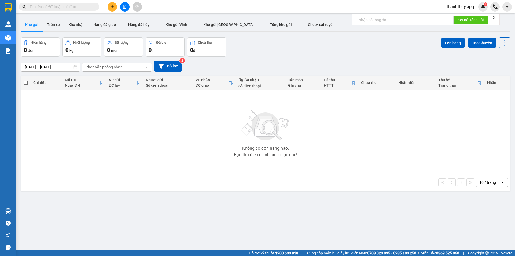
click at [452, 5] on span "thanhthuy.apq" at bounding box center [460, 6] width 36 height 7
click at [458, 15] on span "Đăng xuất" at bounding box center [462, 17] width 25 height 6
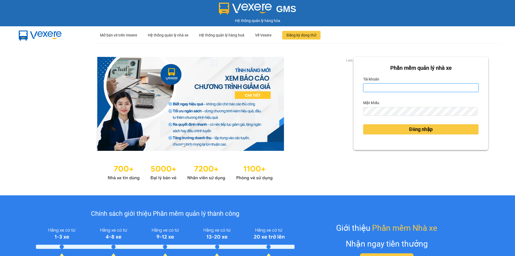
click at [413, 88] on input "Tài khoản" at bounding box center [420, 87] width 115 height 9
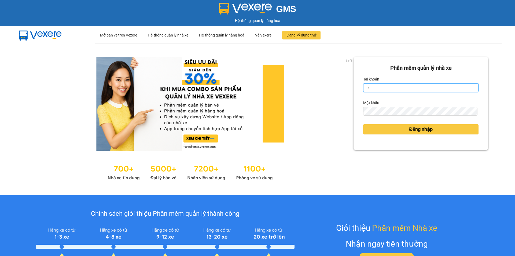
type input "tronghoang.apq"
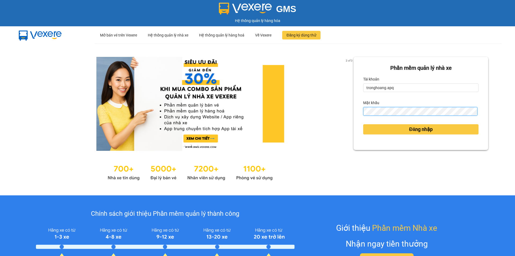
click at [363, 124] on button "Đăng nhập" at bounding box center [420, 129] width 115 height 10
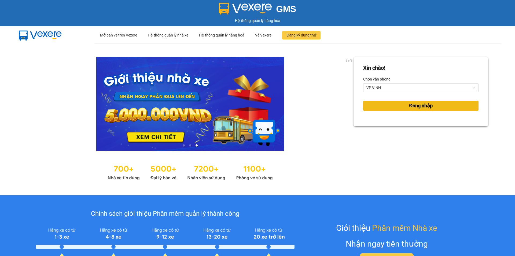
click at [459, 105] on button "Đăng nhập" at bounding box center [420, 106] width 115 height 10
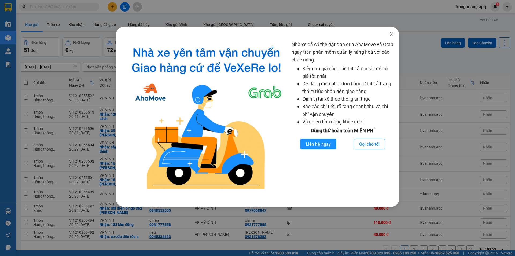
click at [390, 35] on icon "close" at bounding box center [391, 34] width 4 height 4
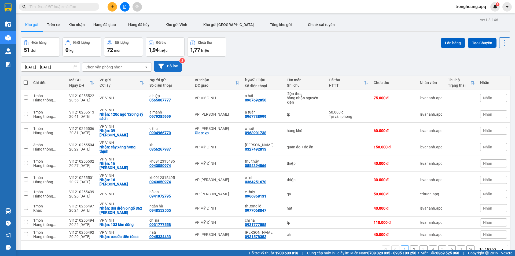
click at [161, 65] on icon at bounding box center [161, 66] width 6 height 5
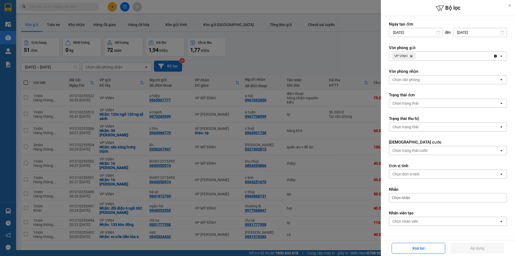
click at [426, 76] on div "Chọn văn phòng" at bounding box center [444, 79] width 110 height 9
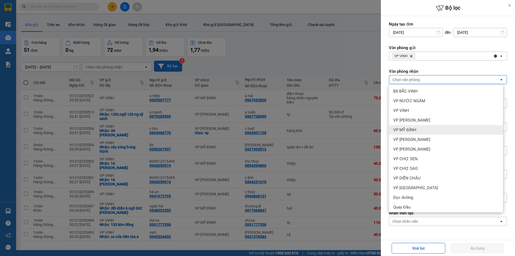
drag, startPoint x: 423, startPoint y: 129, endPoint x: 454, endPoint y: 232, distance: 107.2
click at [422, 129] on div "VP MỸ ĐÌNH" at bounding box center [446, 130] width 114 height 10
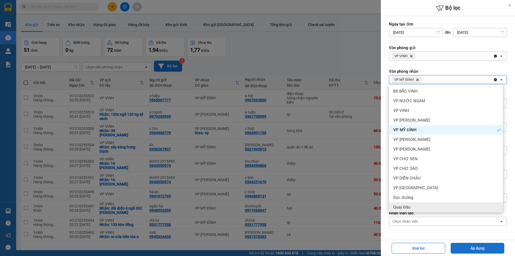
click at [456, 243] on button "Áp dụng" at bounding box center [478, 248] width 54 height 11
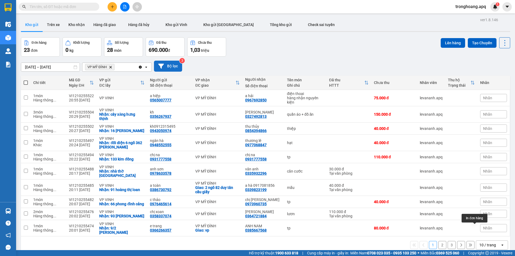
scroll to position [25, 0]
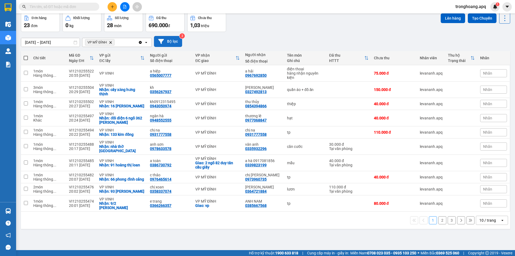
click at [478, 217] on div "10 / trang" at bounding box center [488, 220] width 24 height 9
click at [480, 210] on span "100 / trang" at bounding box center [485, 208] width 19 height 5
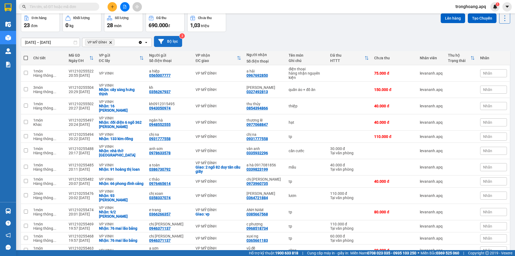
click at [24, 60] on span at bounding box center [26, 58] width 4 height 4
click at [26, 55] on input "checkbox" at bounding box center [26, 55] width 0 height 0
checkbox input "true"
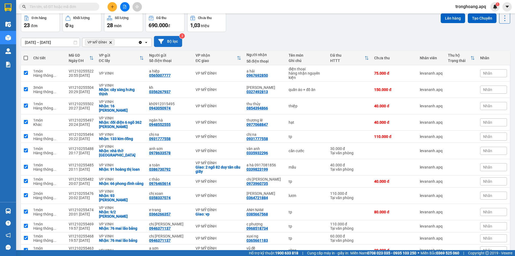
checkbox input "true"
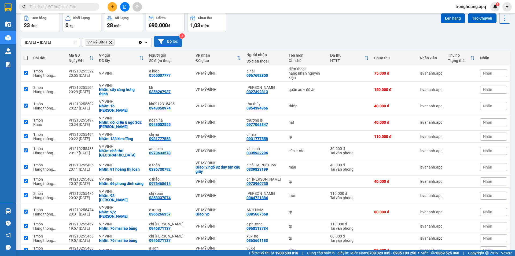
checkbox input "true"
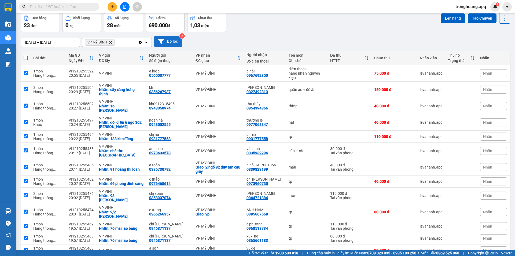
checkbox input "true"
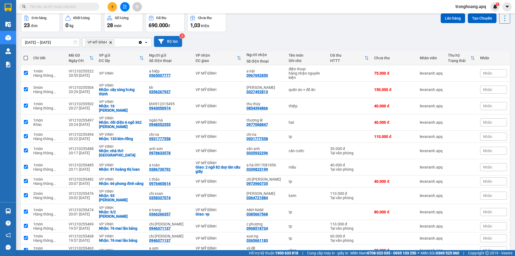
checkbox input "true"
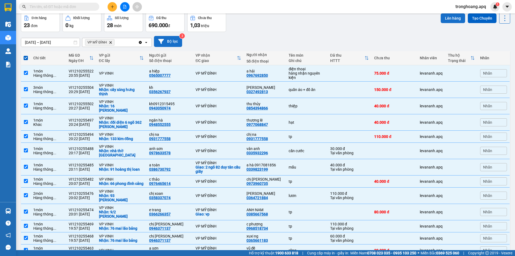
click at [450, 22] on button "Lên hàng" at bounding box center [453, 18] width 24 height 10
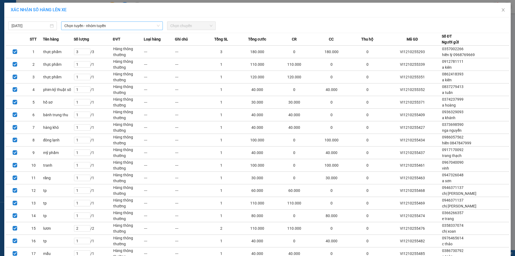
click at [82, 28] on span "Chọn tuyến - nhóm tuyến" at bounding box center [111, 26] width 95 height 8
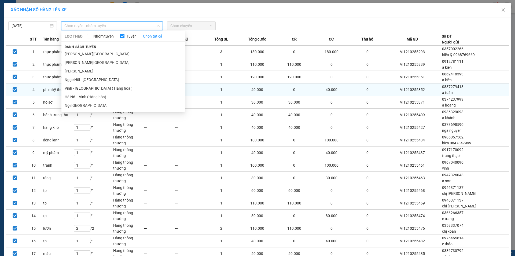
click at [89, 86] on li "Vinh - Hà Nội ( Hàng hóa )" at bounding box center [122, 88] width 123 height 9
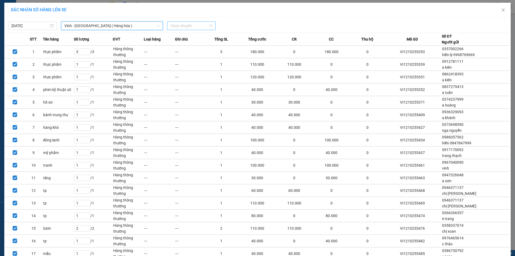
click at [186, 27] on span "Chọn chuyến" at bounding box center [191, 26] width 42 height 8
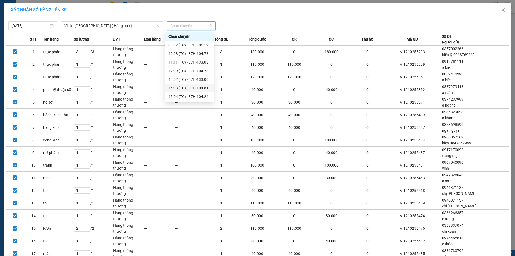
scroll to position [27, 0]
click at [187, 88] on div "22:00 (TC) - 37H-086.38" at bounding box center [189, 87] width 42 height 6
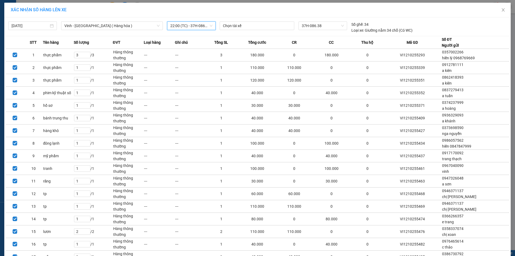
scroll to position [119, 0]
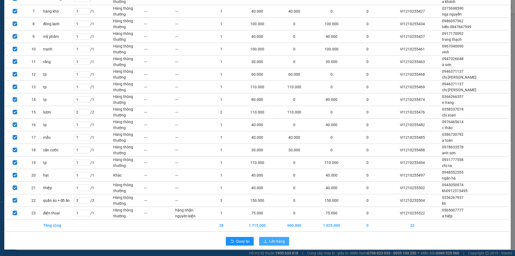
click at [269, 240] on span "Lên hàng" at bounding box center [277, 241] width 16 height 6
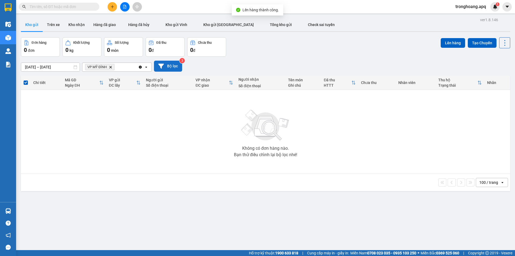
click at [173, 67] on button "Bộ lọc" at bounding box center [168, 66] width 28 height 11
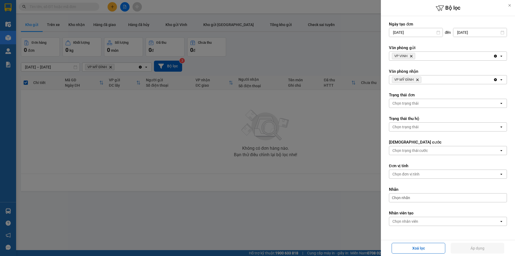
click at [417, 78] on icon "Delete" at bounding box center [417, 79] width 3 height 3
click at [417, 78] on div "Chọn văn phòng" at bounding box center [405, 79] width 27 height 5
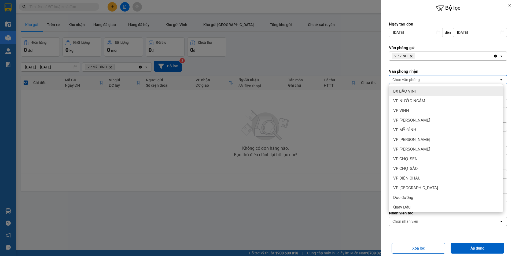
click at [411, 57] on icon "Delete" at bounding box center [410, 55] width 3 height 3
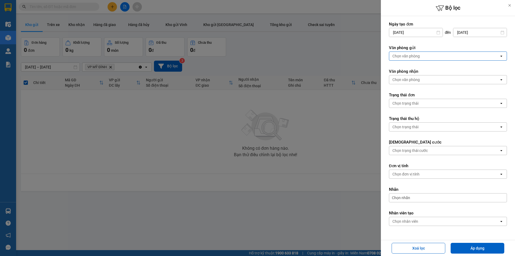
click at [412, 57] on div "Chọn văn phòng" at bounding box center [405, 55] width 27 height 5
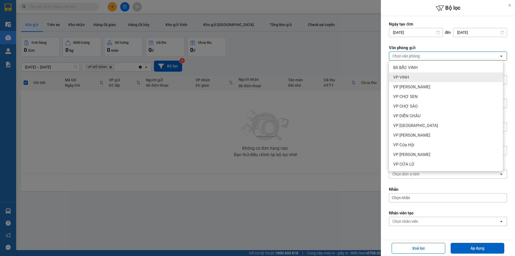
click at [414, 80] on div "VP VINH" at bounding box center [446, 77] width 114 height 10
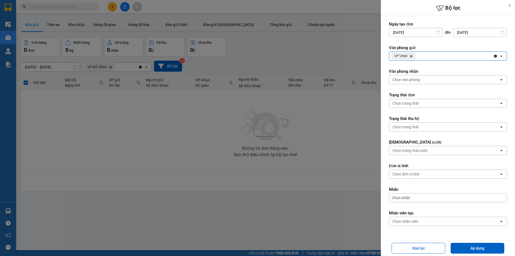
click at [411, 56] on icon "Delete" at bounding box center [410, 55] width 3 height 3
click at [411, 53] on div "VP VINH Delete" at bounding box center [441, 56] width 104 height 9
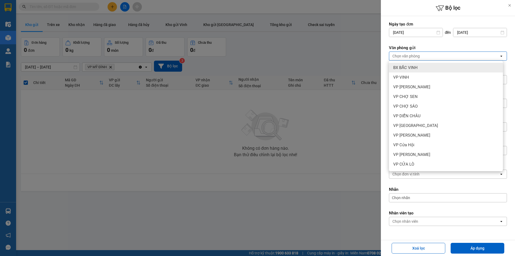
click at [414, 67] on span "BX BẮC VINH" at bounding box center [405, 67] width 24 height 5
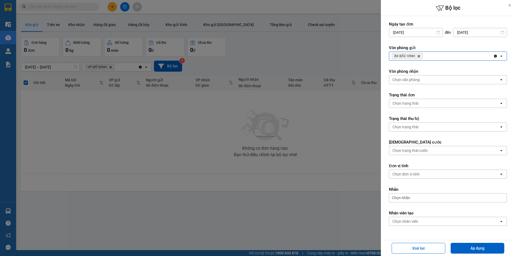
click at [422, 57] on span "BX BẮC VINH Delete" at bounding box center [407, 56] width 31 height 6
click at [431, 59] on div "BX BẮC VINH Delete" at bounding box center [441, 56] width 104 height 9
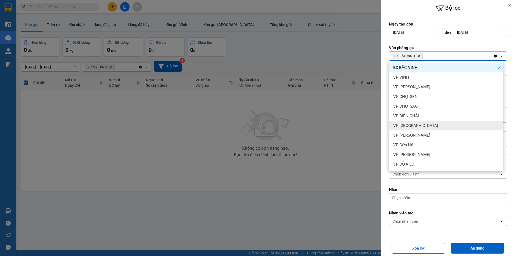
click at [424, 118] on div "VP DIỄN CHÂU" at bounding box center [446, 116] width 114 height 10
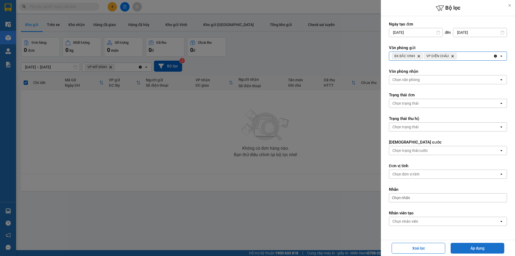
click at [456, 249] on button "Áp dụng" at bounding box center [478, 248] width 54 height 11
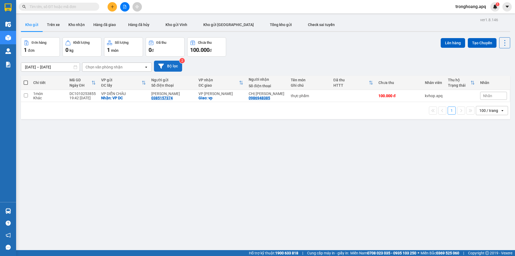
click at [174, 65] on button "Bộ lọc" at bounding box center [168, 66] width 28 height 11
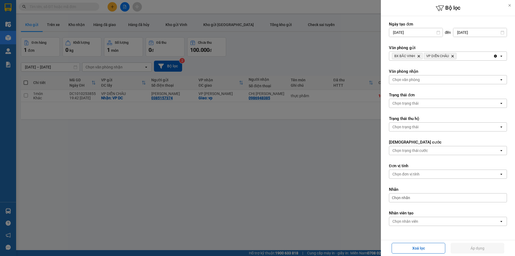
click at [454, 57] on span "VP DIỄN CHÂU Delete" at bounding box center [440, 56] width 33 height 6
click at [452, 57] on icon "VP DIỄN CHÂU, close by backspace" at bounding box center [452, 56] width 2 height 2
click at [416, 56] on span "BX BẮC VINH Delete" at bounding box center [407, 56] width 31 height 6
click at [420, 56] on icon "Delete" at bounding box center [418, 55] width 3 height 3
click at [420, 56] on div "BX BẮC VINH Delete" at bounding box center [441, 56] width 104 height 9
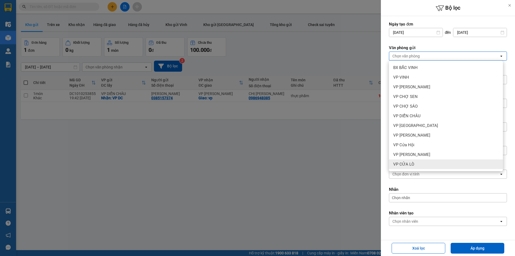
click at [422, 165] on div "VP CỬA LÒ" at bounding box center [446, 164] width 114 height 10
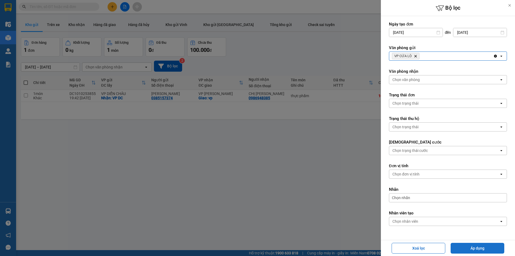
click at [465, 246] on button "Áp dụng" at bounding box center [478, 248] width 54 height 11
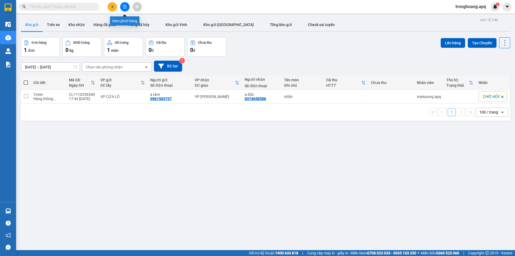
click at [127, 7] on button at bounding box center [124, 6] width 9 height 9
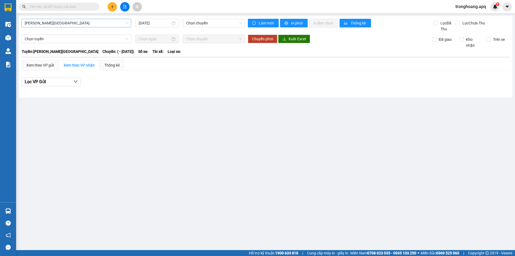
click at [87, 22] on span "Gia Lâm - Mỹ Đình" at bounding box center [76, 23] width 103 height 8
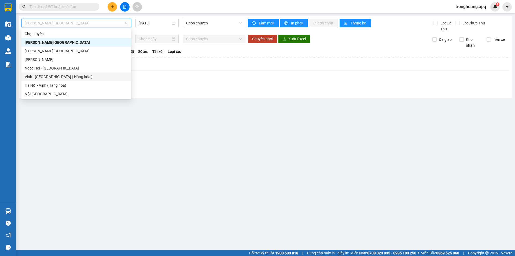
click at [68, 77] on div "Vinh - Hà Nội ( Hàng hóa )" at bounding box center [76, 77] width 103 height 6
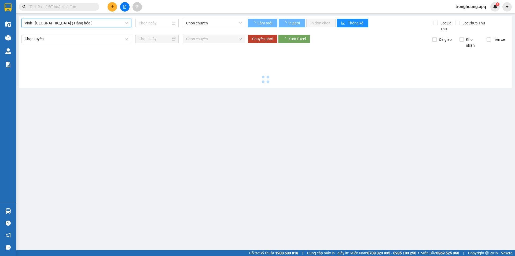
type input "12/10/2025"
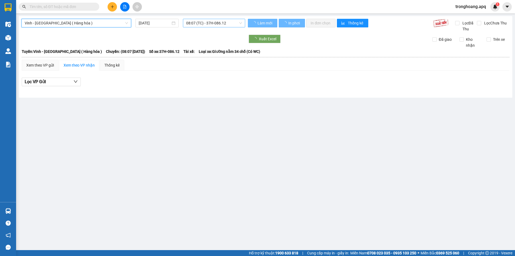
click at [205, 23] on span "08:07 (TC) - 37H-086.12" at bounding box center [214, 23] width 56 height 8
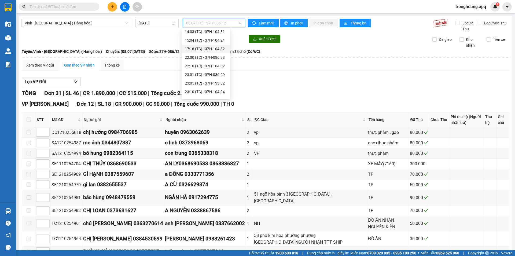
scroll to position [86, 0]
click at [216, 34] on div "22:10 (TC) - 37H-104.02" at bounding box center [206, 34] width 42 height 6
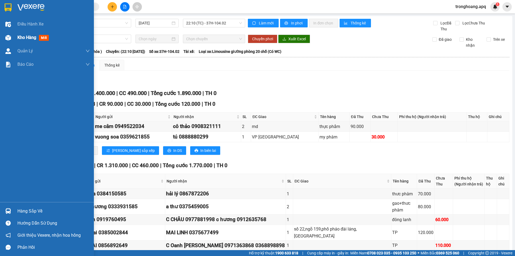
click at [14, 39] on div "Kho hàng mới" at bounding box center [47, 37] width 94 height 13
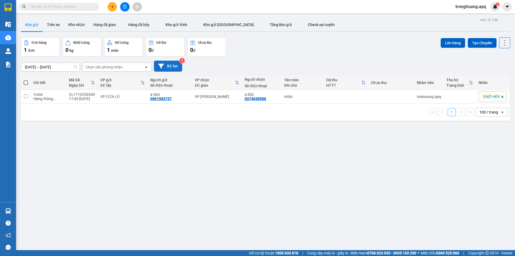
click at [172, 65] on button "Bộ lọc" at bounding box center [168, 66] width 28 height 11
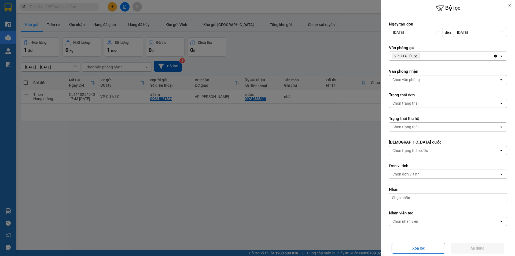
click at [245, 52] on div at bounding box center [257, 128] width 515 height 256
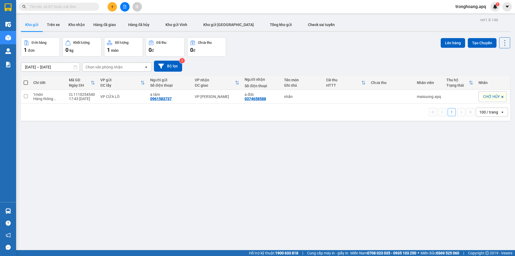
click at [127, 10] on button at bounding box center [124, 6] width 9 height 9
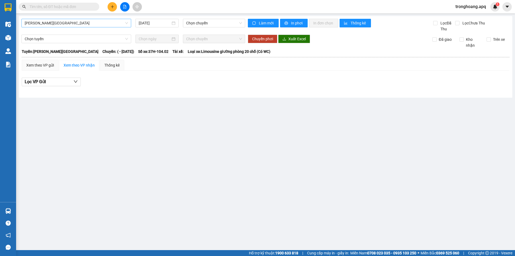
click at [73, 25] on span "Gia Lâm - Mỹ Đình" at bounding box center [76, 23] width 103 height 8
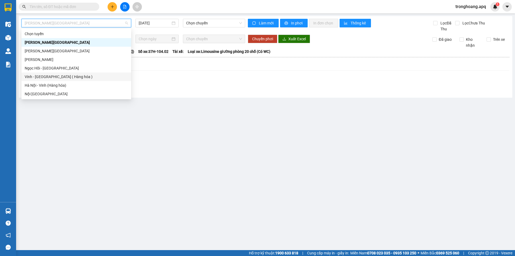
click at [67, 77] on div "Vinh - Hà Nội ( Hàng hóa )" at bounding box center [76, 77] width 103 height 6
type input "12/10/2025"
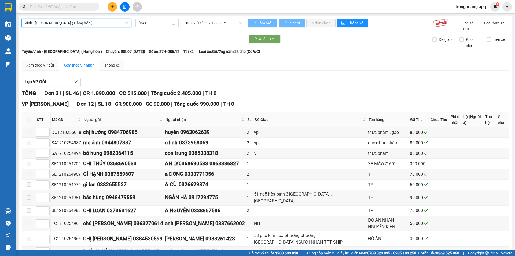
click at [203, 23] on span "08:07 (TC) - 37H-086.12" at bounding box center [214, 23] width 56 height 8
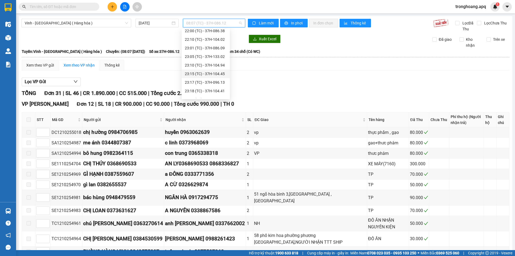
scroll to position [72, 0]
click at [215, 41] on div "22:00 (TC) - 37H-086.38" at bounding box center [206, 39] width 42 height 6
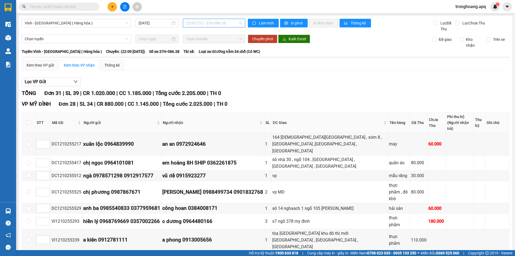
click at [206, 25] on span "22:00 (TC) - 37H-086.38" at bounding box center [214, 23] width 56 height 8
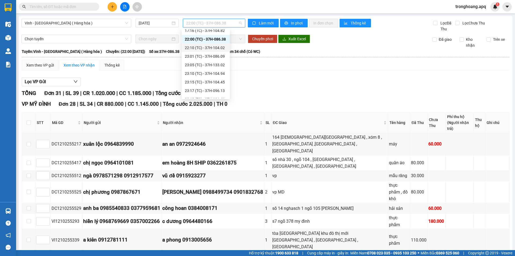
click at [212, 50] on div "22:10 (TC) - 37H-104.02" at bounding box center [206, 48] width 42 height 6
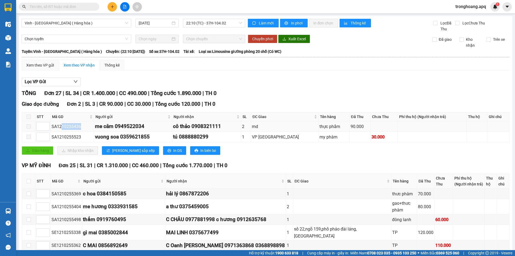
drag, startPoint x: 66, startPoint y: 125, endPoint x: 82, endPoint y: 126, distance: 15.8
click at [82, 126] on div "SA1210255436" at bounding box center [72, 126] width 42 height 7
click at [83, 9] on input "text" at bounding box center [60, 7] width 63 height 6
paste input "10255436"
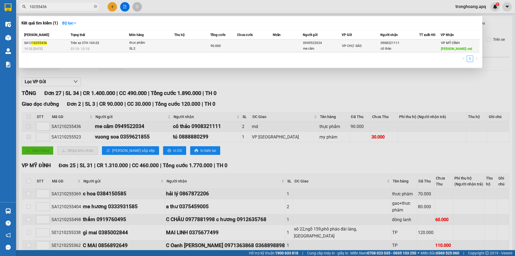
type input "10255436"
click at [147, 48] on div "SL: 2" at bounding box center [149, 49] width 40 height 6
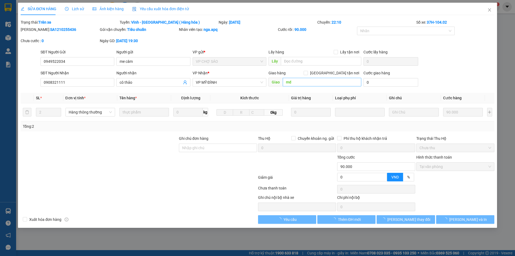
type input "0949522034"
type input "me câm"
type input "0908321111"
type input "cô thảo"
type input "md"
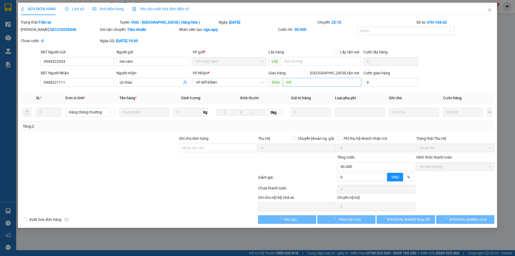
type input "0"
type input "90.000"
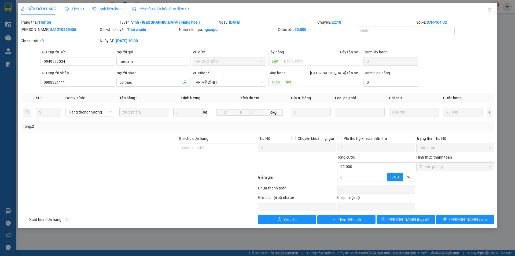
click at [307, 71] on input "Giao tận nơi" at bounding box center [306, 73] width 4 height 4
checkbox input "true"
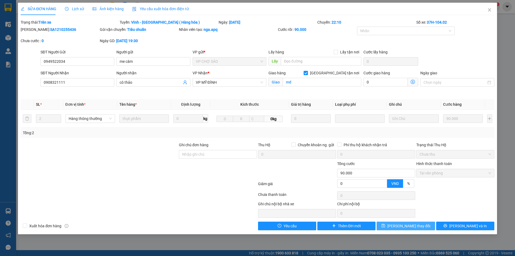
click at [385, 225] on icon "save" at bounding box center [383, 225] width 3 height 3
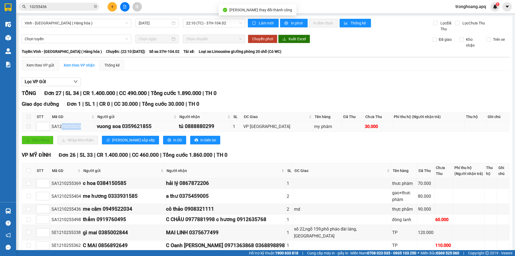
drag, startPoint x: 62, startPoint y: 127, endPoint x: 83, endPoint y: 128, distance: 20.7
click at [83, 128] on div "SA1210255523" at bounding box center [72, 126] width 43 height 7
copy div "10255523"
click at [94, 8] on icon "close-circle" at bounding box center [95, 6] width 3 height 3
click at [82, 8] on input "text" at bounding box center [60, 7] width 63 height 6
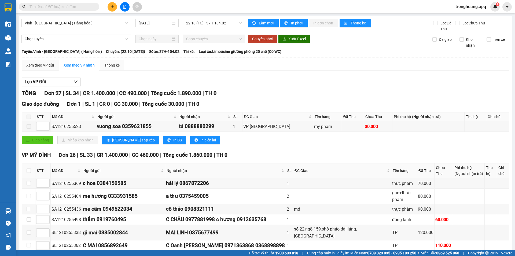
paste input "10255523"
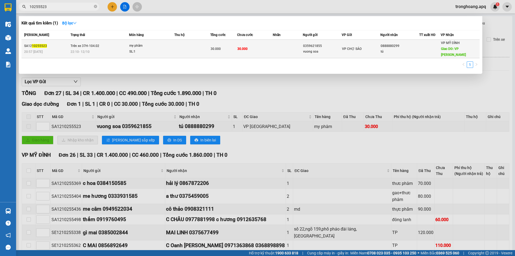
type input "10255523"
click at [132, 49] on div "SL: 1" at bounding box center [149, 52] width 40 height 6
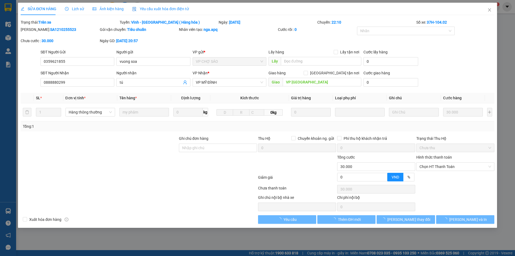
type input "0359621855"
type input "vuong soa"
type input "0888880299"
type input "tú"
type input "VP Mỹ Đình"
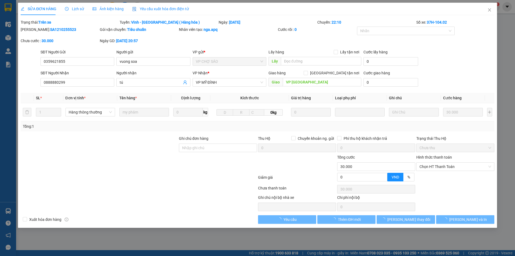
type input "0"
type input "30.000"
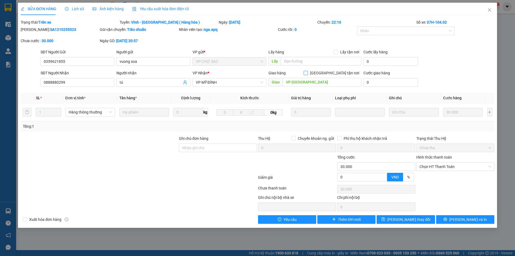
click at [337, 73] on span "Giao tận nơi" at bounding box center [334, 73] width 53 height 6
click at [307, 73] on input "Giao tận nơi" at bounding box center [306, 73] width 4 height 4
checkbox input "true"
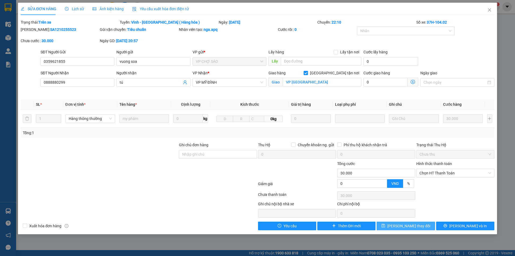
click at [400, 226] on span "Lưu thay đổi" at bounding box center [408, 226] width 43 height 6
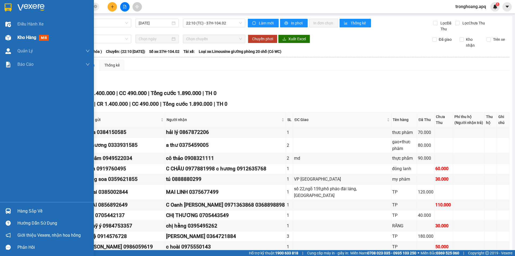
click at [11, 35] on img at bounding box center [8, 38] width 6 height 6
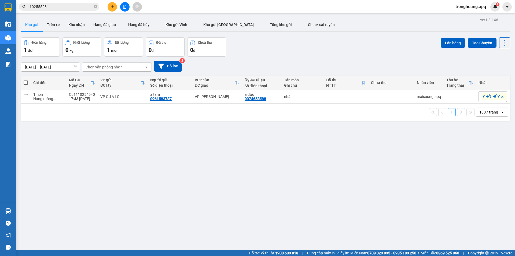
click at [121, 7] on button at bounding box center [124, 6] width 9 height 9
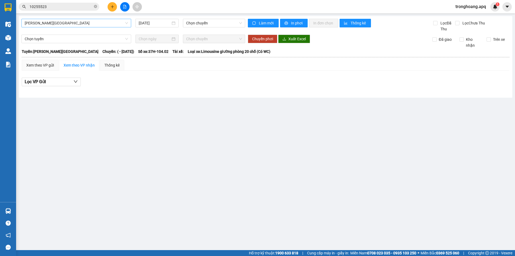
click at [77, 25] on span "Gia Lâm - Mỹ Đình" at bounding box center [76, 23] width 103 height 8
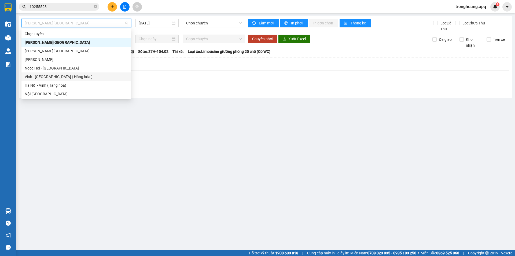
click at [59, 75] on div "Vinh - Hà Nội ( Hàng hóa )" at bounding box center [76, 77] width 103 height 6
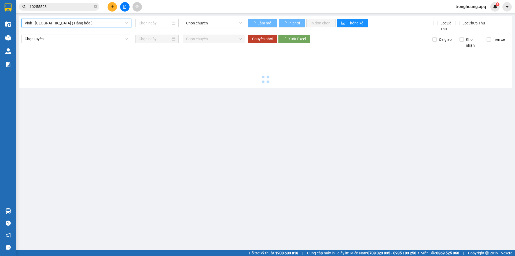
type input "12/10/2025"
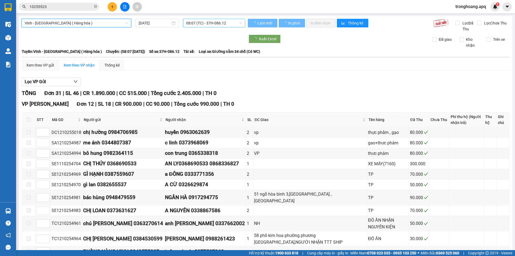
click at [200, 21] on span "08:07 (TC) - 37H-086.12" at bounding box center [214, 23] width 56 height 8
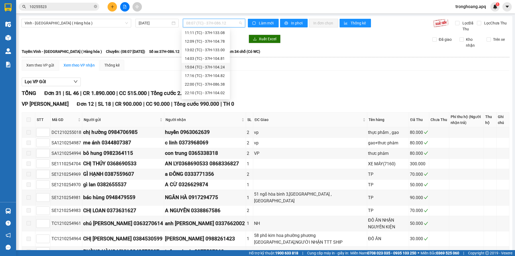
scroll to position [54, 0]
click at [223, 86] on div "23:05 (TC) - 37H-133.02" at bounding box center [206, 83] width 48 height 9
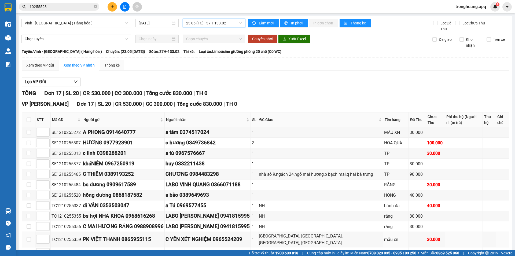
scroll to position [93, 0]
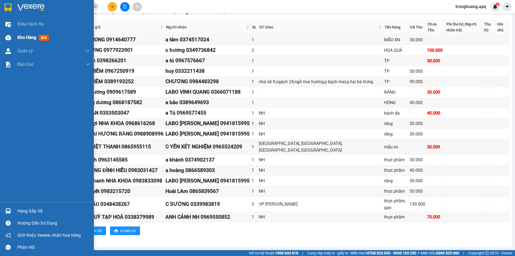
click at [9, 35] on img at bounding box center [8, 38] width 6 height 6
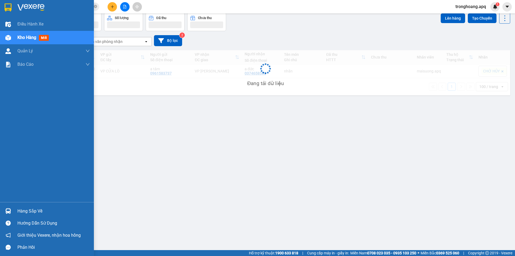
scroll to position [25, 0]
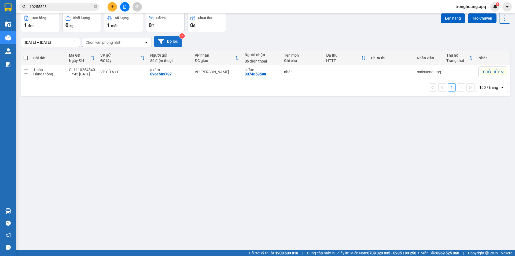
click at [180, 46] on button "Bộ lọc" at bounding box center [168, 41] width 28 height 11
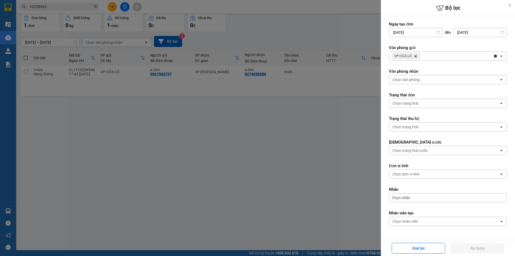
click at [414, 56] on icon "VP CỬA LÒ, close by backspace" at bounding box center [415, 56] width 2 height 2
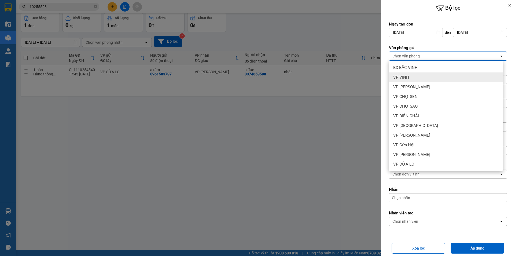
click at [413, 76] on div "VP VINH" at bounding box center [446, 77] width 114 height 10
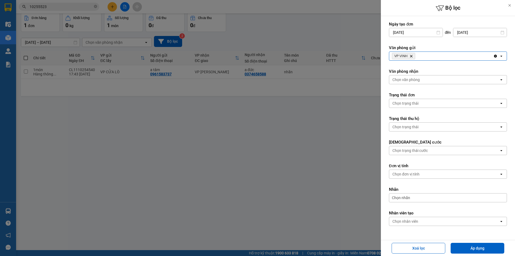
click at [417, 78] on div "Chọn văn phòng" at bounding box center [405, 79] width 27 height 5
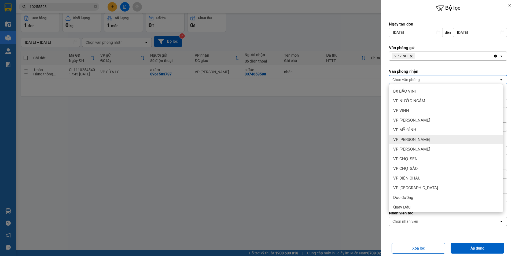
click at [421, 138] on div "VP NGỌC HỒI" at bounding box center [446, 140] width 114 height 10
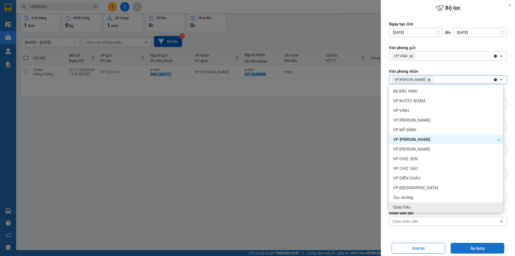
click at [463, 249] on button "Áp dụng" at bounding box center [478, 248] width 54 height 11
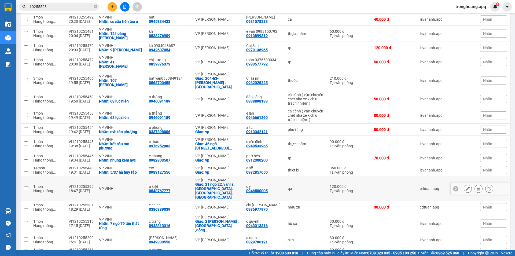
scroll to position [0, 0]
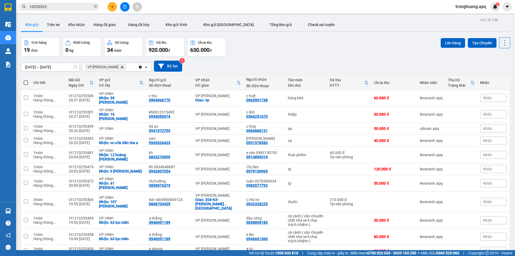
click at [295, 54] on div "Đơn hàng 19 đơn Khối lượng 0 kg Số lượng 34 món Đã thu 920.000 đ Chưa thu 630.0…" at bounding box center [265, 46] width 489 height 19
click at [25, 82] on span at bounding box center [26, 82] width 4 height 4
click at [26, 80] on input "checkbox" at bounding box center [26, 80] width 0 height 0
checkbox input "true"
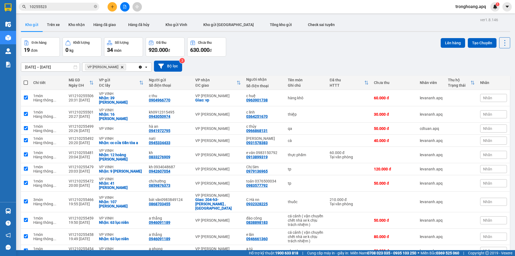
checkbox input "true"
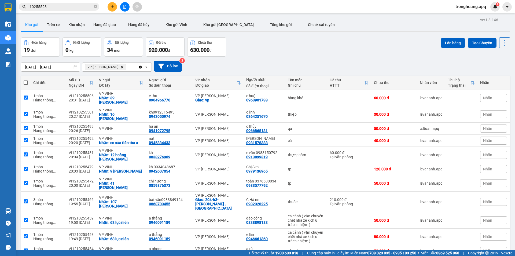
checkbox input "true"
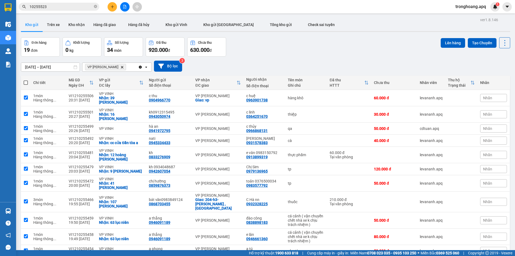
checkbox input "true"
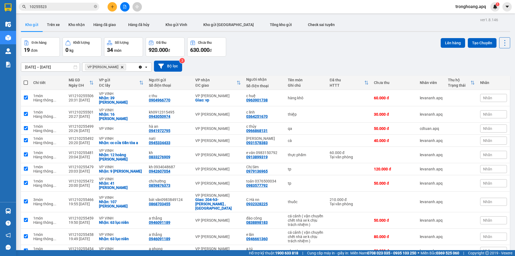
checkbox input "true"
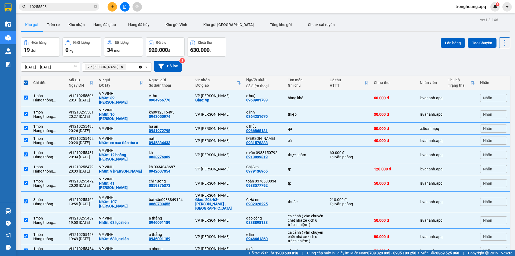
scroll to position [121, 0]
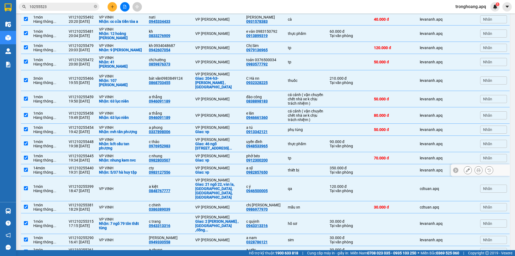
click at [64, 164] on td "14 món Hàng thông ..." at bounding box center [48, 170] width 35 height 12
checkbox input "false"
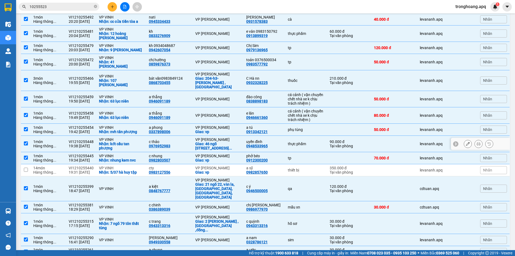
scroll to position [0, 0]
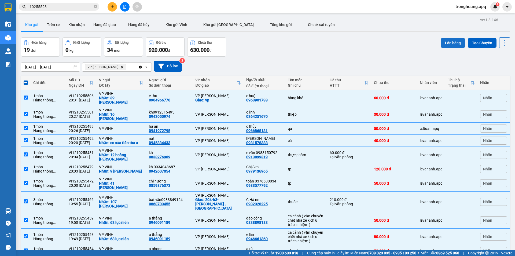
click at [449, 47] on button "Lên hàng" at bounding box center [453, 43] width 24 height 10
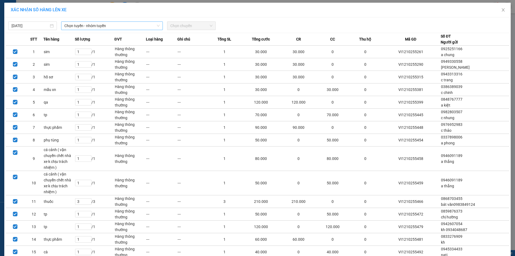
click at [148, 26] on span "Chọn tuyến - nhóm tuyến" at bounding box center [111, 26] width 95 height 8
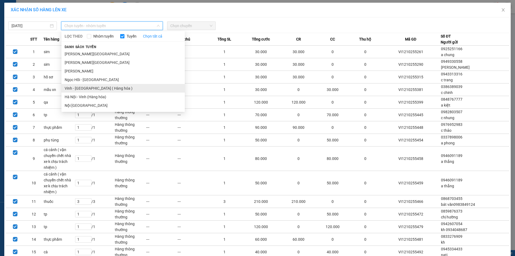
click at [96, 88] on li "Vinh - Hà Nội ( Hàng hóa )" at bounding box center [122, 88] width 123 height 9
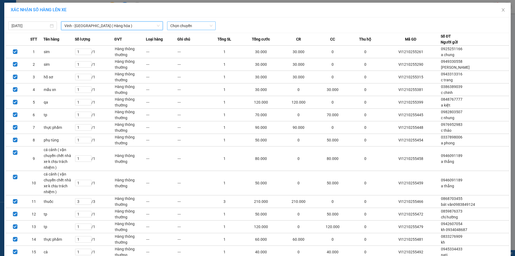
click at [184, 25] on span "Chọn chuyến" at bounding box center [191, 26] width 42 height 8
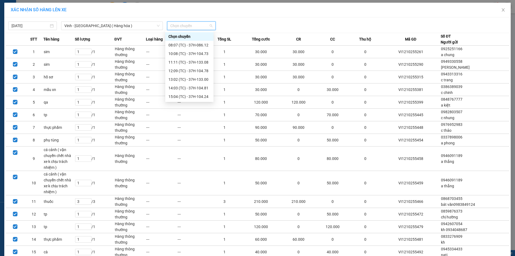
scroll to position [86, 0]
click at [206, 52] on div "23:05 (TC) - 37H-133.02" at bounding box center [189, 54] width 42 height 6
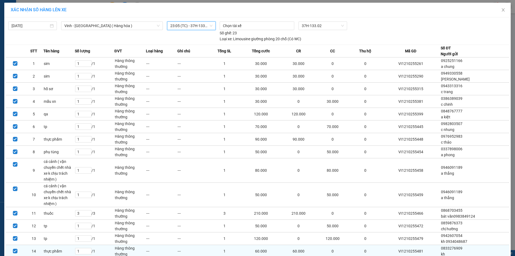
scroll to position [88, 0]
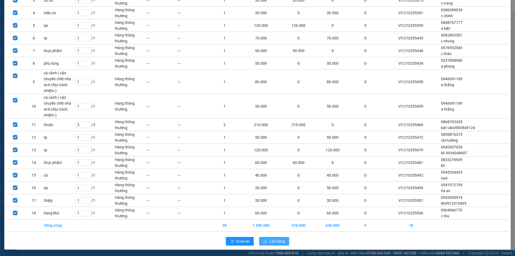
click at [285, 239] on button "Lên hàng" at bounding box center [274, 241] width 30 height 9
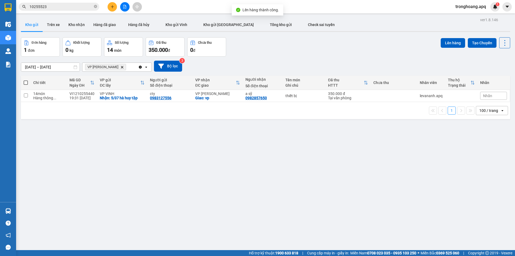
click at [122, 10] on button at bounding box center [124, 6] width 9 height 9
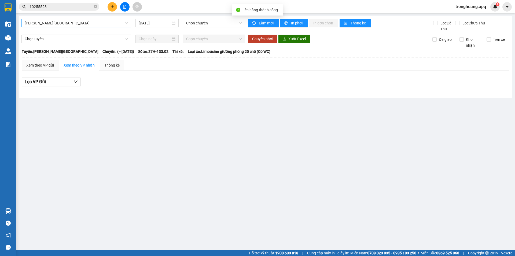
click at [81, 24] on span "Gia Lâm - Mỹ Đình" at bounding box center [76, 23] width 103 height 8
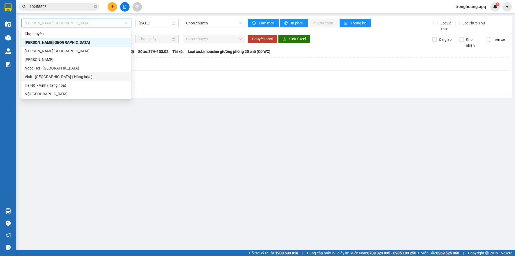
click at [62, 80] on div "Vinh - Hà Nội ( Hàng hóa )" at bounding box center [76, 76] width 110 height 9
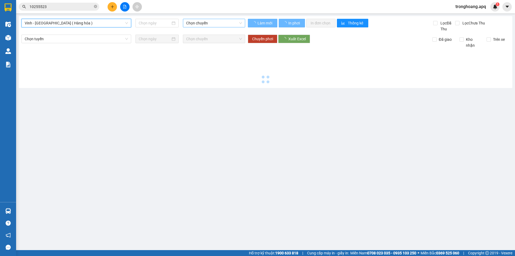
type input "12/10/2025"
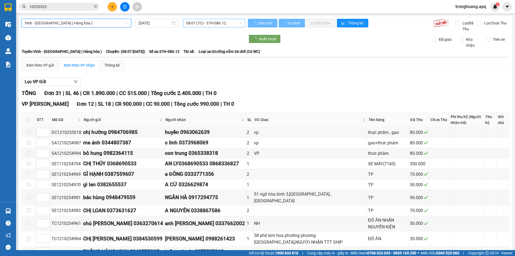
click at [222, 21] on span "08:07 (TC) - 37H-086.12" at bounding box center [214, 23] width 56 height 8
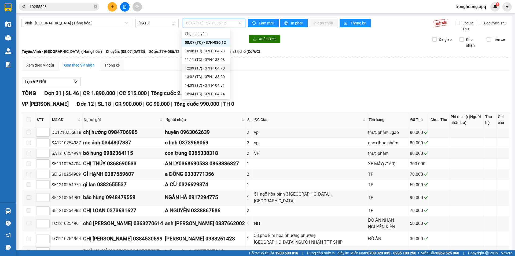
scroll to position [80, 0]
click at [218, 54] on div "23:05 (TC) - 37H-133.02" at bounding box center [206, 56] width 42 height 6
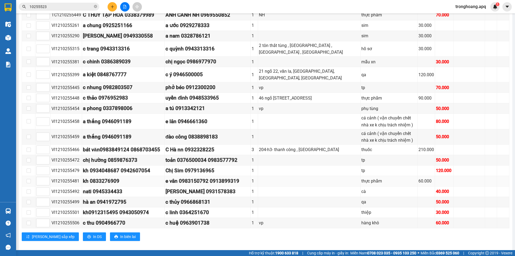
scroll to position [59, 0]
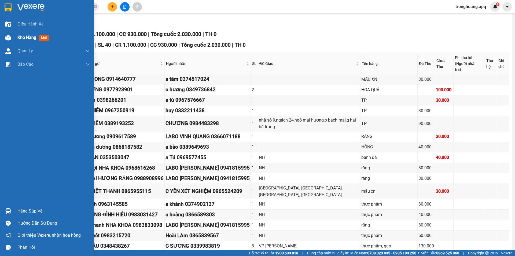
click at [18, 37] on span "Kho hàng" at bounding box center [26, 37] width 19 height 5
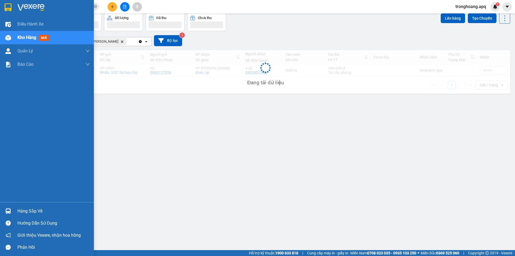
scroll to position [25, 0]
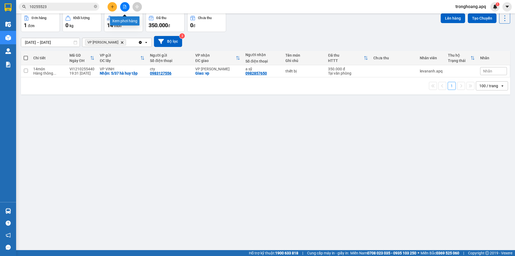
click at [128, 8] on button at bounding box center [124, 6] width 9 height 9
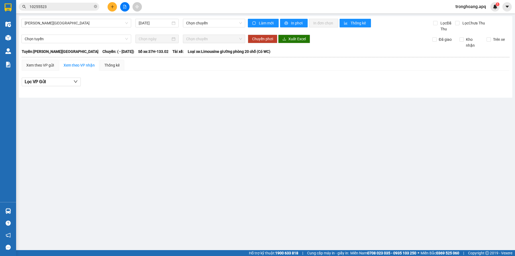
click at [56, 28] on div "Gia Lâm - Mỹ Đình 12/10/2025 Chọn chuyến" at bounding box center [133, 25] width 224 height 13
click at [57, 27] on span "Gia Lâm - Mỹ Đình" at bounding box center [76, 23] width 103 height 8
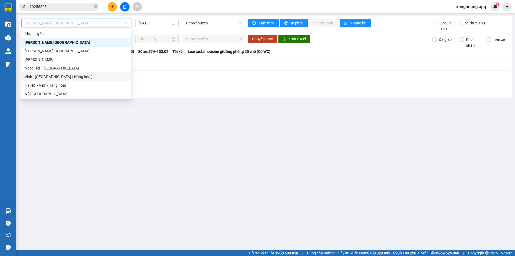
click at [52, 75] on div "Vinh - Hà Nội ( Hàng hóa )" at bounding box center [76, 77] width 103 height 6
type input "12/10/2025"
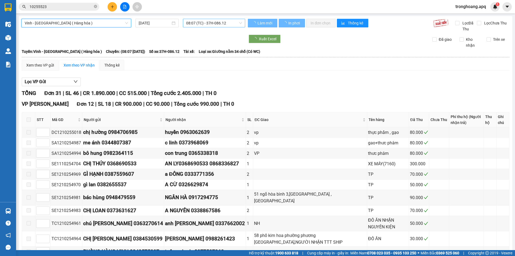
click at [204, 19] on span "08:07 (TC) - 37H-086.12" at bounding box center [214, 23] width 56 height 8
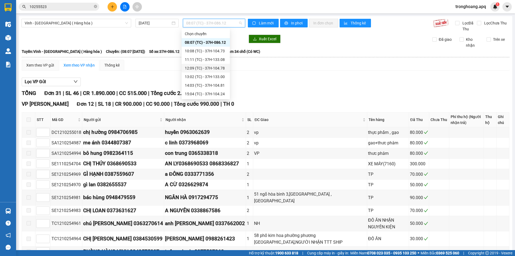
scroll to position [86, 0]
click at [215, 44] on div "23:01 (TC) - 37H-086.09" at bounding box center [206, 42] width 42 height 6
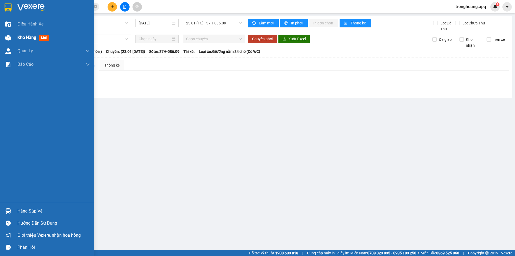
click at [14, 33] on div "Kho hàng mới" at bounding box center [47, 37] width 94 height 13
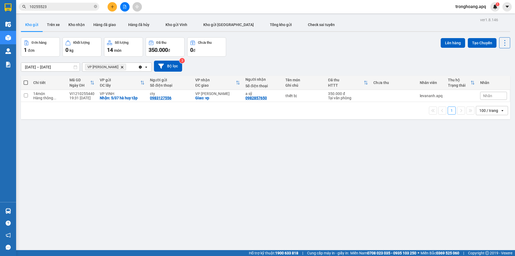
click at [215, 100] on div "Giao: vp" at bounding box center [217, 98] width 45 height 4
checkbox input "true"
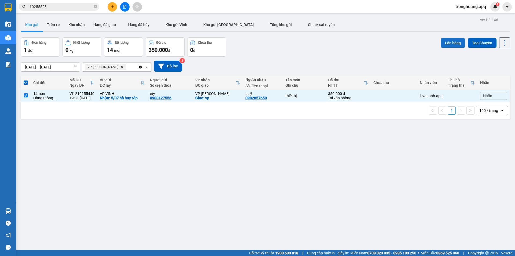
click at [441, 46] on button "Lên hàng" at bounding box center [453, 43] width 24 height 10
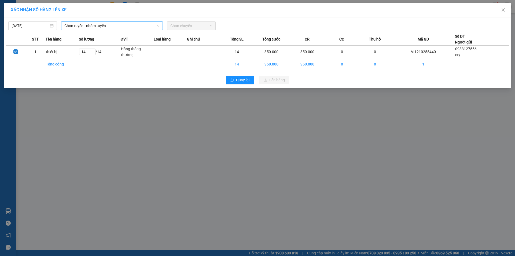
click at [85, 27] on span "Chọn tuyến - nhóm tuyến" at bounding box center [111, 26] width 95 height 8
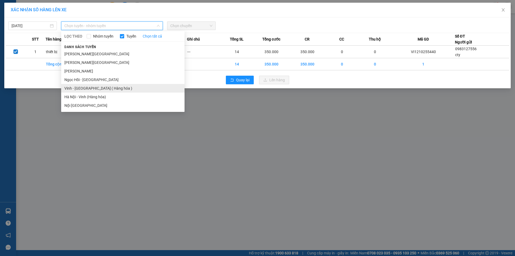
click at [85, 86] on li "Vinh - Hà Nội ( Hàng hóa )" at bounding box center [122, 88] width 123 height 9
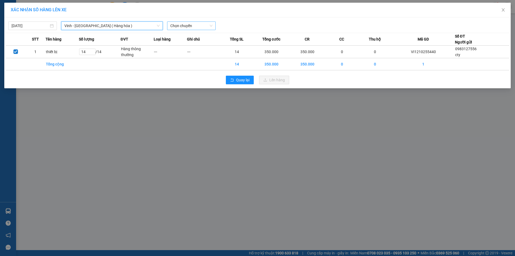
click at [178, 29] on span "Chọn chuyến" at bounding box center [191, 26] width 42 height 8
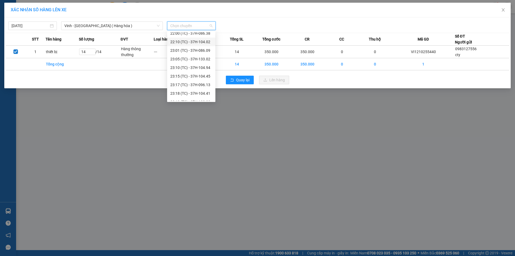
scroll to position [86, 0]
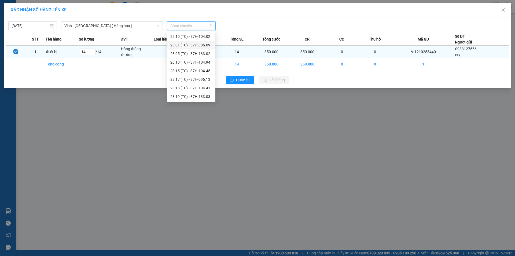
drag, startPoint x: 205, startPoint y: 45, endPoint x: 206, endPoint y: 50, distance: 4.5
click at [205, 45] on div "23:01 (TC) - 37H-086.09" at bounding box center [191, 45] width 42 height 6
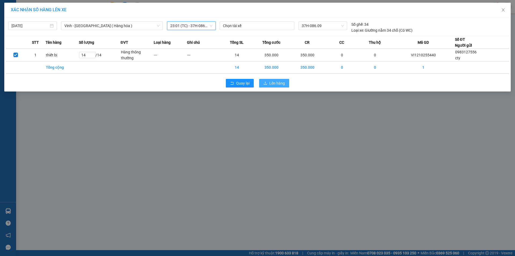
click at [275, 87] on button "Lên hàng" at bounding box center [274, 83] width 30 height 9
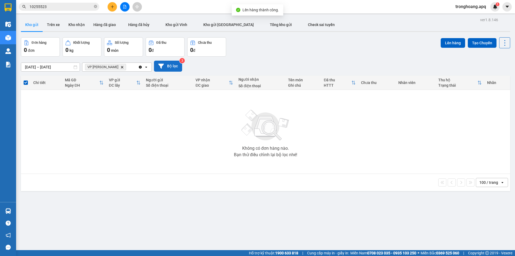
click at [166, 68] on button "Bộ lọc" at bounding box center [168, 66] width 28 height 11
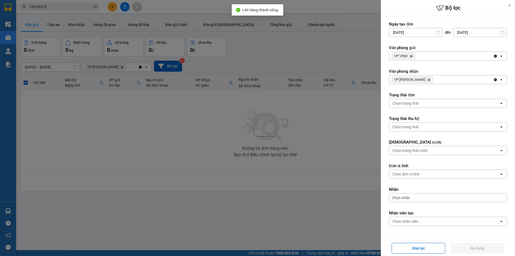
click at [427, 81] on icon "Delete" at bounding box center [428, 79] width 3 height 3
click at [419, 81] on div "Chọn văn phòng" at bounding box center [405, 79] width 27 height 5
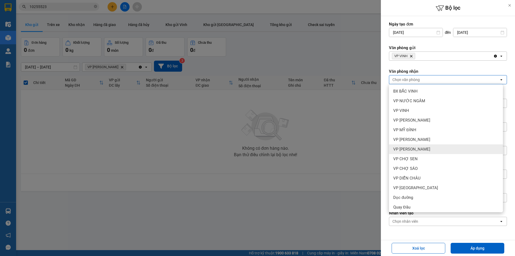
click at [422, 152] on div "VP GIA LÂM" at bounding box center [446, 149] width 114 height 10
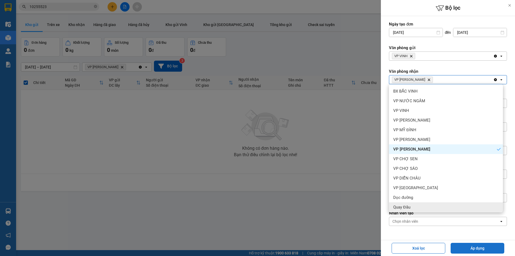
click at [466, 244] on button "Áp dụng" at bounding box center [478, 248] width 54 height 11
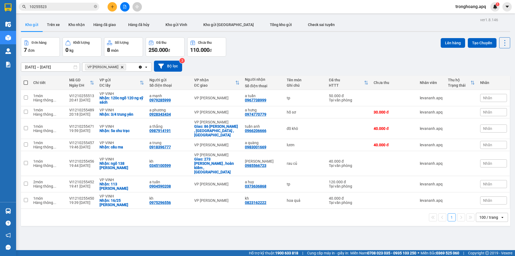
click at [25, 84] on span at bounding box center [26, 82] width 4 height 4
click at [26, 80] on input "checkbox" at bounding box center [26, 80] width 0 height 0
checkbox input "true"
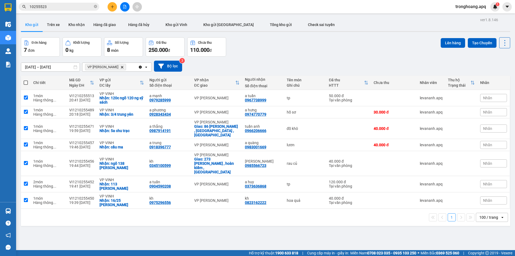
checkbox input "true"
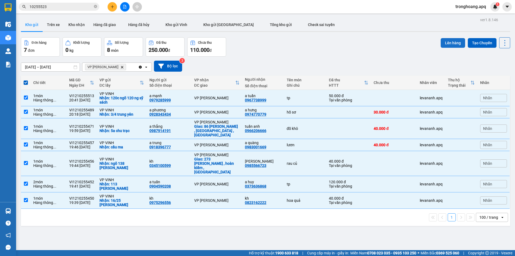
click at [446, 40] on button "Lên hàng" at bounding box center [453, 43] width 24 height 10
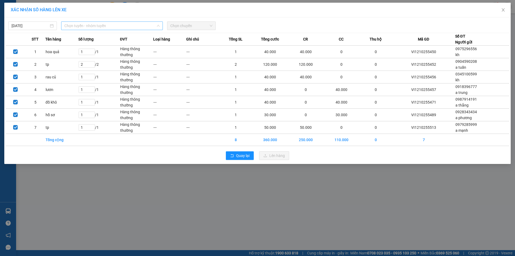
drag, startPoint x: 107, startPoint y: 25, endPoint x: 89, endPoint y: 82, distance: 59.7
click at [107, 24] on span "Chọn tuyến - nhóm tuyến" at bounding box center [111, 26] width 95 height 8
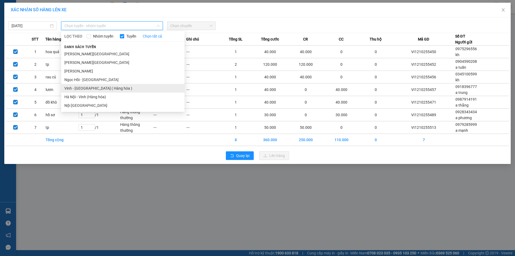
click at [89, 90] on li "Vinh - Hà Nội ( Hàng hóa )" at bounding box center [122, 88] width 123 height 9
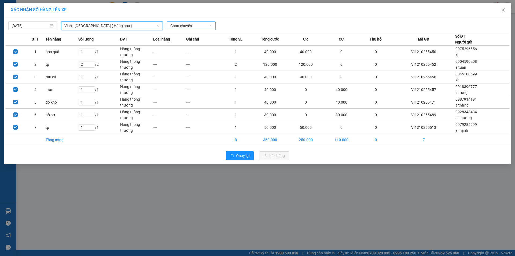
click at [185, 22] on span "Chọn chuyến" at bounding box center [191, 26] width 42 height 8
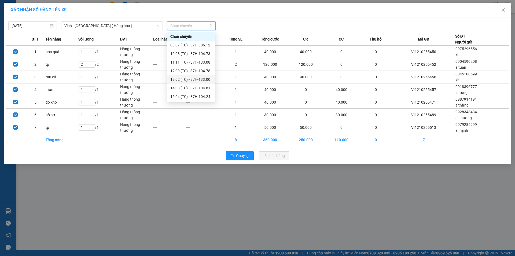
scroll to position [86, 0]
click at [194, 88] on div "23:18 (TC) - 37H-104.41" at bounding box center [191, 88] width 42 height 6
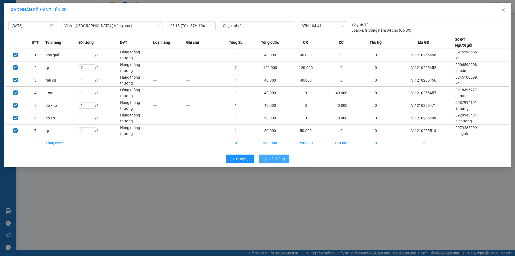
click at [269, 158] on button "Lên hàng" at bounding box center [274, 158] width 30 height 9
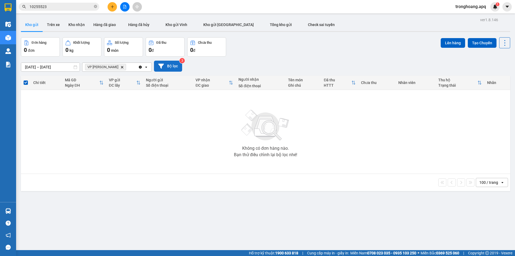
click at [177, 67] on button "Bộ lọc" at bounding box center [168, 66] width 28 height 11
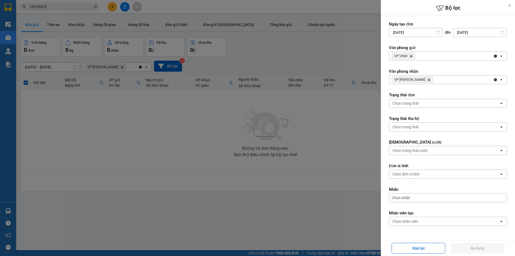
click at [428, 79] on icon "VP GIA LÂM, close by backspace" at bounding box center [429, 80] width 2 height 2
click at [461, 245] on button "Áp dụng" at bounding box center [478, 248] width 54 height 11
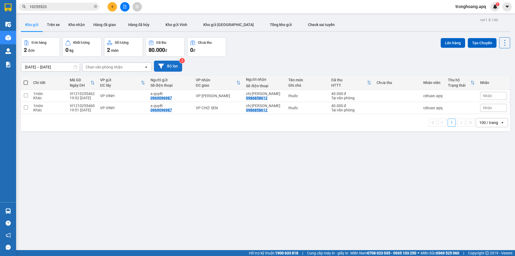
click at [167, 66] on button "Bộ lọc" at bounding box center [168, 66] width 28 height 11
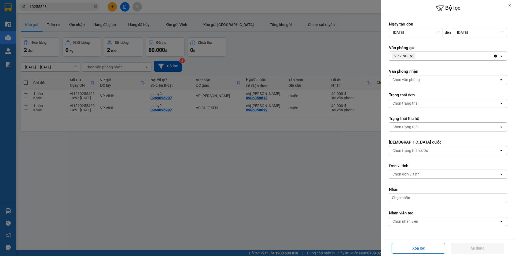
click at [413, 54] on span "VP VINH Delete" at bounding box center [403, 56] width 23 height 6
click at [412, 55] on icon "Delete" at bounding box center [410, 55] width 3 height 3
click at [412, 55] on div "Chọn văn phòng" at bounding box center [405, 55] width 27 height 5
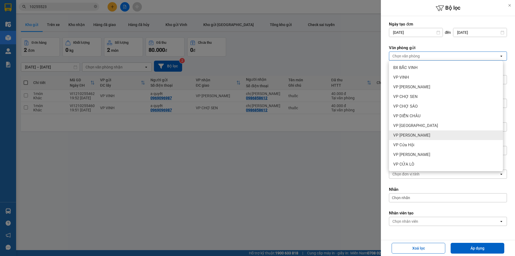
click at [418, 139] on div "VP Xuân Hội" at bounding box center [446, 135] width 114 height 10
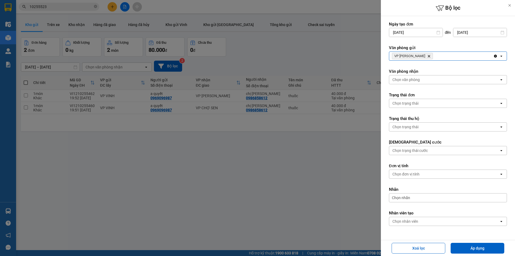
click at [434, 53] on div "VP Xuân Hội Delete" at bounding box center [441, 56] width 104 height 9
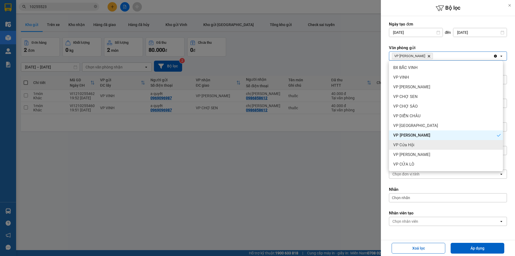
click at [415, 145] on div "VP Cửa Hội" at bounding box center [446, 145] width 114 height 10
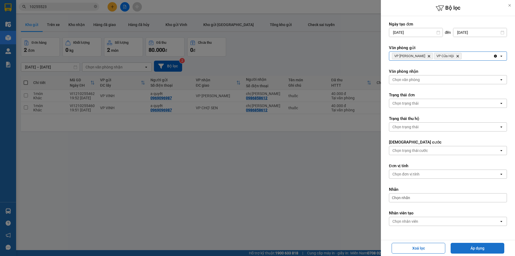
click at [465, 250] on button "Áp dụng" at bounding box center [478, 248] width 54 height 11
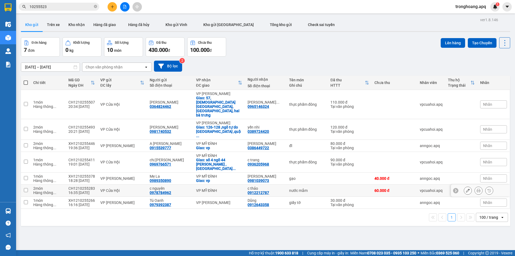
click at [224, 188] on div "VP MỸ ĐÌNH" at bounding box center [219, 190] width 46 height 4
checkbox input "true"
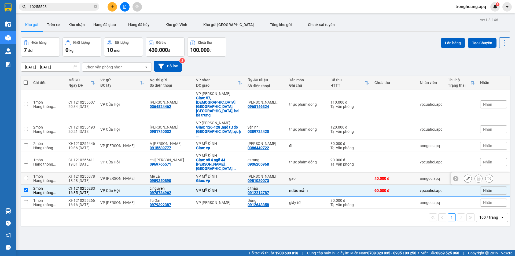
click at [220, 174] on div "VP MỸ ĐÌNH" at bounding box center [219, 176] width 46 height 4
checkbox input "true"
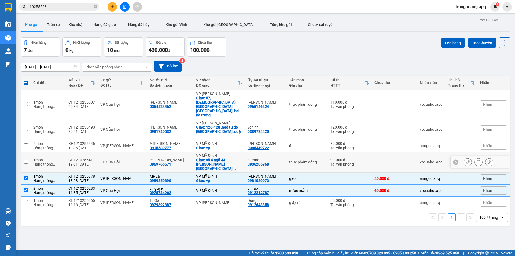
click at [217, 158] on div "Giao: số 4 ngõ 44 nguyễn trãi ,chợ ngã t ..." at bounding box center [219, 164] width 46 height 13
checkbox input "true"
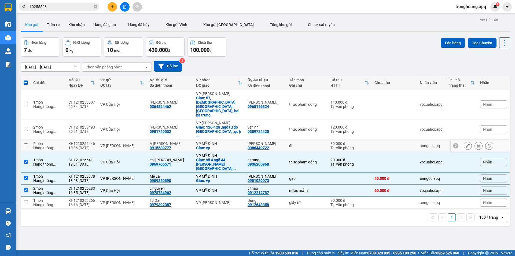
click at [215, 146] on div "Giao: vp" at bounding box center [219, 148] width 46 height 4
checkbox input "true"
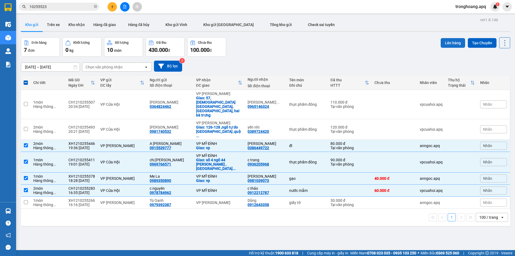
click at [450, 43] on button "Lên hàng" at bounding box center [453, 43] width 24 height 10
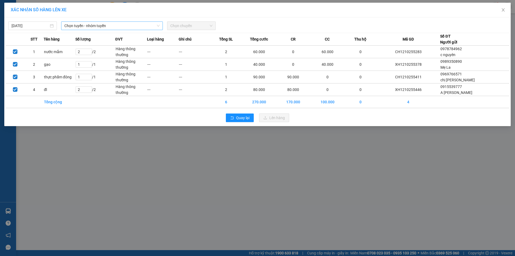
click at [88, 27] on span "Chọn tuyến - nhóm tuyến" at bounding box center [111, 26] width 95 height 8
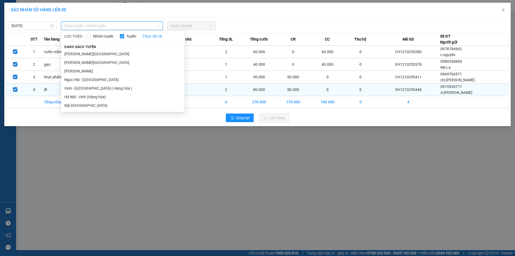
click at [93, 85] on li "Vinh - Hà Nội ( Hàng hóa )" at bounding box center [122, 88] width 123 height 9
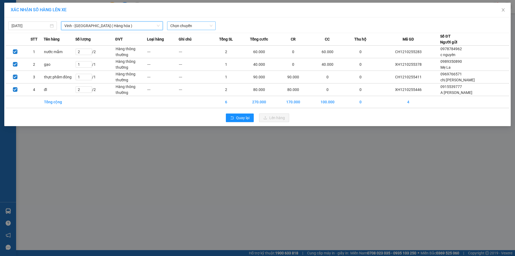
click at [178, 29] on span "Chọn chuyến" at bounding box center [191, 26] width 42 height 8
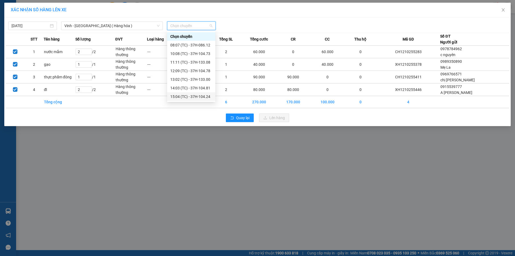
scroll to position [86, 0]
click at [193, 61] on div "23:10 (TC) - 37H-104.94" at bounding box center [191, 62] width 42 height 6
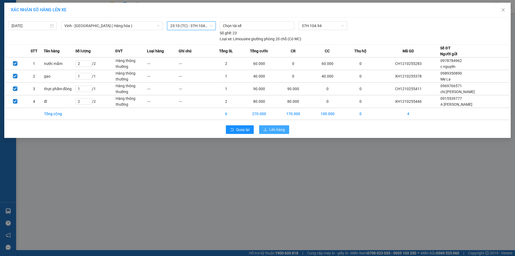
click at [277, 132] on span "Lên hàng" at bounding box center [277, 130] width 16 height 6
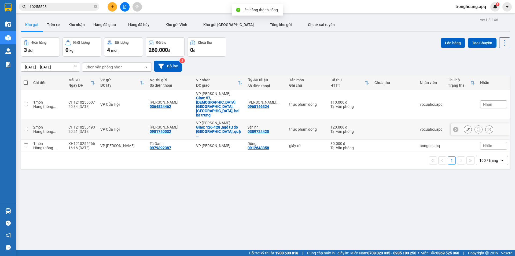
click at [221, 125] on div "Giao: 126-128 ,ngõ tự do phường đồng tâm ,quậ ..." at bounding box center [219, 131] width 46 height 13
checkbox input "true"
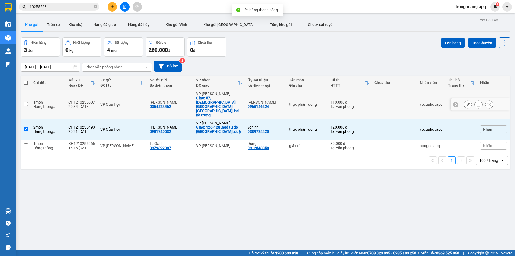
click at [223, 96] on div "Giao: 57, chùa liên phái, cầu dền, hai bà trưng" at bounding box center [219, 106] width 46 height 21
checkbox input "true"
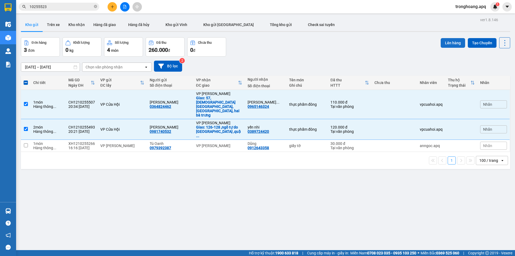
click at [449, 45] on button "Lên hàng" at bounding box center [453, 43] width 24 height 10
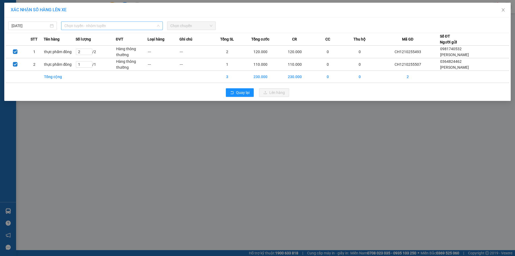
click at [74, 27] on span "Chọn tuyến - nhóm tuyến" at bounding box center [111, 26] width 95 height 8
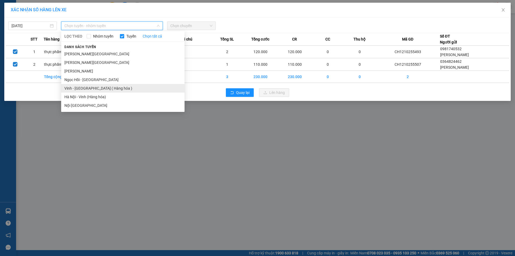
click at [83, 86] on li "Vinh - Hà Nội ( Hàng hóa )" at bounding box center [122, 88] width 123 height 9
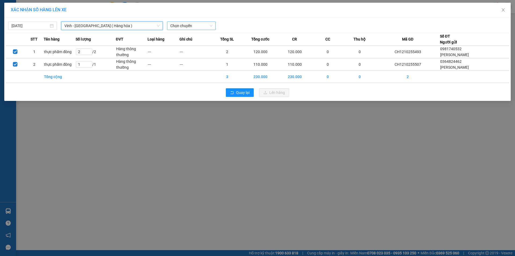
click at [181, 26] on span "Chọn chuyến" at bounding box center [191, 26] width 42 height 8
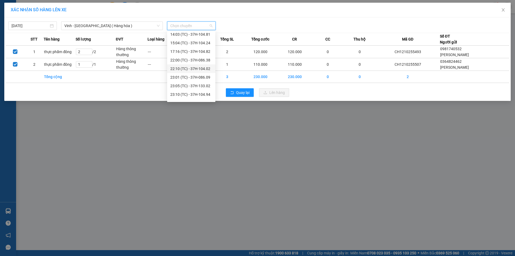
scroll to position [86, 0]
click at [200, 56] on div "23:05 (TC) - 37H-133.02" at bounding box center [191, 54] width 42 height 6
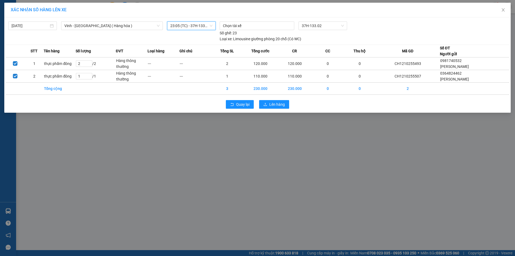
click at [288, 109] on div "Quay lại Lên hàng" at bounding box center [258, 104] width 504 height 14
click at [283, 105] on span "Lên hàng" at bounding box center [277, 104] width 16 height 6
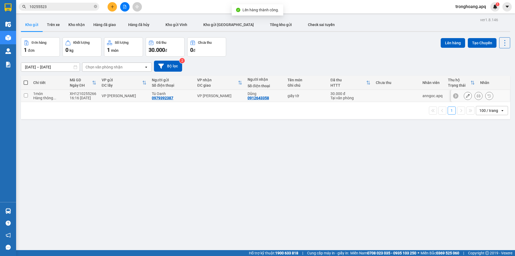
click at [220, 96] on div "VP GIA LÂM" at bounding box center [219, 96] width 45 height 4
checkbox input "true"
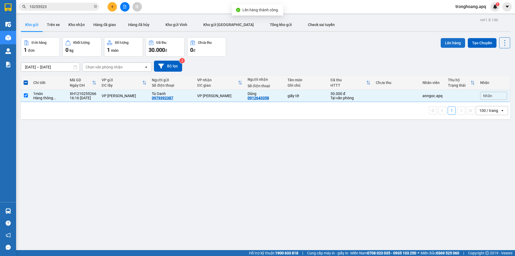
click at [448, 46] on button "Lên hàng" at bounding box center [453, 43] width 24 height 10
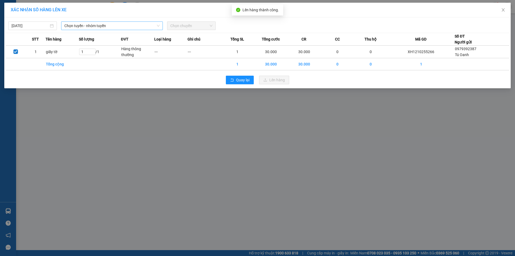
click at [124, 27] on span "Chọn tuyến - nhóm tuyến" at bounding box center [111, 26] width 95 height 8
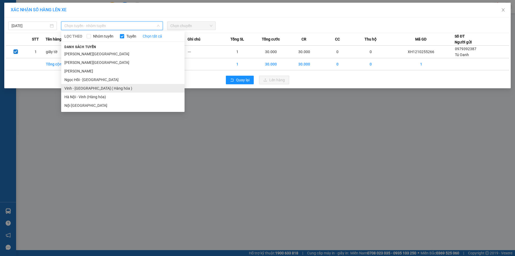
click at [97, 91] on li "Vinh - Hà Nội ( Hàng hóa )" at bounding box center [122, 88] width 123 height 9
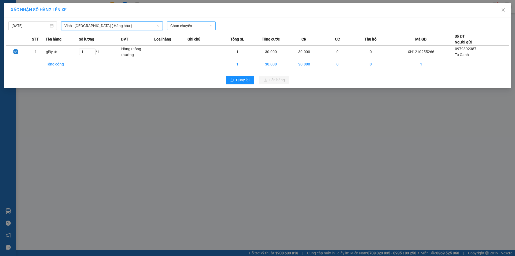
click at [179, 24] on span "Chọn chuyến" at bounding box center [191, 26] width 42 height 8
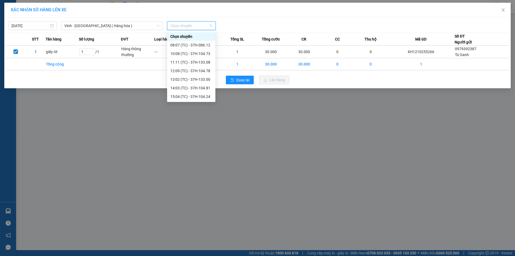
scroll to position [86, 0]
click at [201, 89] on div "23:18 (TC) - 37H-104.41" at bounding box center [191, 88] width 42 height 6
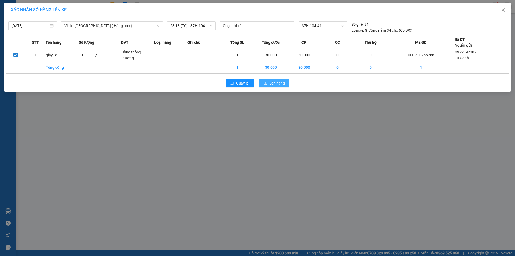
click at [265, 83] on icon "upload" at bounding box center [265, 83] width 3 height 3
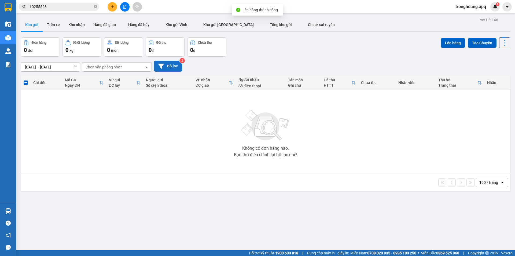
click at [178, 64] on button "Bộ lọc" at bounding box center [168, 66] width 28 height 11
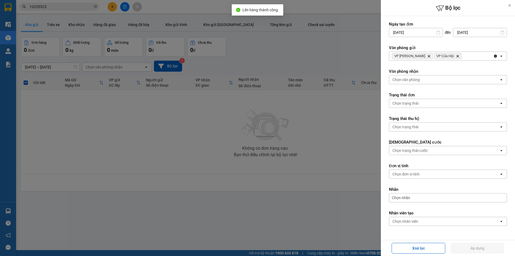
click at [464, 56] on div "VP Xuân Hội Delete VP Cửa Hội Delete" at bounding box center [441, 56] width 104 height 9
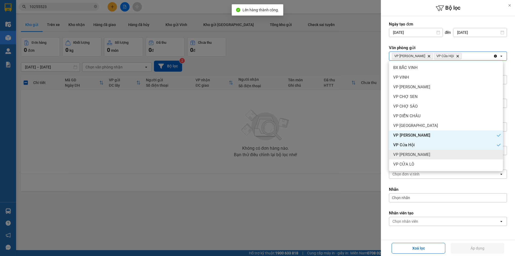
click at [435, 155] on div "VP Nghi Xuân" at bounding box center [446, 155] width 114 height 10
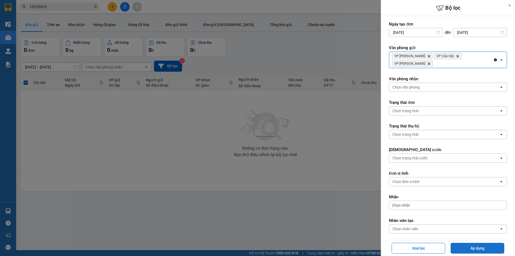
click at [474, 249] on button "Áp dụng" at bounding box center [478, 248] width 54 height 11
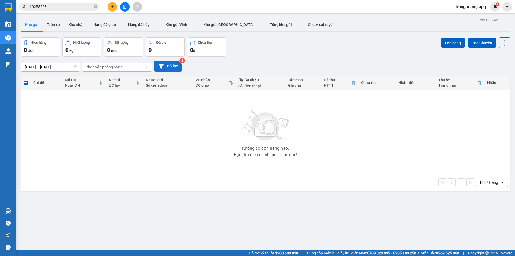
click at [164, 68] on button "Bộ lọc" at bounding box center [168, 66] width 28 height 11
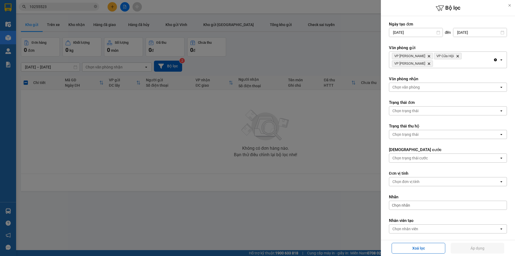
click at [483, 57] on div "VP Xuân Hội Delete VP Cửa Hội Delete VP Nghi Xuân Delete" at bounding box center [441, 60] width 104 height 16
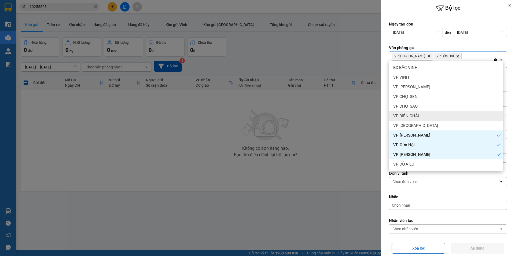
click at [434, 114] on div "VP DIỄN CHÂU" at bounding box center [446, 116] width 114 height 10
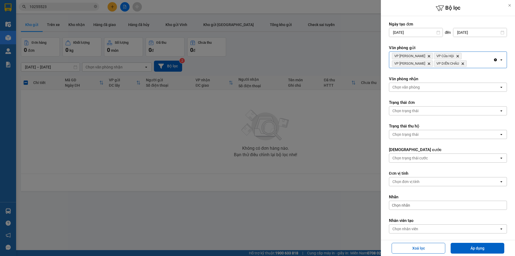
click at [463, 60] on div "VP Xuân Hội Delete VP Cửa Hội Delete VP Nghi Xuân Delete VP DIỄN CHÂU Delete" at bounding box center [441, 60] width 104 height 16
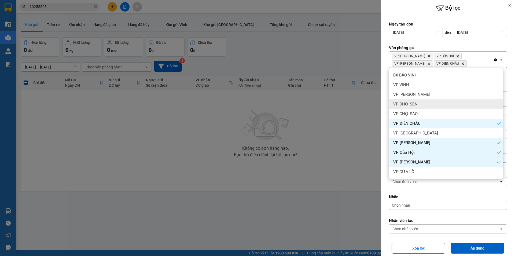
click at [429, 102] on div "VP CHỢ SEN" at bounding box center [446, 104] width 114 height 10
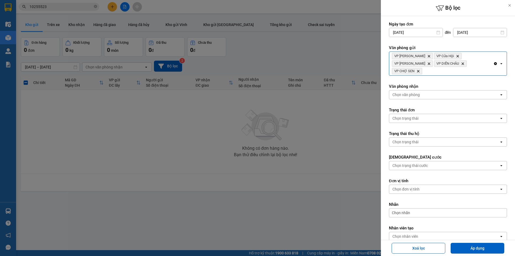
click at [456, 67] on div "VP Xuân Hội Delete VP Cửa Hội Delete VP Nghi Xuân Delete VP DIỄN CHÂU Delete VP…" at bounding box center [441, 64] width 104 height 24
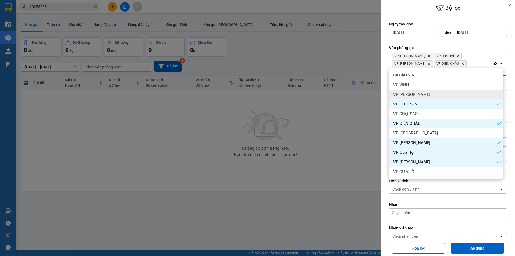
click at [435, 95] on div "VP THANH CHƯƠNG" at bounding box center [446, 95] width 114 height 10
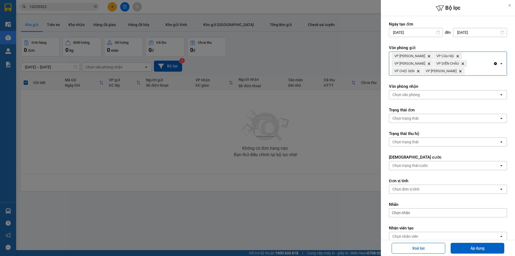
click at [464, 68] on div "VP Xuân Hội Delete VP Cửa Hội Delete VP Nghi Xuân Delete VP DIỄN CHÂU Delete VP…" at bounding box center [441, 64] width 104 height 24
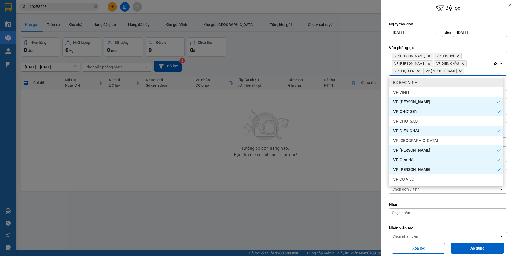
click at [441, 83] on div "BX BẮC VINH" at bounding box center [446, 83] width 114 height 10
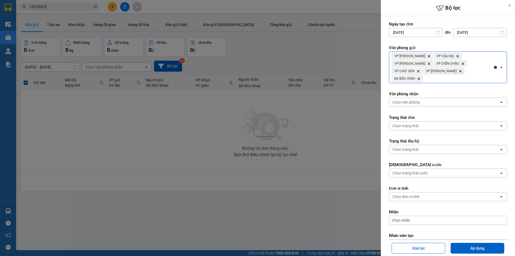
click at [478, 70] on div "VP Xuân Hội Delete VP Cửa Hội Delete VP Nghi Xuân Delete VP DIỄN CHÂU Delete VP…" at bounding box center [441, 67] width 104 height 31
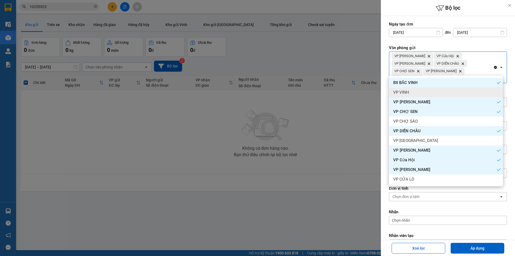
click at [446, 90] on div "VP VINH" at bounding box center [446, 92] width 114 height 10
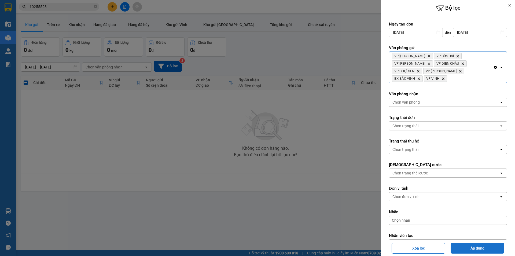
click at [475, 252] on button "Áp dụng" at bounding box center [478, 248] width 54 height 11
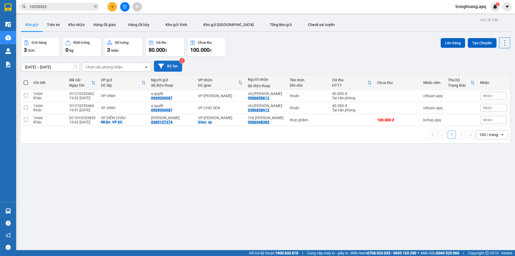
click at [164, 61] on button "Bộ lọc" at bounding box center [168, 66] width 28 height 11
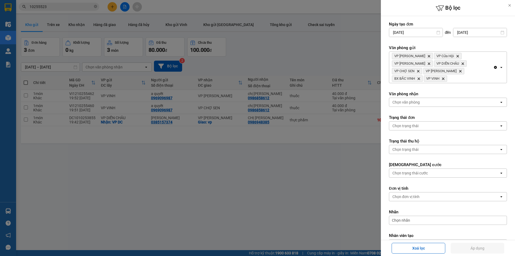
click at [493, 77] on div "Clear all open" at bounding box center [499, 67] width 13 height 31
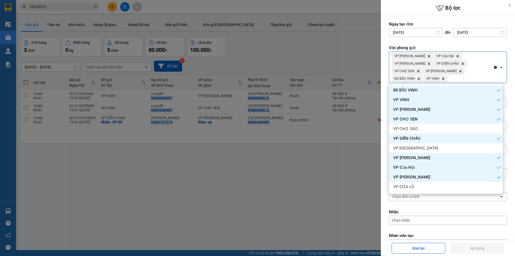
click at [493, 65] on div "Clear all open" at bounding box center [499, 67] width 13 height 31
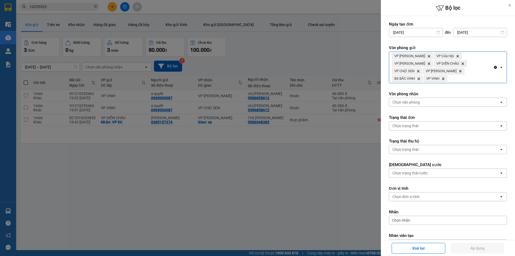
click at [494, 67] on icon "Clear all" at bounding box center [495, 67] width 3 height 3
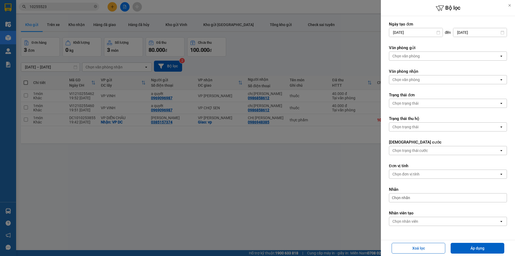
click at [452, 47] on label "Văn phòng gửi" at bounding box center [448, 47] width 118 height 5
drag, startPoint x: 451, startPoint y: 55, endPoint x: 451, endPoint y: 59, distance: 4.1
click at [451, 55] on div "Chọn văn phòng" at bounding box center [444, 56] width 110 height 9
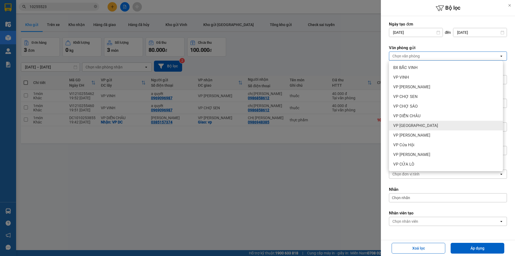
click at [429, 129] on div "VP Cầu Yên Xuân" at bounding box center [446, 126] width 114 height 10
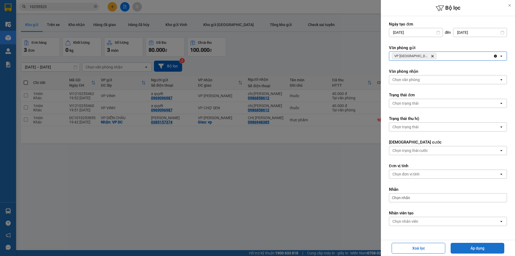
click at [460, 251] on button "Áp dụng" at bounding box center [478, 248] width 54 height 11
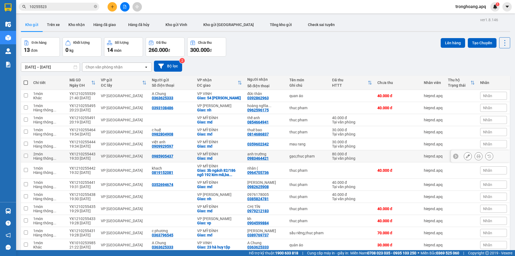
scroll to position [25, 0]
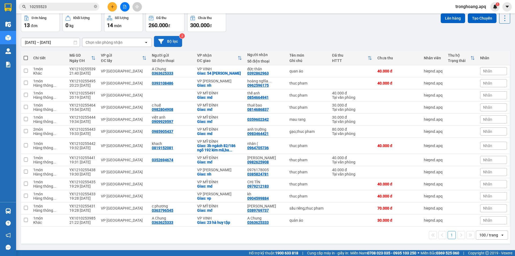
click at [173, 40] on button "Bộ lọc" at bounding box center [168, 41] width 28 height 11
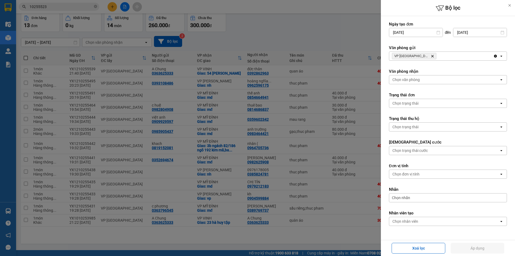
click at [430, 80] on div "Chọn văn phòng" at bounding box center [444, 79] width 110 height 9
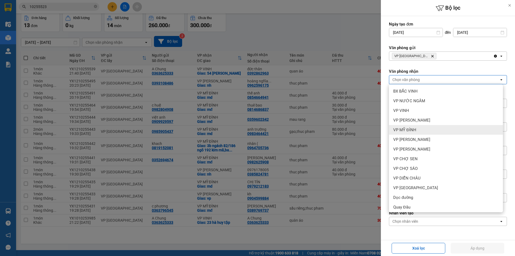
click at [416, 130] on span "VP MỸ ĐÌNH" at bounding box center [404, 129] width 23 height 5
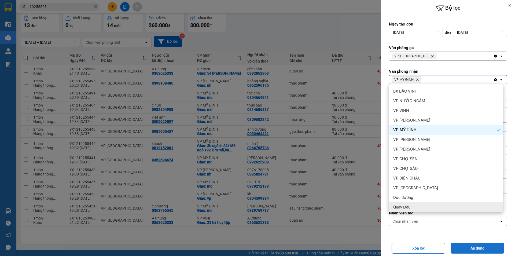
click at [464, 250] on button "Áp dụng" at bounding box center [478, 248] width 54 height 11
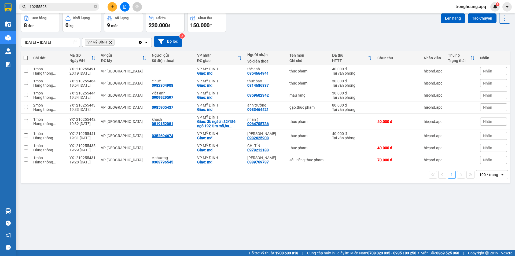
click at [27, 59] on span at bounding box center [26, 58] width 4 height 4
click at [26, 55] on input "checkbox" at bounding box center [26, 55] width 0 height 0
checkbox input "true"
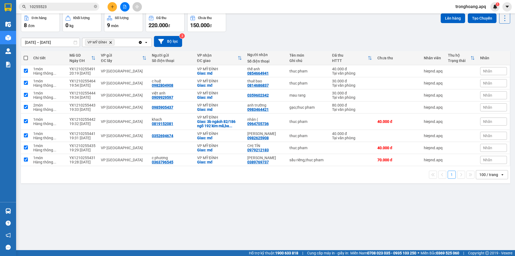
checkbox input "true"
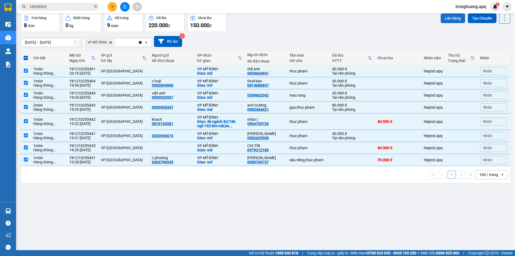
click at [454, 23] on div "Lên hàng Tạo Chuyến" at bounding box center [475, 22] width 69 height 19
click at [454, 22] on button "Lên hàng" at bounding box center [453, 18] width 24 height 10
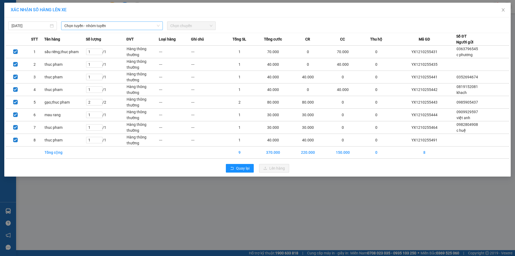
click at [121, 22] on span "Chọn tuyến - nhóm tuyến" at bounding box center [111, 26] width 95 height 8
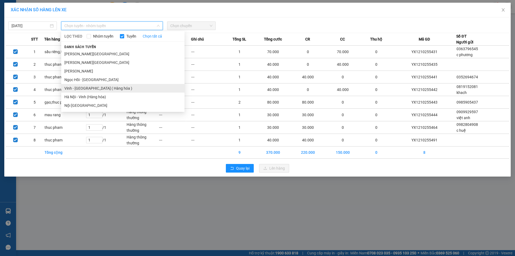
click at [105, 87] on li "Vinh - Hà Nội ( Hàng hóa )" at bounding box center [122, 88] width 123 height 9
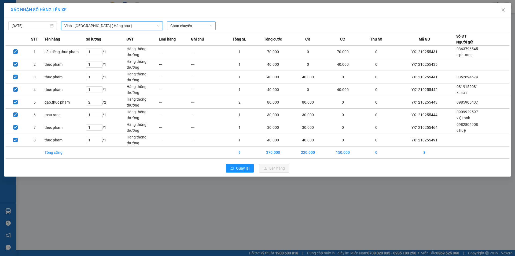
click at [179, 27] on span "Chọn chuyến" at bounding box center [191, 26] width 42 height 8
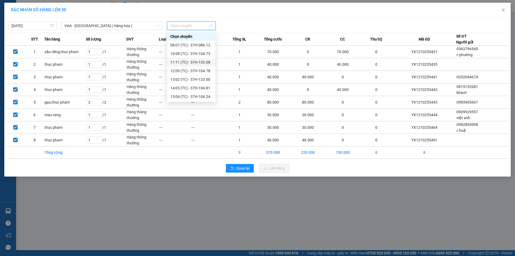
scroll to position [86, 0]
click at [199, 94] on div "23:19 (TC) - 37H-133.03" at bounding box center [191, 97] width 42 height 6
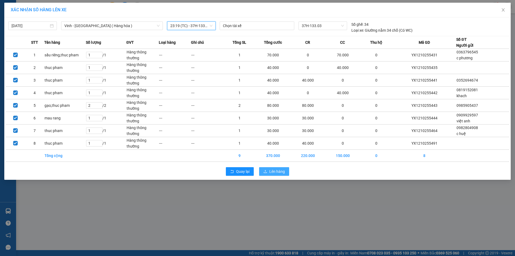
click at [270, 172] on span "Lên hàng" at bounding box center [277, 171] width 16 height 6
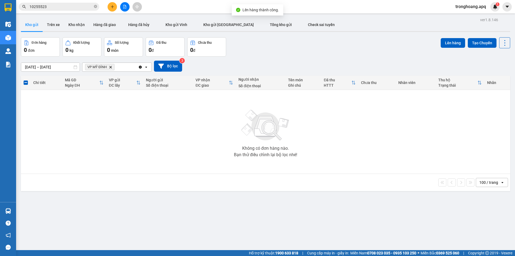
click at [109, 67] on icon "Delete" at bounding box center [110, 66] width 3 height 3
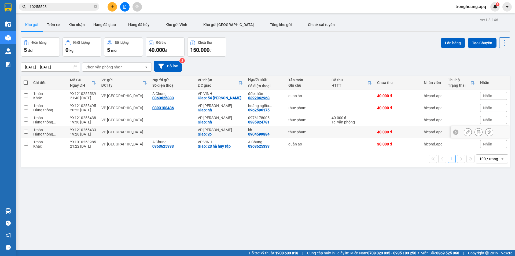
click at [216, 131] on div "VP NGỌC HỒI" at bounding box center [220, 130] width 45 height 4
checkbox input "true"
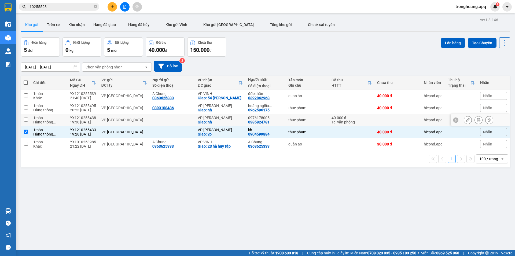
click at [217, 117] on div "VP NGỌC HỒI" at bounding box center [220, 118] width 45 height 4
checkbox input "true"
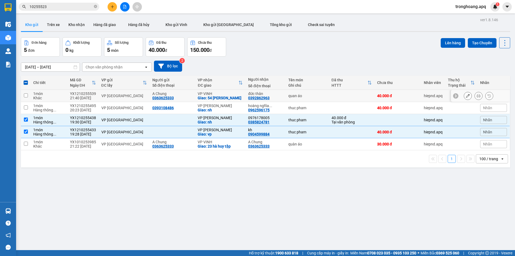
click at [217, 97] on div "Giao: 54 trần quang diệu" at bounding box center [220, 98] width 45 height 4
checkbox input "true"
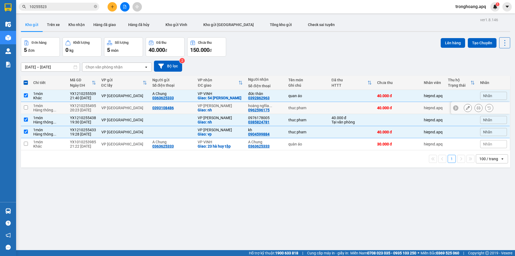
click at [218, 108] on div "Giao: nh" at bounding box center [220, 110] width 45 height 4
checkbox input "true"
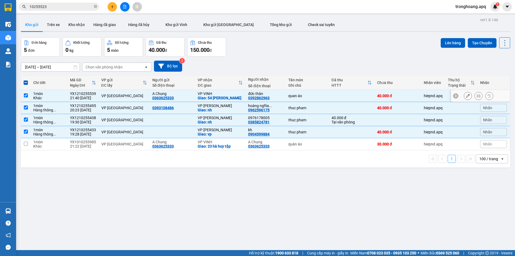
click at [224, 102] on tbody "1 món Khác YX1210255539 21:40 12/10 VP Cầu Yên Xuân A Chung 0363625333 VP VINH …" at bounding box center [265, 120] width 489 height 60
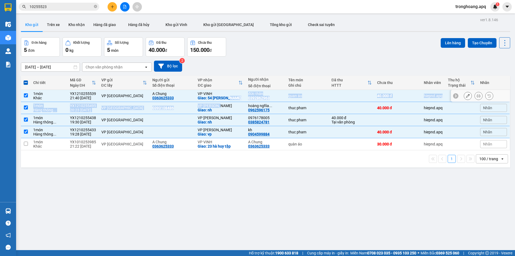
click at [227, 97] on div "Giao: 54 trần quang diệu" at bounding box center [220, 98] width 45 height 4
checkbox input "false"
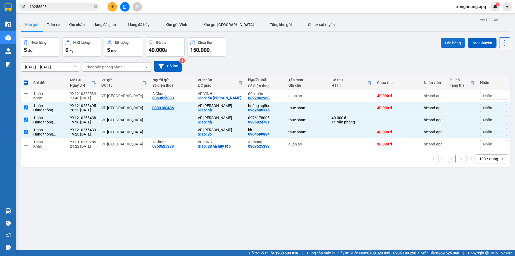
click at [445, 43] on button "Lên hàng" at bounding box center [453, 43] width 24 height 10
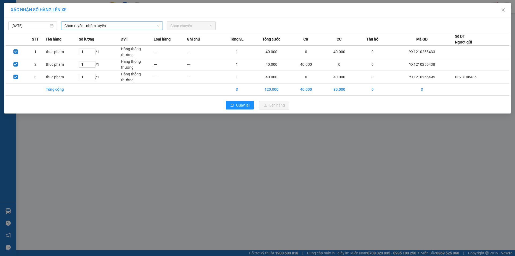
click at [127, 24] on span "Chọn tuyến - nhóm tuyến" at bounding box center [111, 26] width 95 height 8
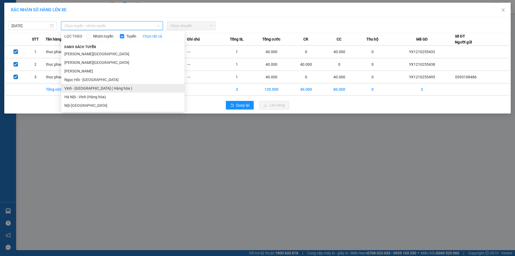
click at [93, 88] on li "Vinh - Hà Nội ( Hàng hóa )" at bounding box center [122, 88] width 123 height 9
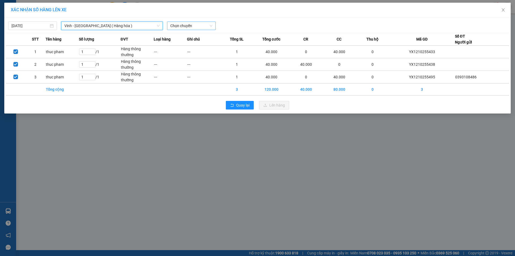
click at [207, 25] on span "Chọn chuyến" at bounding box center [191, 26] width 42 height 8
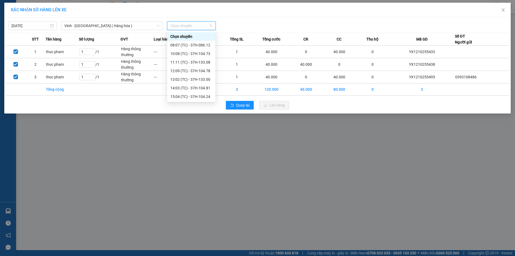
scroll to position [86, 0]
click at [199, 55] on div "23:05 (TC) - 37H-133.02" at bounding box center [191, 54] width 42 height 6
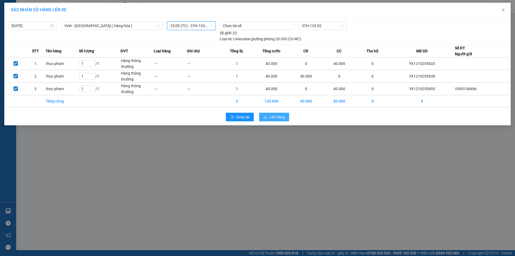
click at [274, 119] on span "Lên hàng" at bounding box center [277, 117] width 16 height 6
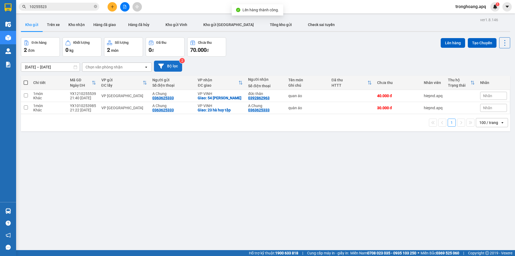
click at [178, 65] on button "Bộ lọc" at bounding box center [168, 66] width 28 height 11
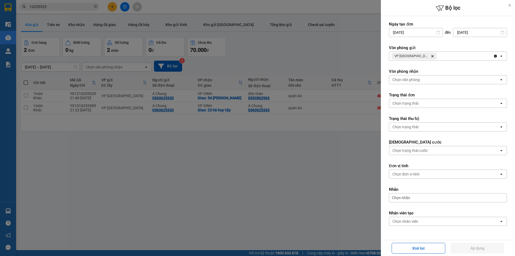
click at [472, 57] on div "VP Cầu Yên Xuân Delete" at bounding box center [441, 56] width 104 height 9
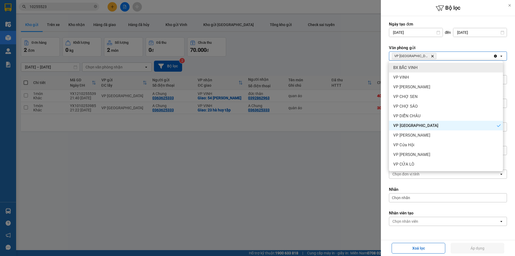
drag, startPoint x: 493, startPoint y: 55, endPoint x: 490, endPoint y: 56, distance: 3.1
click at [493, 55] on icon "Clear all" at bounding box center [495, 56] width 4 height 4
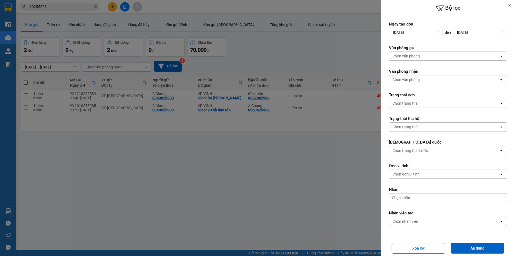
drag, startPoint x: 490, startPoint y: 56, endPoint x: 466, endPoint y: 59, distance: 24.9
click at [489, 57] on div "Chọn văn phòng" at bounding box center [444, 56] width 110 height 9
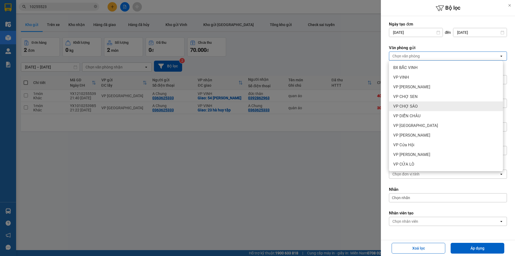
click at [438, 106] on div "VP CHỢ SÁO" at bounding box center [446, 106] width 114 height 10
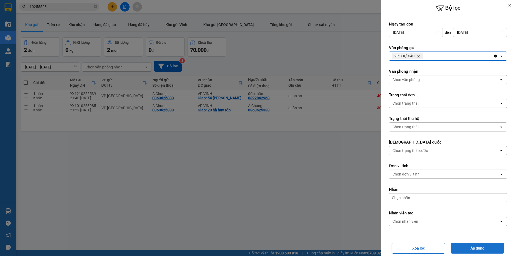
click at [459, 248] on button "Áp dụng" at bounding box center [478, 248] width 54 height 11
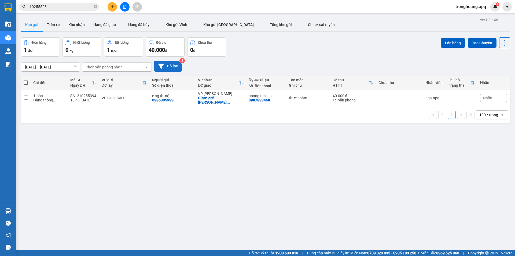
click at [171, 62] on button "Bộ lọc" at bounding box center [168, 66] width 28 height 11
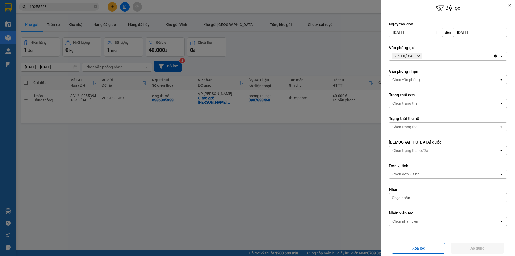
click at [462, 56] on div "VP CHỢ SÁO Delete" at bounding box center [441, 56] width 104 height 9
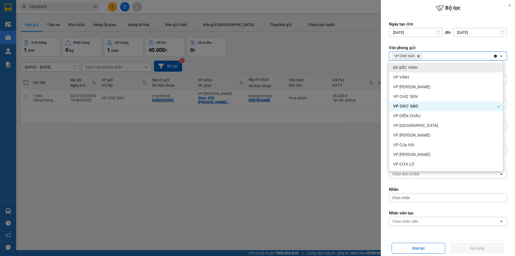
click at [440, 69] on div "BX BẮC VINH" at bounding box center [446, 68] width 114 height 10
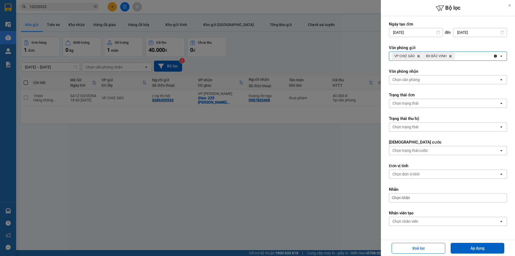
click at [453, 60] on div "VP CHỢ SÁO Delete BX BẮC VINH Delete" at bounding box center [441, 56] width 104 height 9
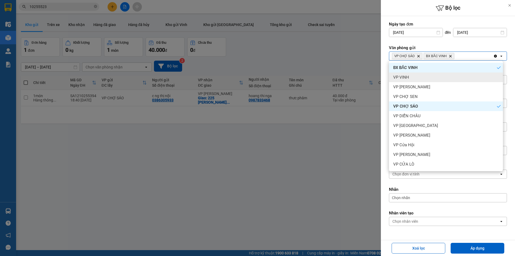
drag, startPoint x: 454, startPoint y: 60, endPoint x: 463, endPoint y: 71, distance: 13.9
click at [438, 79] on div "VP VINH" at bounding box center [446, 77] width 114 height 10
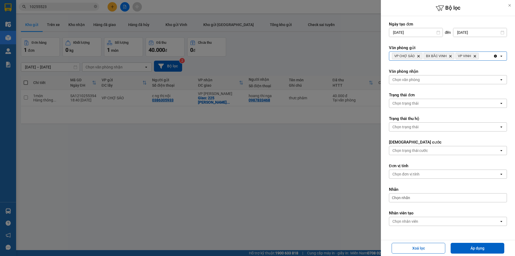
click at [486, 54] on div "VP CHỢ SÁO Delete BX BẮC VINH Delete VP VINH Delete" at bounding box center [441, 56] width 104 height 9
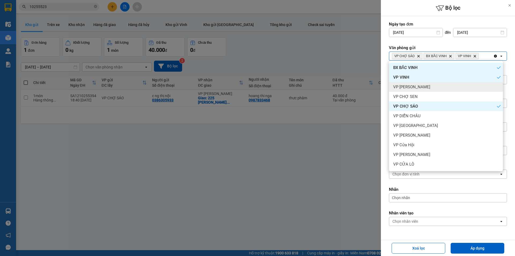
drag, startPoint x: 430, startPoint y: 91, endPoint x: 463, endPoint y: 68, distance: 40.0
click at [430, 90] on div "VP THANH CHƯƠNG" at bounding box center [446, 87] width 114 height 10
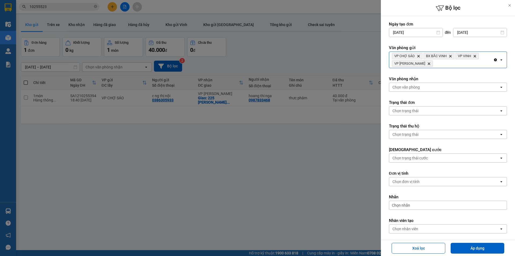
click at [466, 65] on div "VP CHỢ SÁO Delete BX BẮC VINH Delete VP VINH Delete VP THANH CHƯƠNG Delete" at bounding box center [441, 60] width 104 height 16
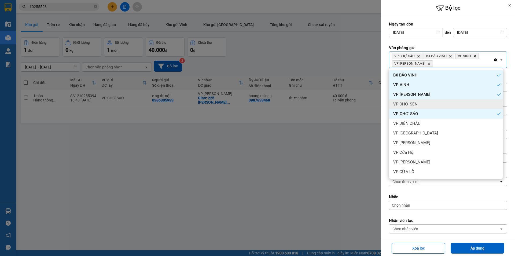
click at [434, 105] on div "VP CHỢ SEN" at bounding box center [446, 104] width 114 height 10
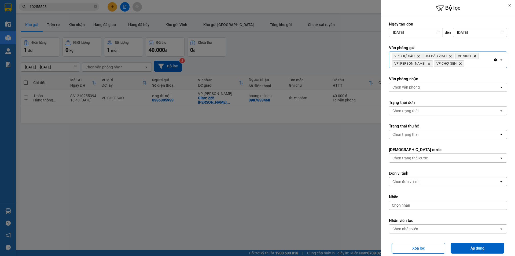
click at [476, 67] on div "VP CHỢ SÁO Delete BX BẮC VINH Delete VP VINH Delete VP THANH CHƯƠNG Delete VP C…" at bounding box center [441, 60] width 104 height 16
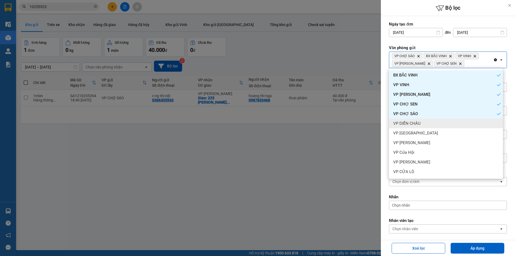
drag, startPoint x: 434, startPoint y: 125, endPoint x: 461, endPoint y: 94, distance: 40.9
click at [437, 123] on div "VP DIỄN CHÂU" at bounding box center [446, 124] width 114 height 10
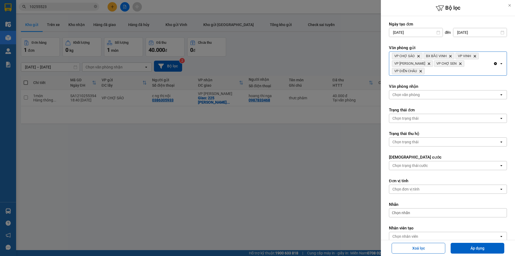
drag, startPoint x: 468, startPoint y: 72, endPoint x: 466, endPoint y: 75, distance: 3.9
click at [466, 75] on div "VP CHỢ SÁO Delete BX BẮC VINH Delete VP VINH Delete VP THANH CHƯƠNG Delete VP C…" at bounding box center [441, 64] width 104 height 24
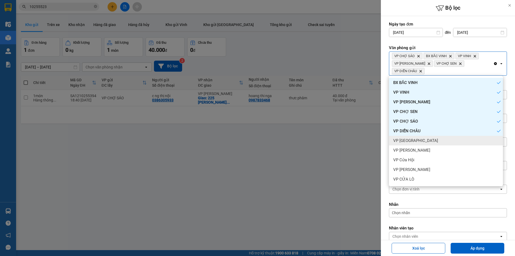
click at [431, 138] on div "VP Cầu Yên Xuân" at bounding box center [446, 141] width 114 height 10
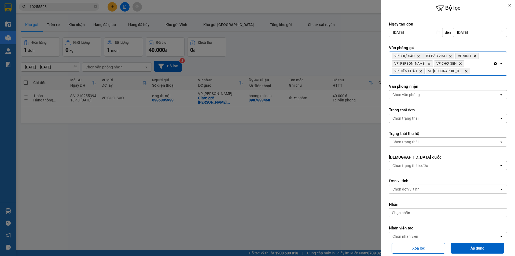
drag, startPoint x: 481, startPoint y: 69, endPoint x: 479, endPoint y: 74, distance: 5.1
click at [479, 74] on div "VP CHỢ SÁO Delete BX BẮC VINH Delete VP VINH Delete VP THANH CHƯƠNG Delete VP C…" at bounding box center [441, 64] width 104 height 24
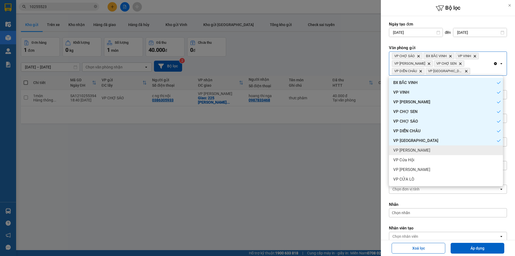
click at [441, 148] on div "VP Xuân Hội" at bounding box center [446, 150] width 114 height 10
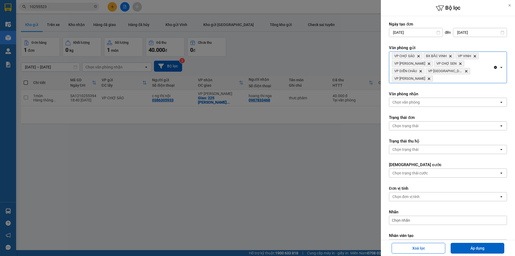
drag, startPoint x: 479, startPoint y: 64, endPoint x: 474, endPoint y: 76, distance: 13.3
click at [478, 68] on div "VP CHỢ SÁO Delete BX BẮC VINH Delete VP VINH Delete VP THANH CHƯƠNG Delete VP C…" at bounding box center [441, 67] width 104 height 31
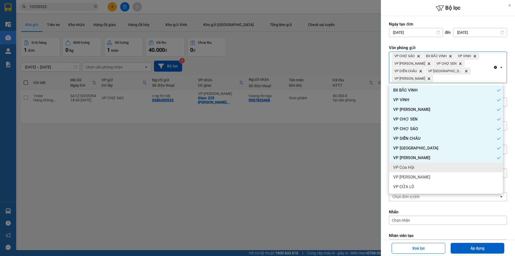
click at [423, 164] on div "VP Cửa Hội" at bounding box center [446, 168] width 114 height 10
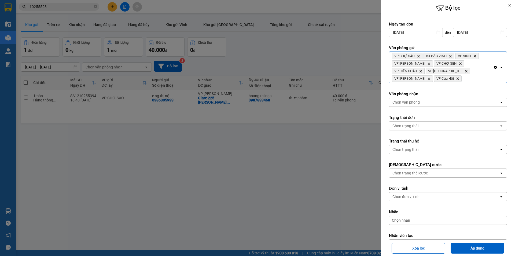
click at [494, 68] on icon "Clear all" at bounding box center [495, 67] width 3 height 3
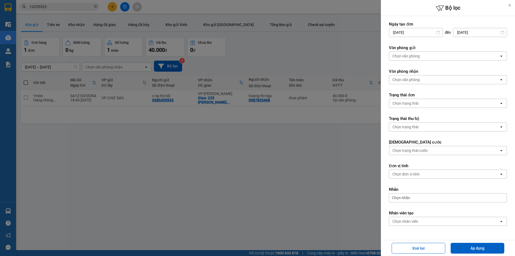
drag, startPoint x: 277, startPoint y: 55, endPoint x: 138, endPoint y: 24, distance: 143.1
click at [275, 55] on div at bounding box center [257, 128] width 515 height 256
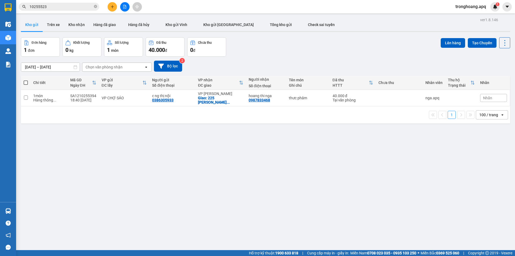
click at [130, 8] on div at bounding box center [125, 6] width 40 height 9
click at [127, 8] on button at bounding box center [124, 6] width 9 height 9
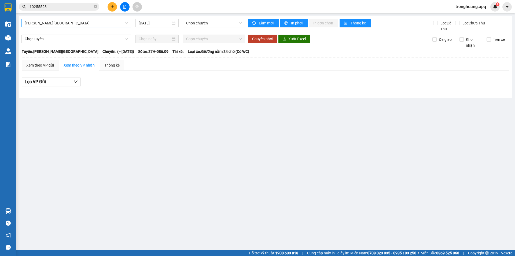
click at [71, 24] on span "Gia Lâm - Mỹ Đình" at bounding box center [76, 23] width 103 height 8
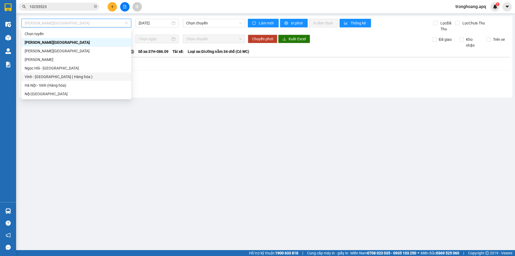
drag, startPoint x: 58, startPoint y: 76, endPoint x: 189, endPoint y: 39, distance: 135.8
click at [59, 76] on div "Vinh - Hà Nội ( Hàng hóa )" at bounding box center [76, 77] width 103 height 6
type input "12/10/2025"
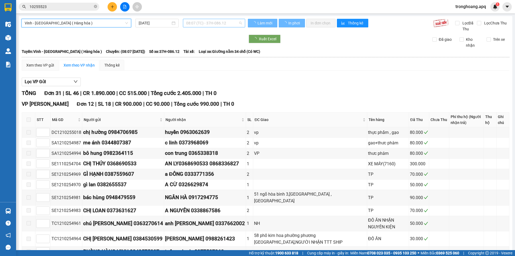
click at [201, 21] on span "08:07 (TC) - 37H-086.12" at bounding box center [214, 23] width 56 height 8
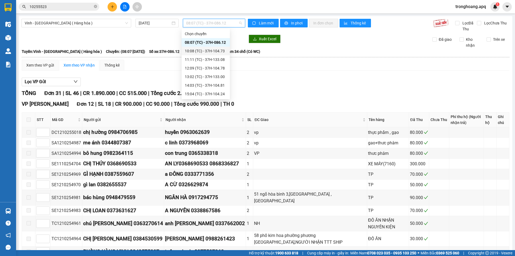
scroll to position [86, 0]
click at [208, 69] on div "23:15 (TC) - 37H-104.45" at bounding box center [206, 68] width 42 height 6
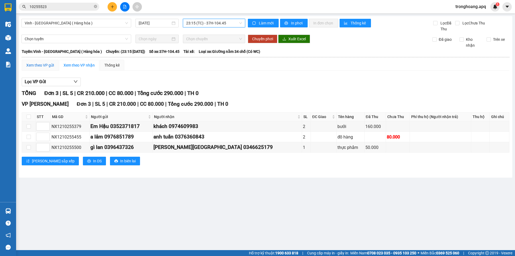
click at [37, 65] on div "Xem theo VP gửi" at bounding box center [40, 65] width 28 height 6
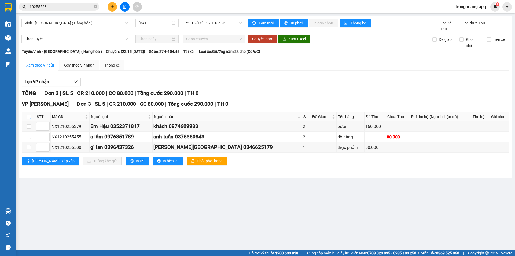
click at [29, 116] on input "checkbox" at bounding box center [29, 117] width 4 height 4
checkbox input "true"
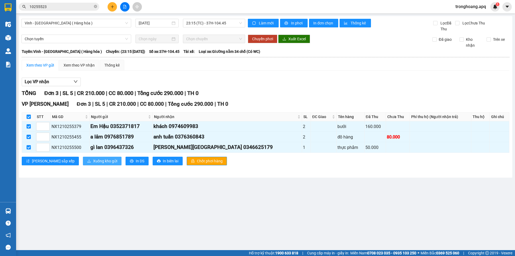
click at [93, 160] on span "Xuống kho gửi" at bounding box center [105, 161] width 24 height 6
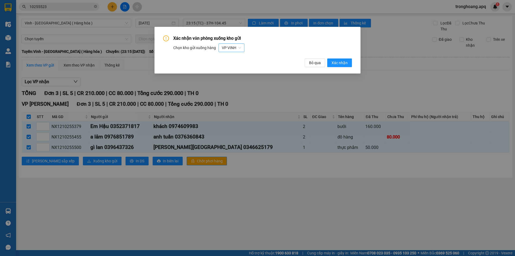
click at [227, 48] on span "VP VINH" at bounding box center [231, 48] width 19 height 8
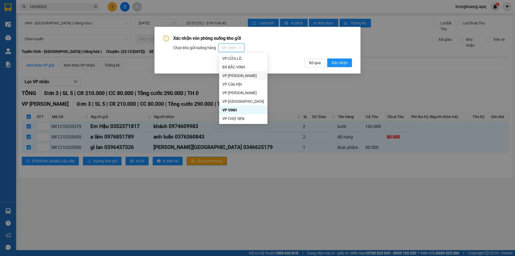
click at [247, 77] on div "VP Nghi Xuân" at bounding box center [243, 76] width 42 height 6
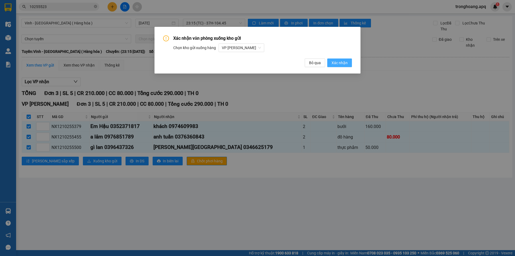
click at [344, 64] on span "Xác nhận" at bounding box center [339, 63] width 16 height 6
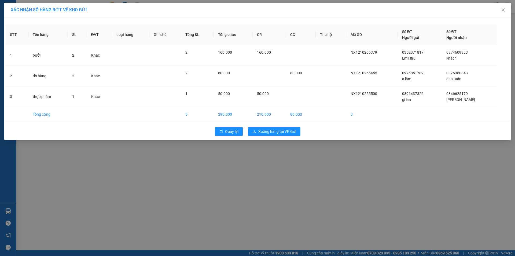
click at [290, 137] on div "Quay lại Xuống hàng tại VP Gửi" at bounding box center [258, 131] width 504 height 14
click at [290, 134] on button "Xuống hàng tại VP Gửi" at bounding box center [274, 131] width 52 height 9
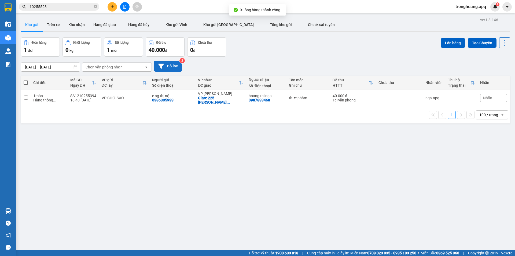
click at [158, 63] on button "Bộ lọc" at bounding box center [168, 66] width 28 height 11
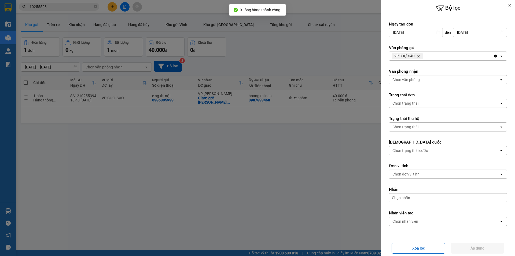
click at [418, 57] on icon "VP CHỢ SÁO, close by backspace" at bounding box center [418, 56] width 2 height 2
click at [418, 57] on div "Chọn văn phòng" at bounding box center [405, 55] width 27 height 5
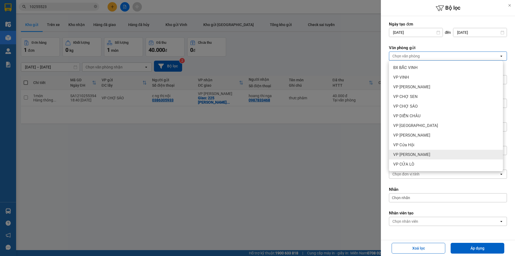
click at [419, 154] on div "VP Nghi Xuân" at bounding box center [446, 155] width 114 height 10
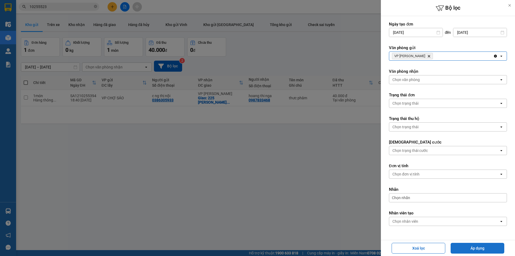
click at [461, 248] on button "Áp dụng" at bounding box center [478, 248] width 54 height 11
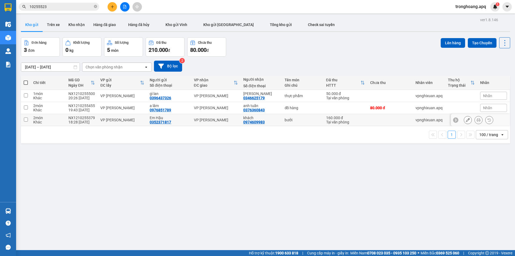
click at [210, 119] on div "VP NGỌC HỒI" at bounding box center [216, 120] width 44 height 4
checkbox input "true"
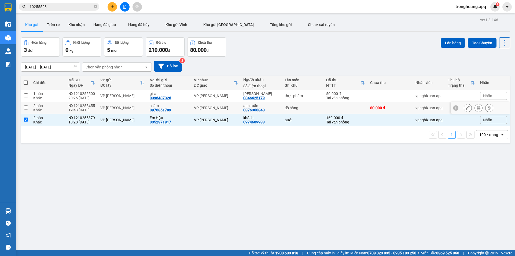
click at [212, 108] on div "VP NGỌC HỒI" at bounding box center [216, 108] width 44 height 4
checkbox input "true"
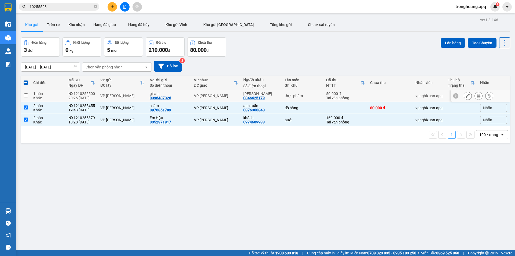
click at [211, 95] on div "VP NGỌC HỒI" at bounding box center [216, 96] width 44 height 4
checkbox input "true"
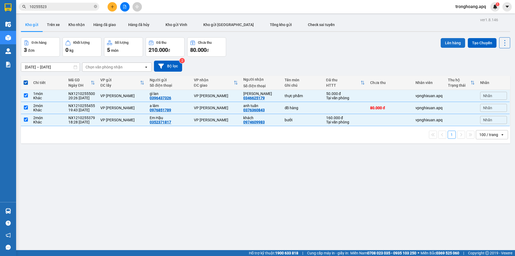
click at [448, 44] on button "Lên hàng" at bounding box center [453, 43] width 24 height 10
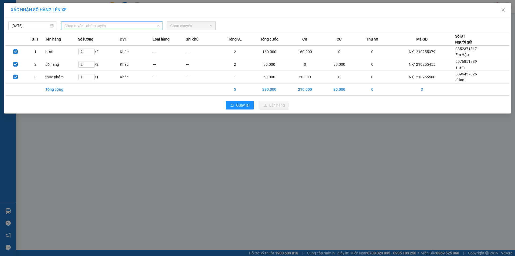
drag, startPoint x: 118, startPoint y: 25, endPoint x: 98, endPoint y: 63, distance: 42.7
click at [118, 26] on span "Chọn tuyến - nhóm tuyến" at bounding box center [111, 26] width 95 height 8
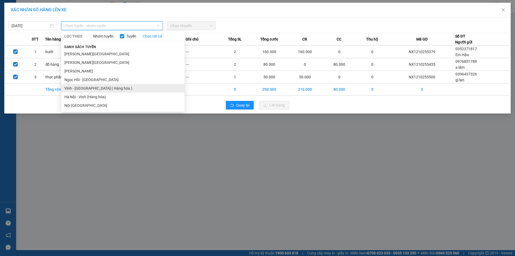
click at [82, 86] on li "Vinh - Hà Nội ( Hàng hóa )" at bounding box center [122, 88] width 123 height 9
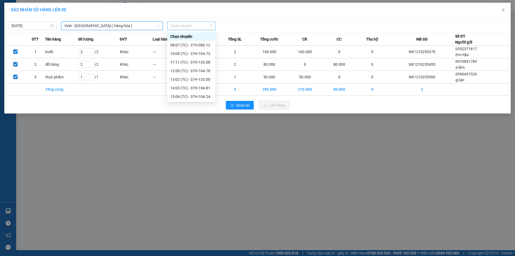
click at [183, 26] on span "Chọn chuyến" at bounding box center [191, 26] width 42 height 8
click at [194, 51] on div "23:05 (TC) - 37H-133.02" at bounding box center [191, 54] width 42 height 6
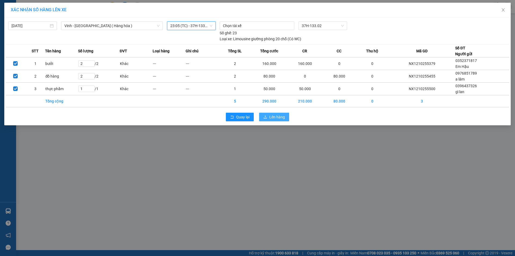
click at [265, 117] on icon "upload" at bounding box center [265, 117] width 4 height 4
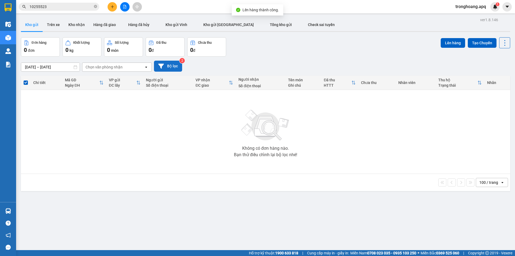
click at [164, 64] on button "Bộ lọc" at bounding box center [168, 66] width 28 height 11
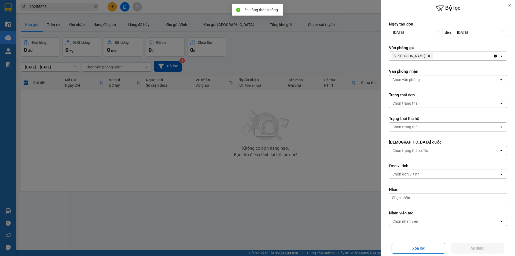
click at [460, 58] on div "VP Nghi Xuân Delete" at bounding box center [441, 56] width 104 height 9
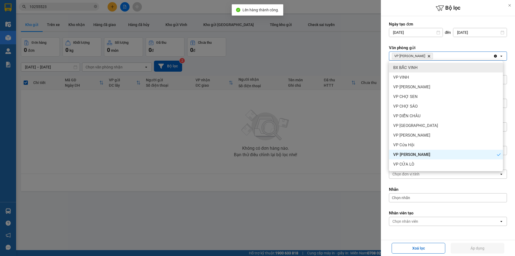
drag, startPoint x: 437, startPoint y: 68, endPoint x: 451, endPoint y: 60, distance: 16.0
click at [438, 67] on div "BX BẮC VINH" at bounding box center [446, 68] width 114 height 10
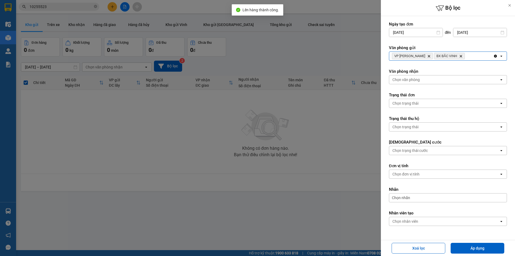
click at [454, 58] on span "BX BẮC VINH Delete" at bounding box center [449, 56] width 31 height 6
click at [466, 57] on input "Selected VP Nghi Xuân, BX BẮC VINH." at bounding box center [466, 55] width 1 height 5
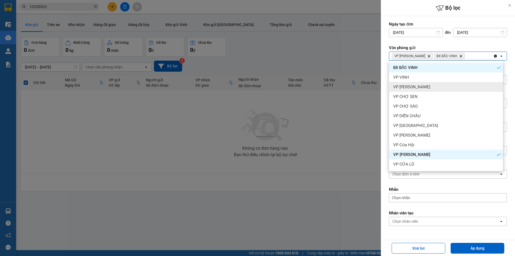
click at [434, 85] on div "VP THANH CHƯƠNG" at bounding box center [446, 87] width 114 height 10
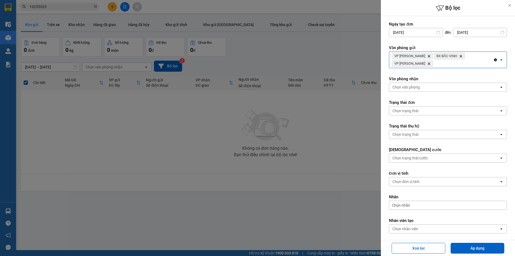
click at [475, 61] on div "VP Nghi Xuân Delete BX BẮC VINH Delete VP THANH CHƯƠNG Delete" at bounding box center [441, 60] width 104 height 16
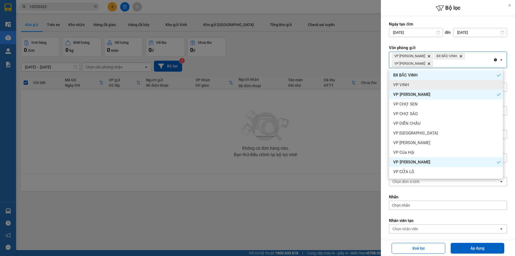
drag, startPoint x: 435, startPoint y: 86, endPoint x: 472, endPoint y: 67, distance: 41.4
click at [437, 86] on div "VP VINH" at bounding box center [446, 85] width 114 height 10
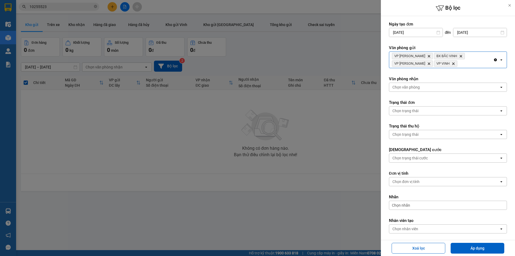
click at [473, 66] on div "VP Nghi Xuân Delete BX BẮC VINH Delete VP THANH CHƯƠNG Delete VP VINH Delete" at bounding box center [441, 60] width 104 height 16
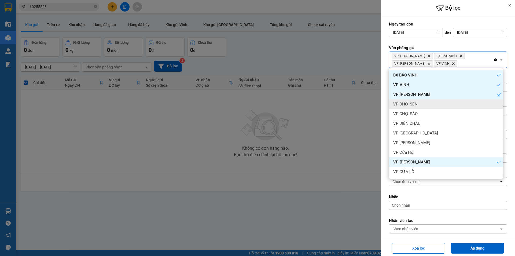
drag, startPoint x: 440, startPoint y: 108, endPoint x: 469, endPoint y: 79, distance: 41.0
click at [440, 108] on div "VP CHỢ SEN" at bounding box center [446, 104] width 114 height 10
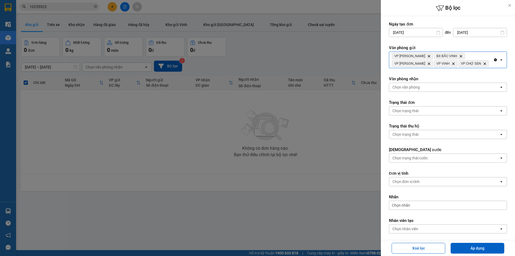
click at [472, 68] on div "VP Nghi Xuân Delete BX BẮC VINH Delete VP THANH CHƯƠNG Delete VP VINH Delete VP…" at bounding box center [441, 60] width 104 height 16
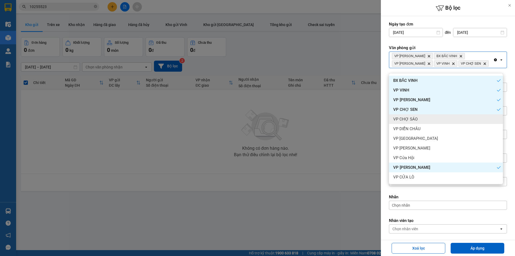
click at [444, 119] on div "VP CHỢ SÁO" at bounding box center [446, 119] width 114 height 10
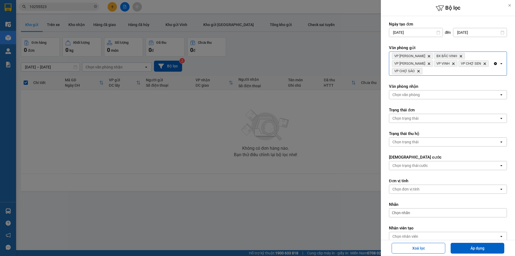
click at [471, 73] on div "VP Nghi Xuân Delete BX BẮC VINH Delete VP THANH CHƯƠNG Delete VP VINH Delete VP…" at bounding box center [441, 64] width 104 height 24
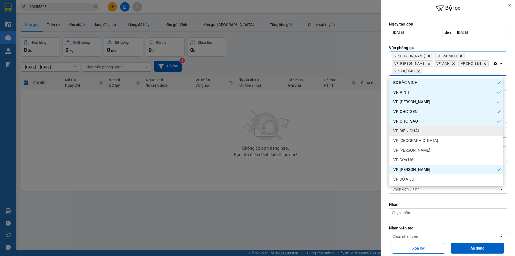
click at [438, 131] on div "VP DIỄN CHÂU" at bounding box center [446, 131] width 114 height 10
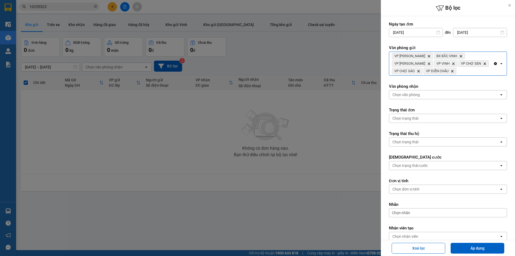
click at [468, 75] on div "VP Nghi Xuân Delete BX BẮC VINH Delete VP THANH CHƯƠNG Delete VP VINH Delete VP…" at bounding box center [441, 64] width 104 height 24
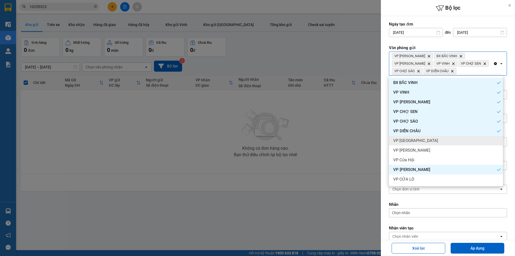
click at [444, 137] on div "VP Cầu Yên Xuân" at bounding box center [446, 141] width 114 height 10
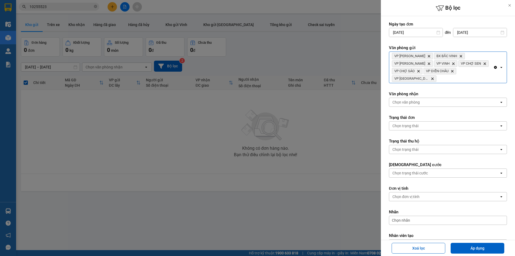
click at [471, 75] on div "VP Nghi Xuân Delete BX BẮC VINH Delete VP THANH CHƯƠNG Delete VP VINH Delete VP…" at bounding box center [441, 67] width 104 height 31
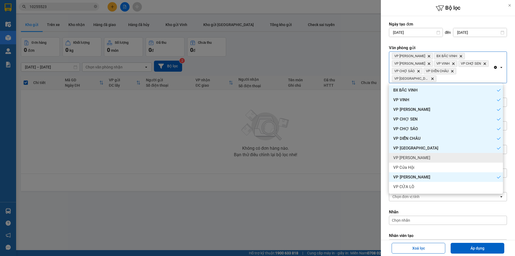
click at [429, 155] on div "VP Xuân Hội" at bounding box center [446, 158] width 114 height 10
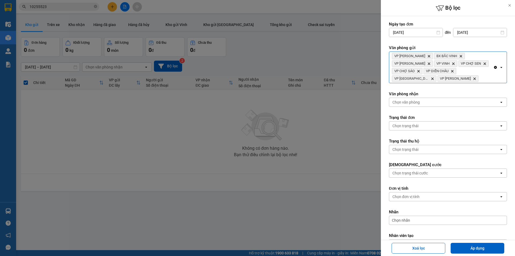
click at [474, 83] on div "VP Nghi Xuân Delete BX BẮC VINH Delete VP THANH CHƯƠNG Delete VP VINH Delete VP…" at bounding box center [448, 67] width 118 height 32
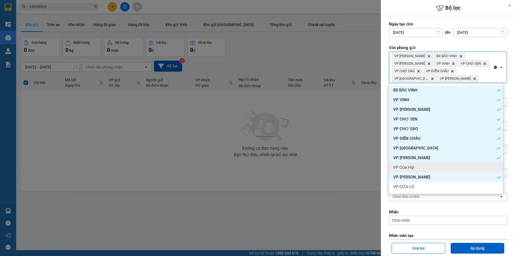
click at [432, 167] on div "VP Cửa Hội" at bounding box center [446, 168] width 114 height 10
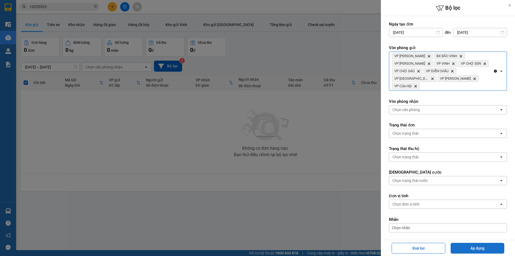
click at [459, 250] on button "Áp dụng" at bounding box center [478, 248] width 54 height 11
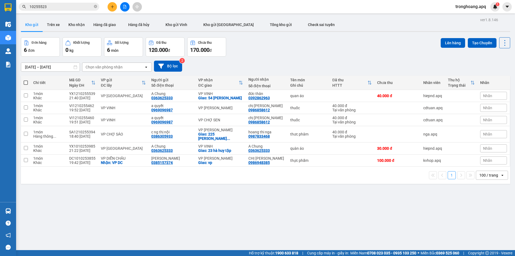
click at [124, 6] on icon "file-add" at bounding box center [125, 7] width 4 height 4
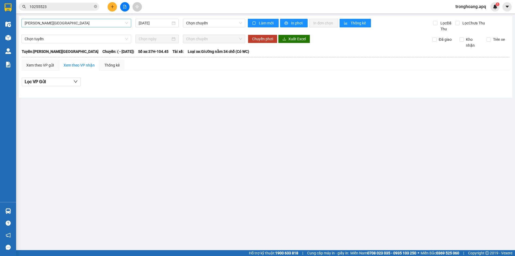
click at [60, 27] on span "Gia Lâm - Mỹ Đình" at bounding box center [76, 23] width 103 height 8
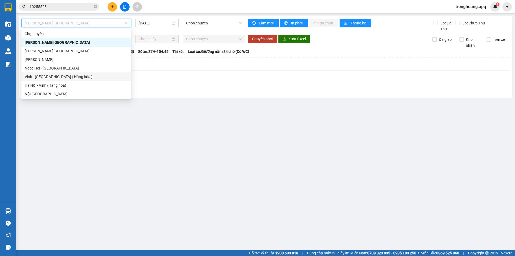
click at [52, 78] on div "Vinh - Hà Nội ( Hàng hóa )" at bounding box center [76, 77] width 103 height 6
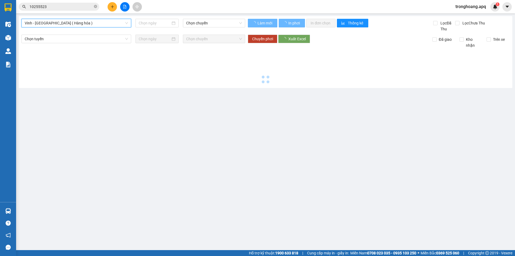
type input "12/10/2025"
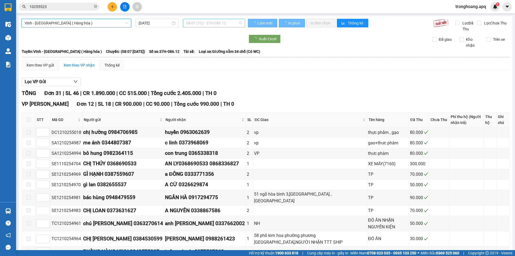
click at [213, 22] on span "08:07 (TC) - 37H-086.12" at bounding box center [214, 23] width 56 height 8
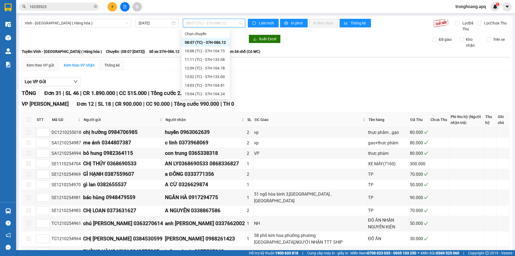
scroll to position [86, 0]
click at [207, 83] on div "23:18 (TC) - 37H-104.41" at bounding box center [206, 85] width 42 height 6
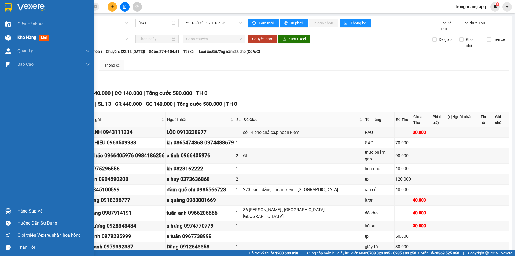
click at [6, 38] on img at bounding box center [8, 38] width 6 height 6
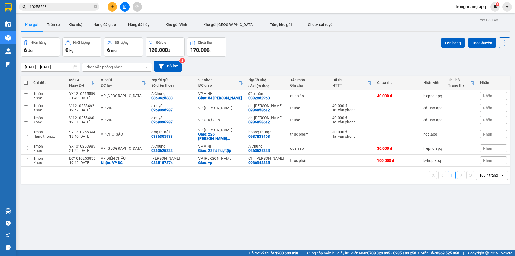
click at [458, 9] on span "tronghoang.apq" at bounding box center [470, 6] width 39 height 7
click at [461, 14] on span "Đăng xuất" at bounding box center [473, 17] width 28 height 6
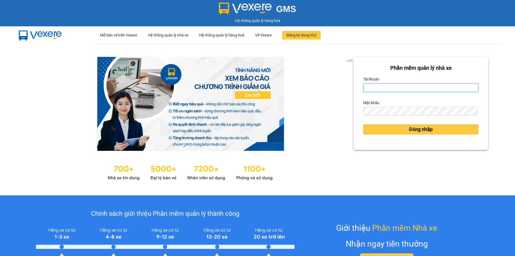
click at [403, 88] on input "Tài khoản" at bounding box center [420, 87] width 115 height 9
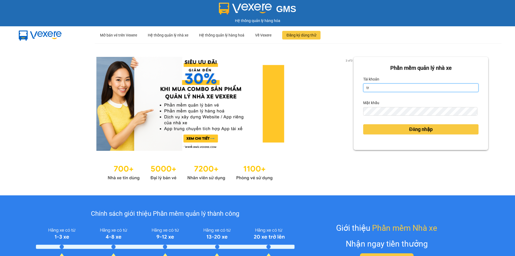
type input "tronghoang.apq"
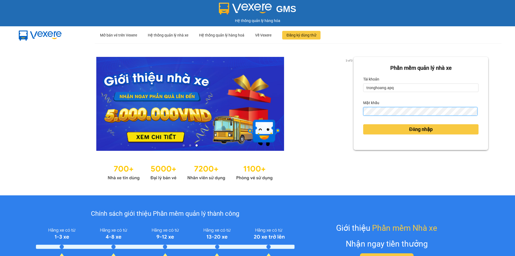
click at [363, 124] on button "Đăng nhập" at bounding box center [420, 129] width 115 height 10
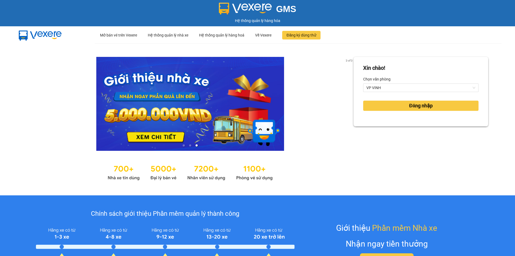
click at [411, 130] on div "Xin chào! Chọn văn phòng VP VINH Đăng nhập" at bounding box center [420, 119] width 135 height 125
click at [392, 103] on button "Đăng nhập" at bounding box center [420, 106] width 115 height 10
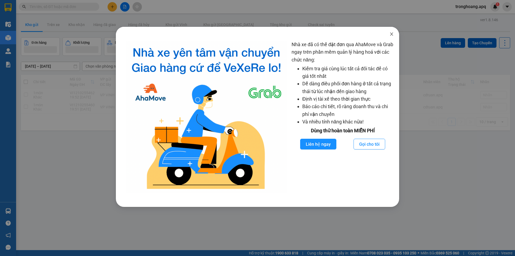
click at [388, 34] on span "Close" at bounding box center [391, 34] width 15 height 15
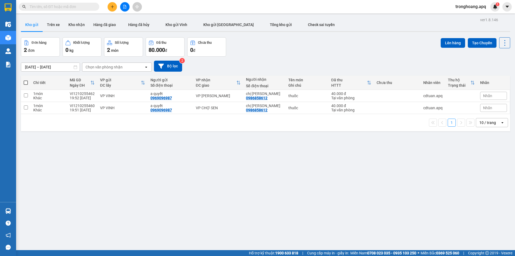
click at [125, 9] on button at bounding box center [124, 6] width 9 height 9
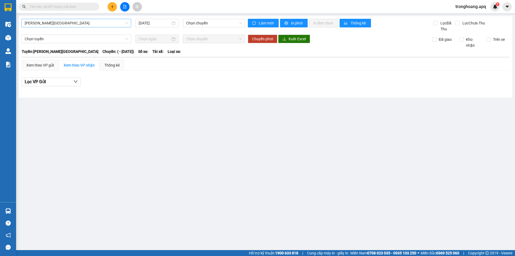
click at [72, 26] on span "Gia Lâm - Mỹ Đình" at bounding box center [76, 23] width 103 height 8
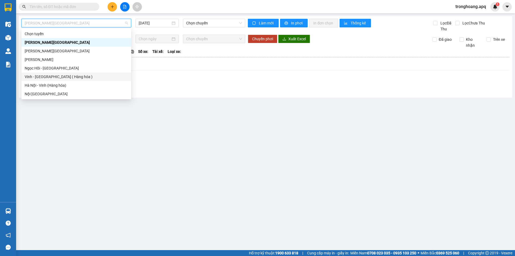
drag, startPoint x: 63, startPoint y: 78, endPoint x: 179, endPoint y: 37, distance: 123.1
click at [64, 78] on div "Vinh - Hà Nội ( Hàng hóa )" at bounding box center [76, 77] width 103 height 6
type input "12/10/2025"
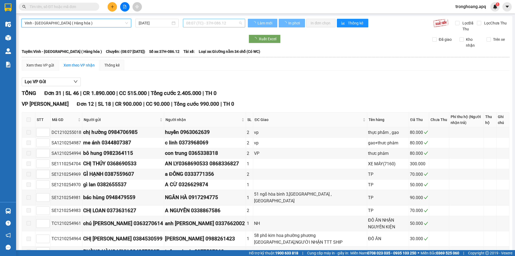
click at [196, 23] on span "08:07 (TC) - 37H-086.12" at bounding box center [214, 23] width 56 height 8
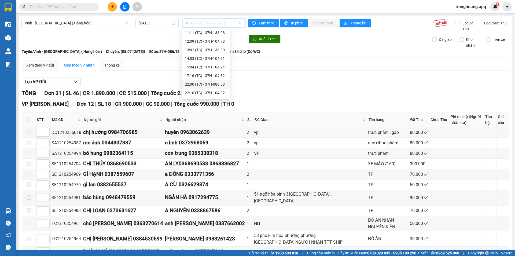
scroll to position [86, 0]
click at [221, 86] on div "23:18 (TC) - 37H-104.41" at bounding box center [206, 85] width 42 height 6
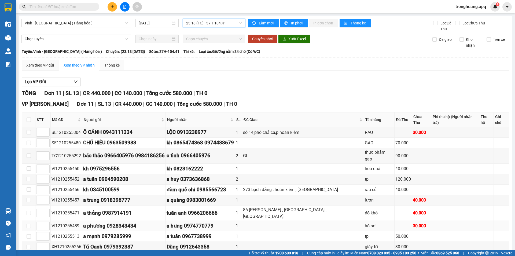
scroll to position [14, 0]
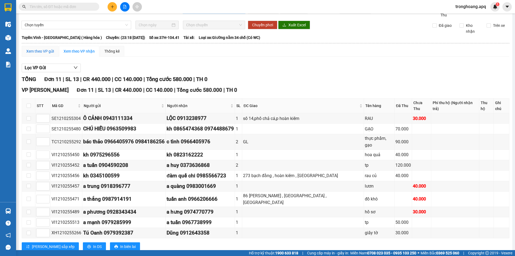
click at [43, 52] on div "Xem theo VP gửi" at bounding box center [40, 51] width 28 height 6
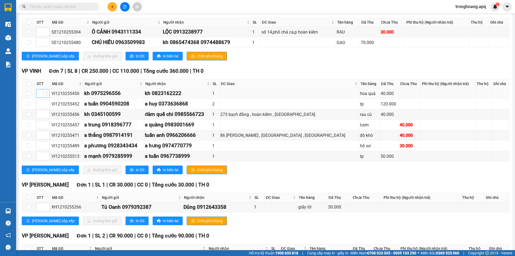
scroll to position [121, 0]
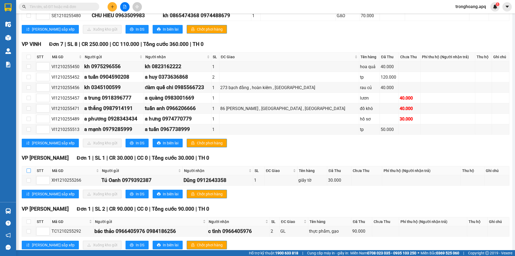
click at [27, 171] on input "checkbox" at bounding box center [29, 170] width 4 height 4
checkbox input "true"
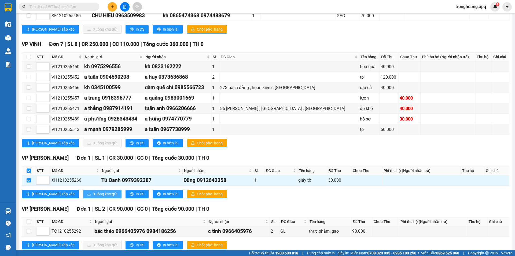
click at [93, 196] on span "Xuống kho gửi" at bounding box center [105, 194] width 24 height 6
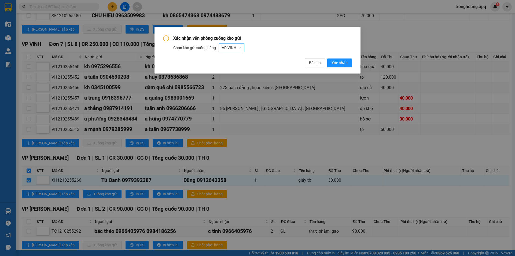
click at [228, 50] on span "VP VINH" at bounding box center [231, 48] width 19 height 8
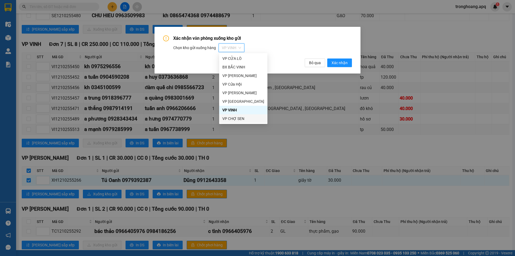
scroll to position [26, 0]
click at [246, 64] on div "VP Xuân Hội" at bounding box center [243, 67] width 42 height 6
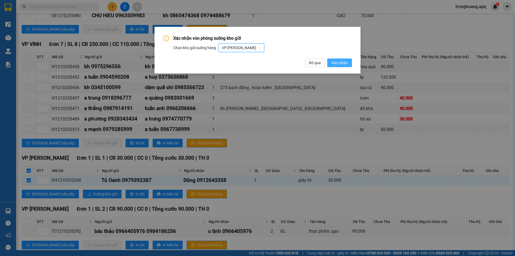
click at [331, 62] on button "Xác nhận" at bounding box center [339, 62] width 25 height 9
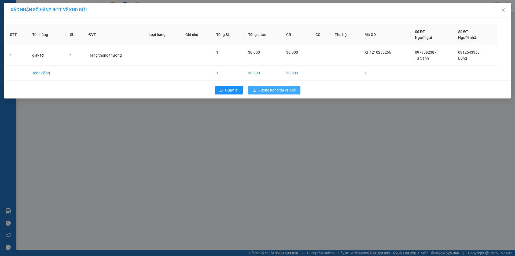
click at [270, 93] on span "Xuống hàng tại VP Gửi" at bounding box center [277, 90] width 38 height 6
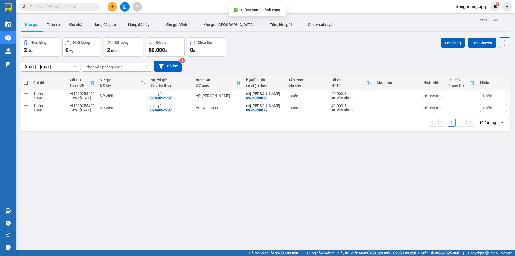
click at [129, 6] on button at bounding box center [124, 6] width 9 height 9
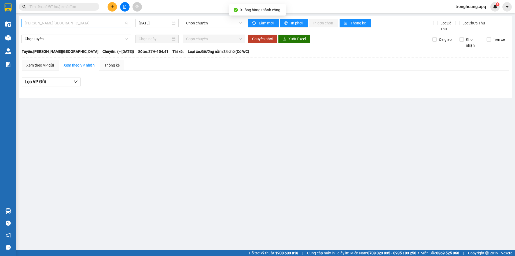
click at [64, 25] on span "Gia Lâm - Mỹ Đình" at bounding box center [76, 23] width 103 height 8
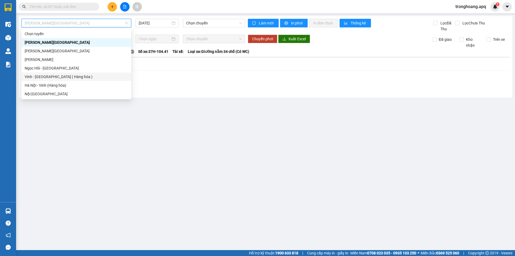
click at [62, 79] on div "Vinh - Hà Nội ( Hàng hóa )" at bounding box center [76, 77] width 103 height 6
type input "12/10/2025"
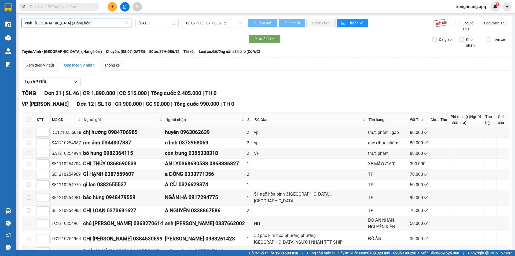
click at [199, 25] on span "08:07 (TC) - 37H-086.12" at bounding box center [214, 23] width 56 height 8
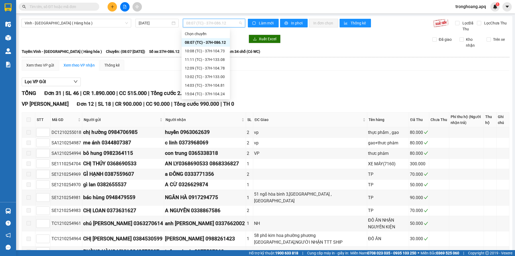
scroll to position [86, 0]
click at [220, 49] on div "23:05 (TC) - 37H-133.02" at bounding box center [206, 51] width 42 height 6
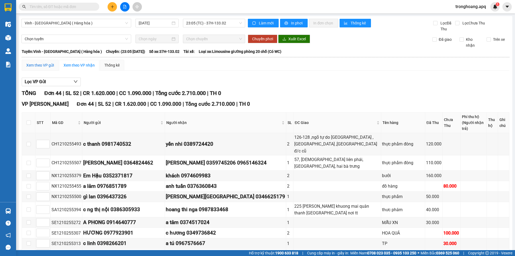
click at [39, 67] on div "Xem theo VP gửi" at bounding box center [40, 65] width 28 height 6
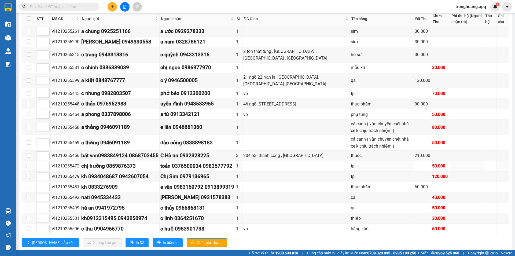
scroll to position [536, 0]
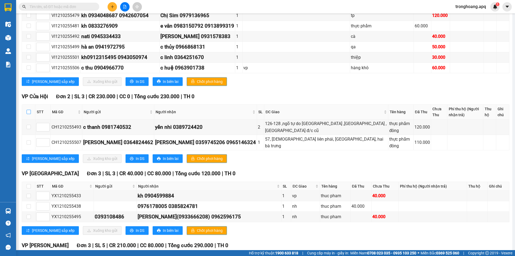
click at [28, 110] on input "checkbox" at bounding box center [29, 112] width 4 height 4
checkbox input "true"
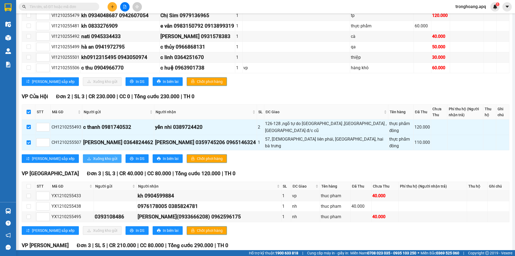
click at [93, 156] on span "Xuống kho gửi" at bounding box center [105, 159] width 24 height 6
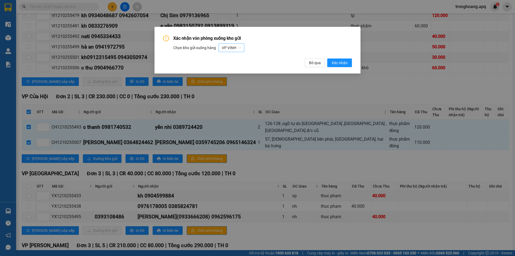
click at [240, 49] on span "VP VINH" at bounding box center [231, 48] width 19 height 8
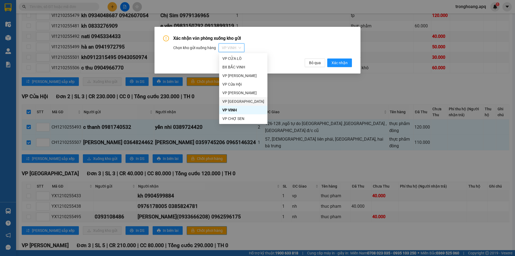
scroll to position [26, 0]
click at [241, 59] on div "VP Cửa Hội" at bounding box center [243, 59] width 42 height 6
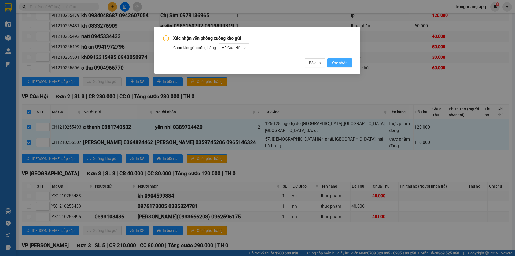
click at [349, 62] on button "Xác nhận" at bounding box center [339, 62] width 25 height 9
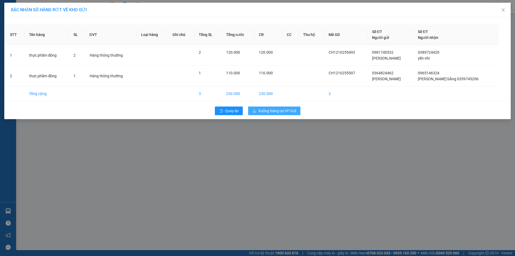
drag, startPoint x: 275, startPoint y: 110, endPoint x: 268, endPoint y: 113, distance: 7.6
click at [275, 111] on span "Xuống hàng tại VP Gửi" at bounding box center [277, 111] width 38 height 6
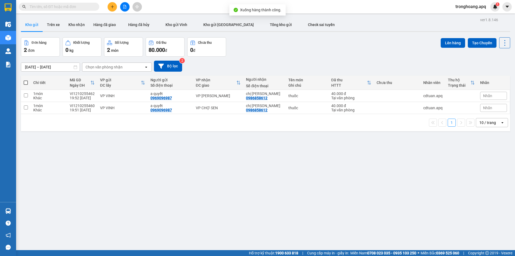
click at [126, 8] on icon "file-add" at bounding box center [125, 7] width 4 height 4
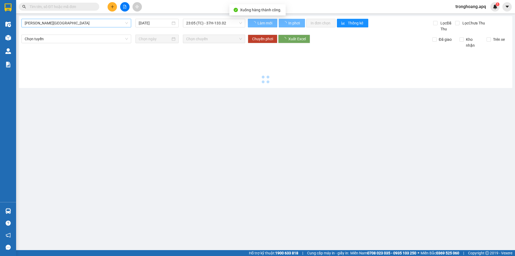
drag, startPoint x: 126, startPoint y: 8, endPoint x: 67, endPoint y: 21, distance: 60.4
click at [67, 21] on span "Gia Lâm - Mỹ Đình" at bounding box center [76, 23] width 103 height 8
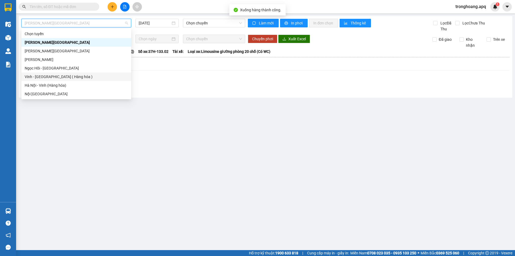
click at [56, 76] on div "Vinh - Hà Nội ( Hàng hóa )" at bounding box center [76, 77] width 103 height 6
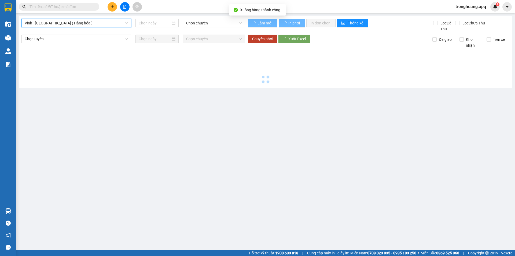
type input "12/10/2025"
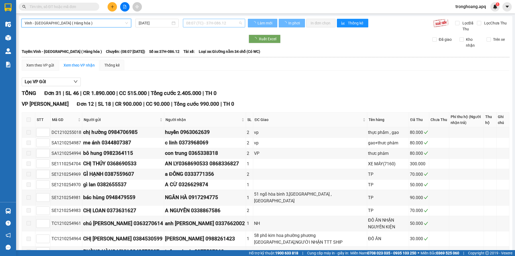
click at [215, 22] on span "08:07 (TC) - 37H-086.12" at bounding box center [214, 23] width 56 height 8
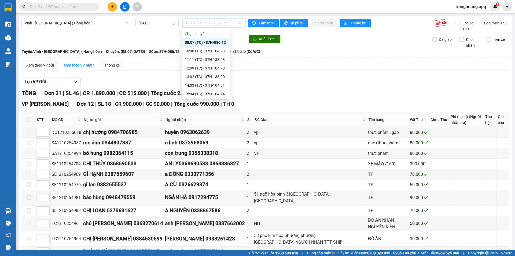
scroll to position [86, 0]
click at [220, 49] on div "23:05 (TC) - 37H-133.02" at bounding box center [206, 51] width 42 height 6
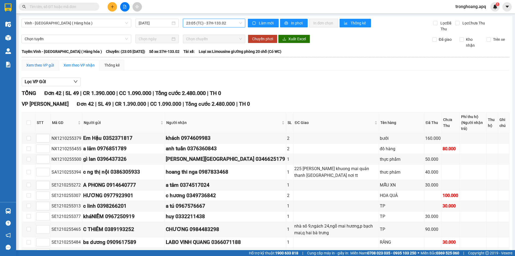
click at [39, 65] on div "Xem theo VP gửi" at bounding box center [40, 65] width 28 height 6
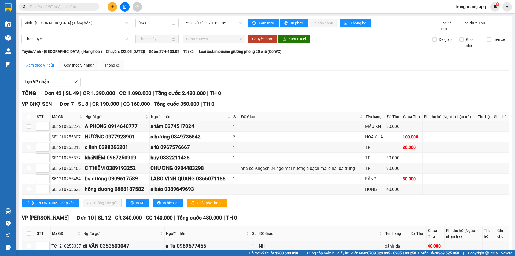
click at [204, 20] on span "23:05 (TC) - 37H-133.02" at bounding box center [214, 23] width 56 height 8
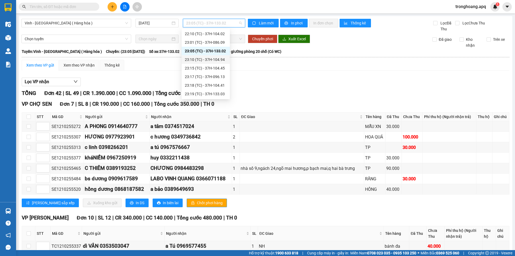
click at [221, 60] on div "23:10 (TC) - 37H-104.94" at bounding box center [206, 60] width 42 height 6
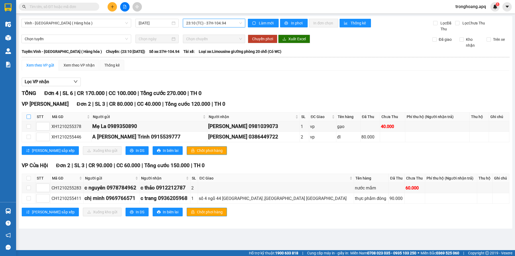
click at [29, 116] on input "checkbox" at bounding box center [29, 117] width 4 height 4
checkbox input "true"
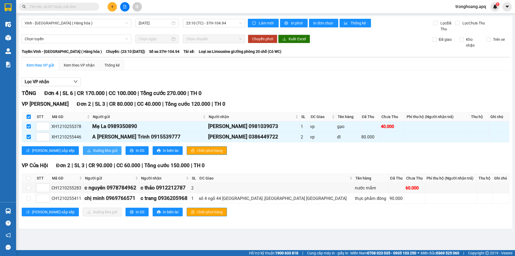
click at [93, 148] on span "Xuống kho gửi" at bounding box center [105, 150] width 24 height 6
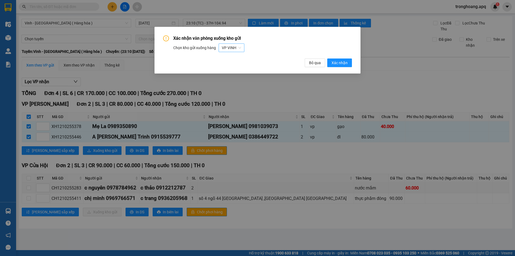
click at [226, 47] on span "VP VINH" at bounding box center [231, 48] width 19 height 8
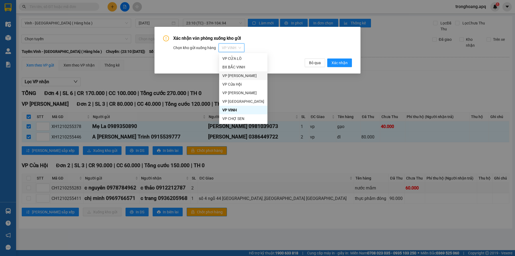
scroll to position [26, 0]
click at [242, 67] on div "VP Xuân Hội" at bounding box center [243, 67] width 42 height 6
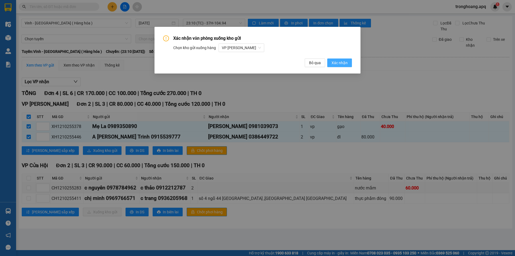
click at [342, 64] on span "Xác nhận" at bounding box center [339, 63] width 16 height 6
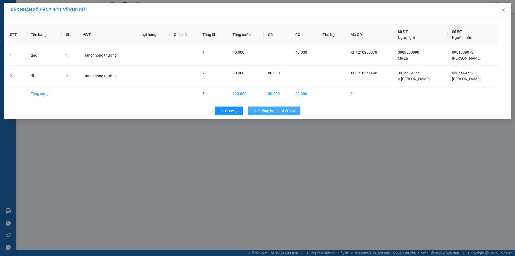
click at [285, 108] on span "Xuống hàng tại VP Gửi" at bounding box center [277, 111] width 38 height 6
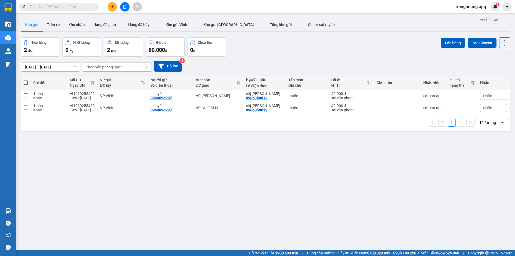
click at [243, 71] on div "10/10/2025 – 12/10/2025 Press the down arrow key to interact with the calendar …" at bounding box center [265, 66] width 489 height 19
click at [128, 9] on button at bounding box center [124, 6] width 9 height 9
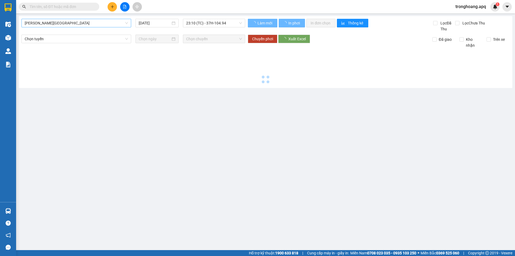
click at [61, 23] on span "Gia Lâm - Mỹ Đình" at bounding box center [76, 23] width 103 height 8
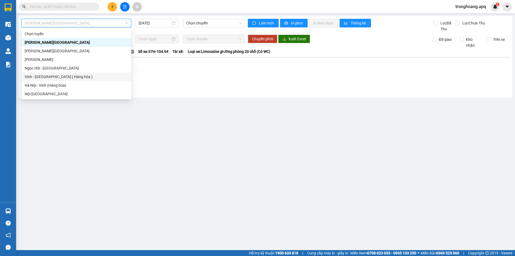
click at [54, 77] on div "Vinh - Hà Nội ( Hàng hóa )" at bounding box center [76, 77] width 103 height 6
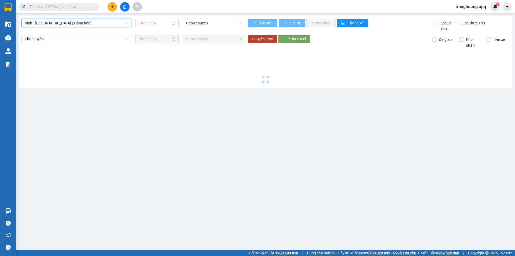
type input "12/10/2025"
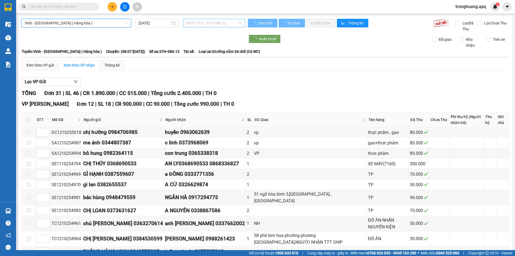
click at [193, 21] on span "08:07 (TC) - 37H-086.12" at bounding box center [214, 23] width 56 height 8
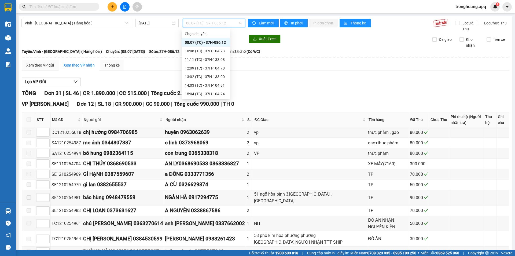
scroll to position [86, 0]
click at [222, 40] on div "23:01 (TC) - 37H-086.09" at bounding box center [206, 42] width 42 height 6
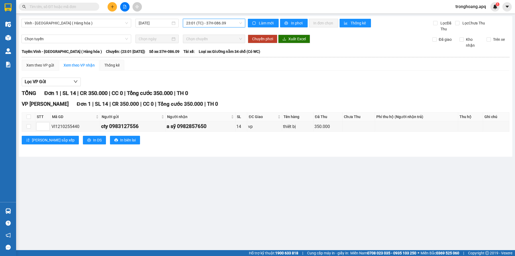
drag, startPoint x: 191, startPoint y: 29, endPoint x: 194, endPoint y: 25, distance: 4.6
click at [191, 28] on div "Vinh - Hà Nội ( Hàng hóa ) 12/10/2025 23:01 23:01 (TC) - 37H-086.09" at bounding box center [133, 25] width 224 height 13
click at [194, 25] on span "23:01 (TC) - 37H-086.09" at bounding box center [214, 23] width 56 height 8
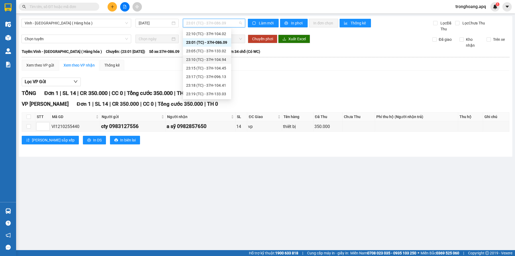
click at [222, 61] on div "23:10 (TC) - 37H-104.94" at bounding box center [207, 60] width 42 height 6
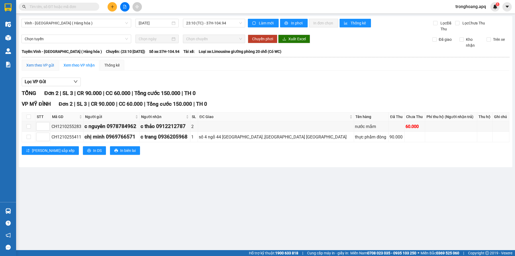
click at [44, 66] on div "Xem theo VP gửi" at bounding box center [40, 65] width 28 height 6
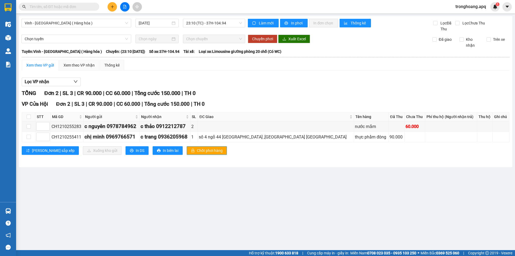
click at [31, 118] on th at bounding box center [28, 116] width 13 height 9
click at [28, 117] on input "checkbox" at bounding box center [29, 117] width 4 height 4
checkbox input "true"
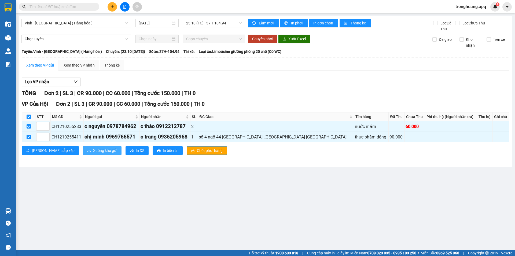
click at [93, 150] on span "Xuống kho gửi" at bounding box center [105, 150] width 24 height 6
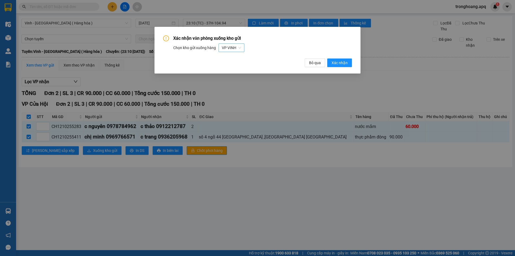
click at [242, 49] on div "VP VINH" at bounding box center [232, 47] width 26 height 9
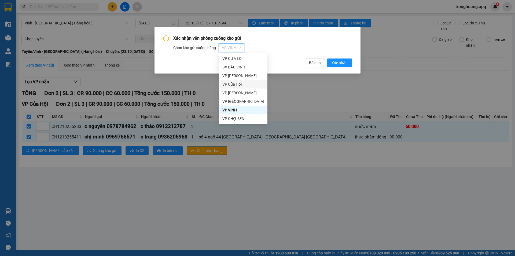
click at [246, 83] on div "VP Cửa Hội" at bounding box center [243, 84] width 42 height 6
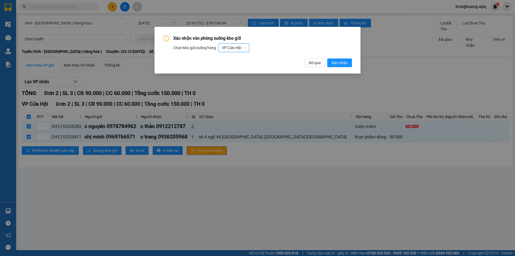
click at [352, 68] on div "Xác nhận văn phòng xuống kho gửi Chọn kho gửi xuống hàng VP Cửa Hội VP Cửa Hội …" at bounding box center [257, 50] width 206 height 47
click at [350, 65] on button "Xác nhận" at bounding box center [339, 62] width 25 height 9
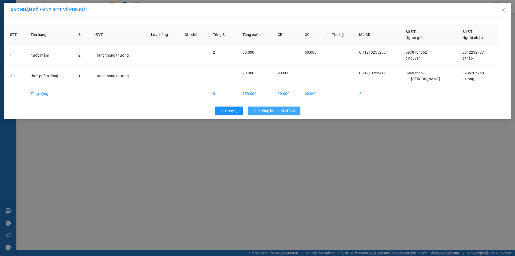
click at [269, 113] on span "Xuống hàng tại VP Gửi" at bounding box center [277, 111] width 38 height 6
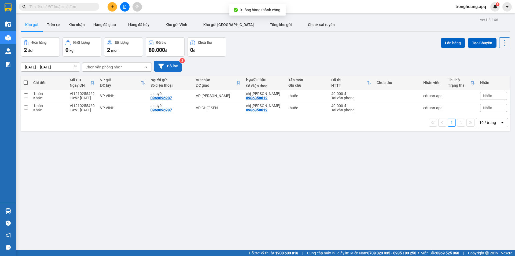
click at [170, 65] on button "Bộ lọc" at bounding box center [168, 66] width 28 height 11
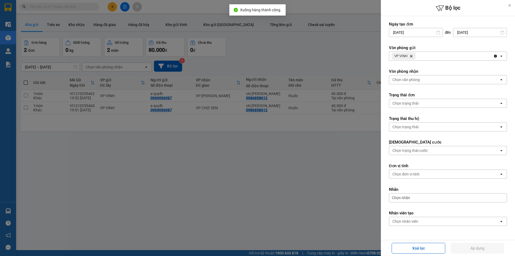
click at [465, 54] on div "VP VINH Delete" at bounding box center [441, 56] width 104 height 9
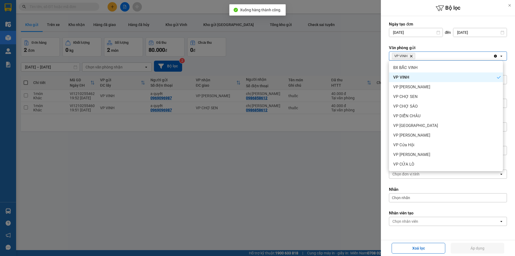
click at [494, 56] on icon "Clear all" at bounding box center [495, 56] width 3 height 3
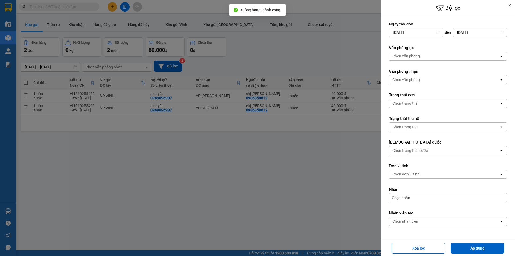
click at [480, 56] on div "Chọn văn phòng" at bounding box center [444, 56] width 110 height 9
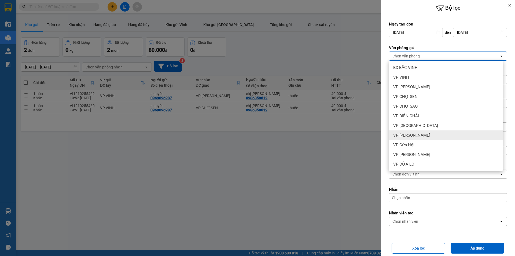
click at [424, 139] on div "VP Xuân Hội" at bounding box center [446, 135] width 114 height 10
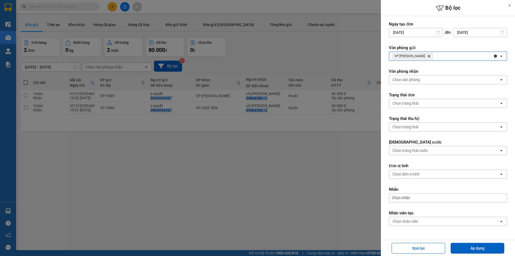
click at [449, 50] on div "Văn phòng gửi VP Xuân Hội Delete Clear all open" at bounding box center [448, 53] width 118 height 16
click at [449, 58] on div "VP Xuân Hội Delete" at bounding box center [441, 56] width 104 height 9
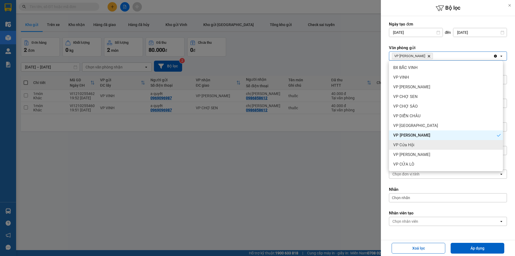
click at [409, 147] on span "VP Cửa Hội" at bounding box center [403, 144] width 21 height 5
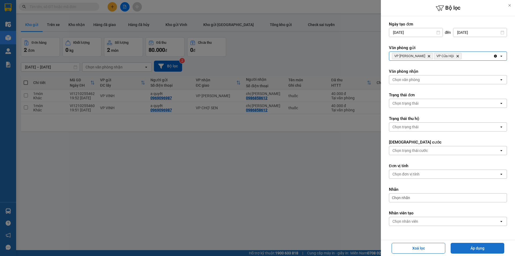
click at [468, 252] on button "Áp dụng" at bounding box center [478, 248] width 54 height 11
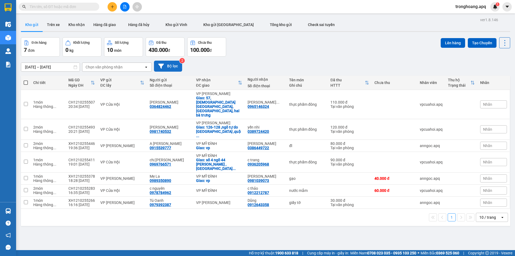
click at [169, 66] on button "Bộ lọc" at bounding box center [168, 66] width 28 height 11
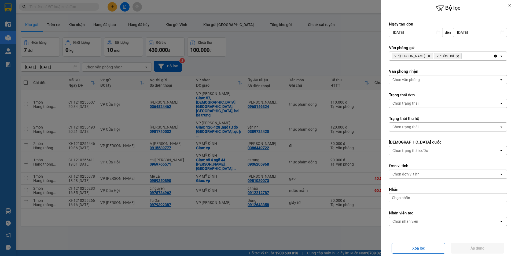
click at [456, 56] on icon "Delete" at bounding box center [457, 55] width 3 height 3
click at [471, 246] on button "Áp dụng" at bounding box center [478, 248] width 54 height 11
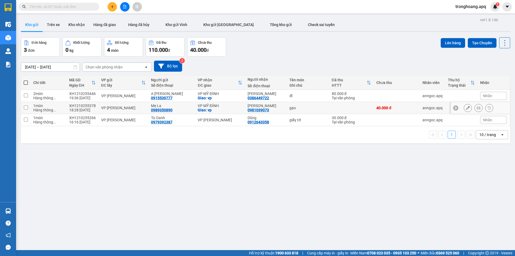
click at [217, 105] on div "VP MỸ ĐÌNH" at bounding box center [220, 106] width 45 height 4
checkbox input "true"
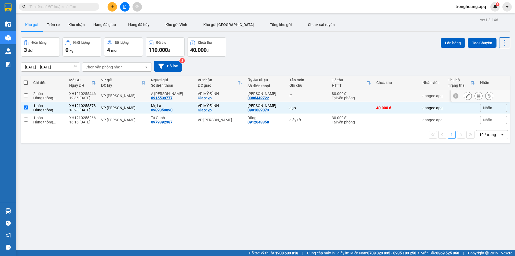
click at [221, 96] on div "Giao: vp" at bounding box center [220, 98] width 45 height 4
checkbox input "true"
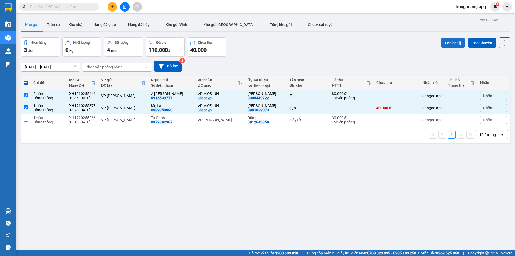
click at [453, 41] on div "Lên hàng Tạo Chuyến" at bounding box center [475, 42] width 69 height 11
click at [451, 44] on button "Lên hàng" at bounding box center [453, 43] width 24 height 10
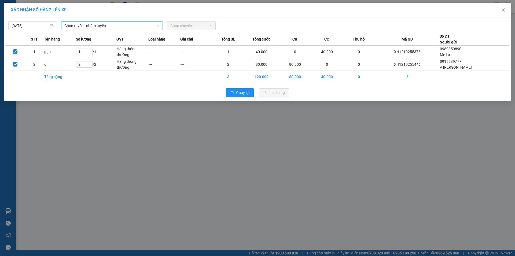
click at [118, 29] on span "Chọn tuyến - nhóm tuyến" at bounding box center [111, 26] width 95 height 8
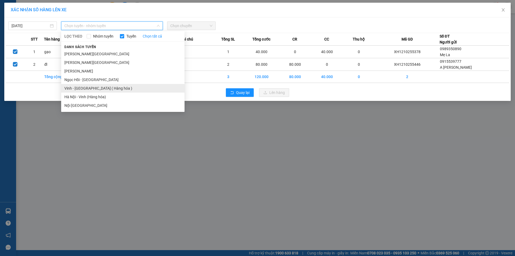
click at [102, 91] on li "Vinh - Hà Nội ( Hàng hóa )" at bounding box center [122, 88] width 123 height 9
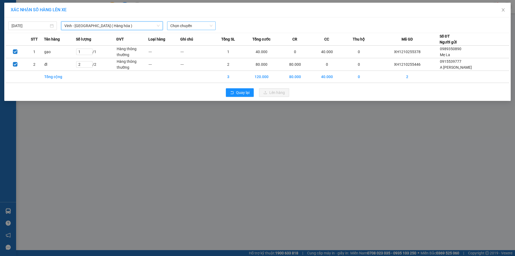
click at [186, 23] on span "Chọn chuyến" at bounding box center [191, 26] width 42 height 8
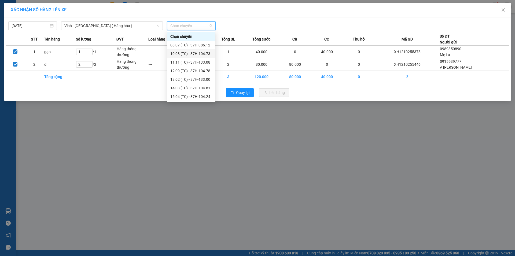
scroll to position [86, 0]
click at [202, 64] on div "23:10 (TC) - 37H-104.94" at bounding box center [191, 62] width 42 height 6
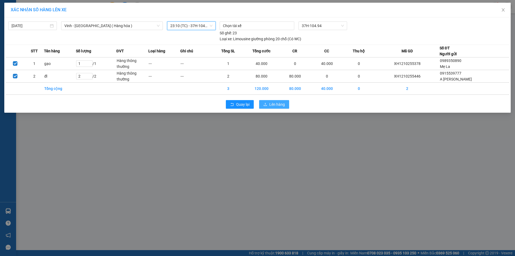
click at [269, 104] on button "Lên hàng" at bounding box center [274, 104] width 30 height 9
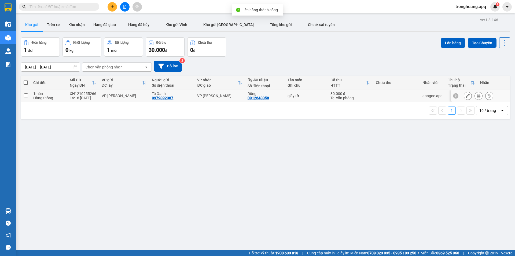
click at [215, 96] on div "VP GIA LÂM" at bounding box center [219, 96] width 45 height 4
checkbox input "true"
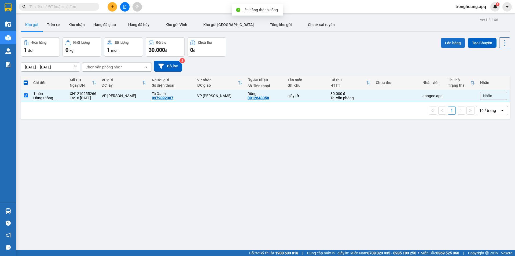
click at [441, 40] on button "Lên hàng" at bounding box center [453, 43] width 24 height 10
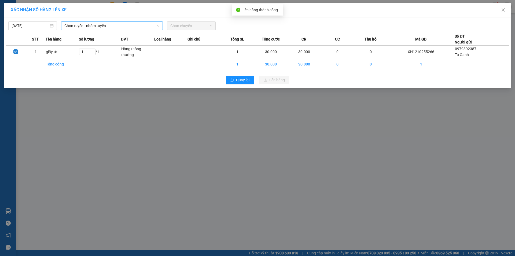
click at [86, 25] on span "Chọn tuyến - nhóm tuyến" at bounding box center [111, 26] width 95 height 8
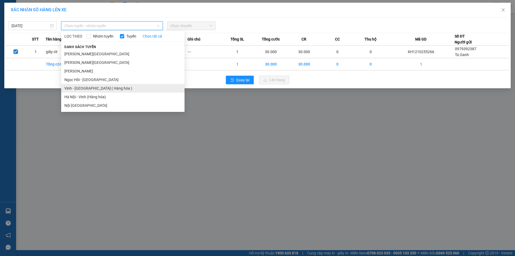
click at [88, 88] on li "Vinh - Hà Nội ( Hàng hóa )" at bounding box center [122, 88] width 123 height 9
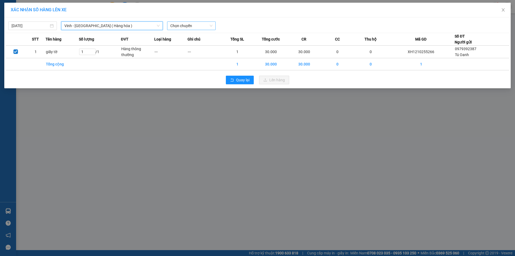
click at [183, 29] on span "Chọn chuyến" at bounding box center [191, 26] width 42 height 8
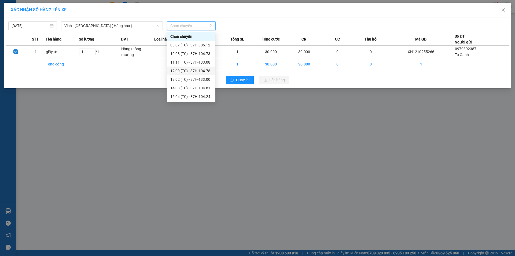
scroll to position [86, 0]
click at [203, 89] on div "23:18 (TC) - 37H-104.41" at bounding box center [191, 88] width 42 height 6
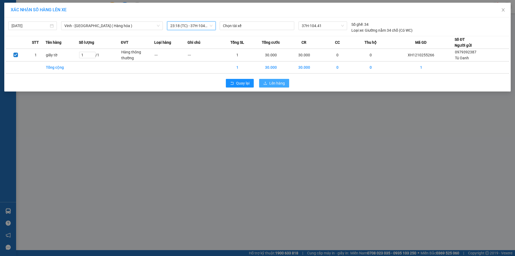
click at [270, 83] on span "Lên hàng" at bounding box center [277, 83] width 16 height 6
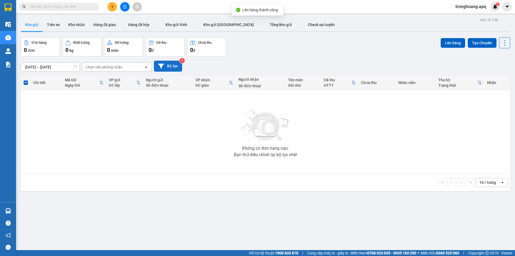
click at [175, 65] on button "Bộ lọc" at bounding box center [168, 66] width 28 height 11
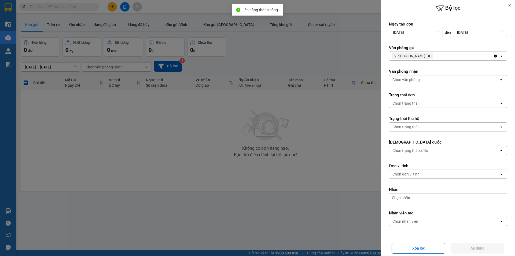
click at [459, 52] on div "VP Xuân Hội Delete" at bounding box center [441, 56] width 104 height 9
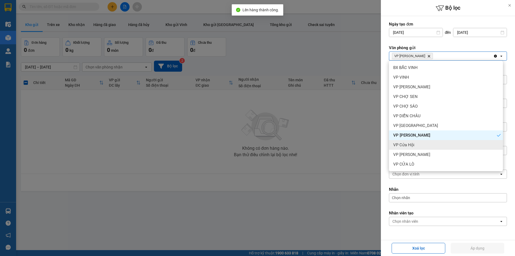
click at [428, 145] on div "VP Cửa Hội" at bounding box center [446, 145] width 114 height 10
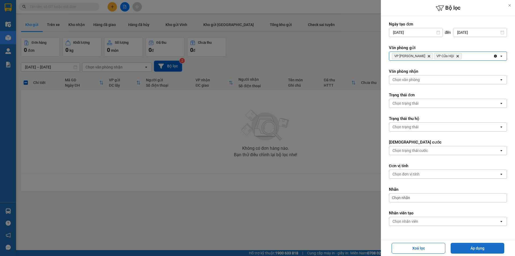
click at [467, 244] on button "Áp dụng" at bounding box center [478, 248] width 54 height 11
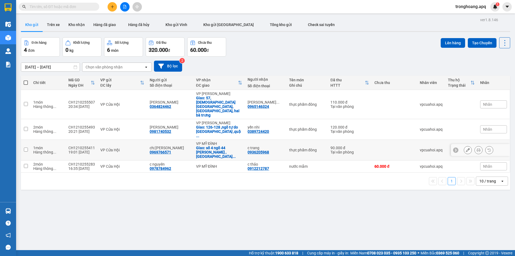
click at [218, 146] on div "Giao: số 4 ngõ 44 nguyễn trãi ,chợ ngã t ..." at bounding box center [219, 152] width 46 height 13
checkbox input "true"
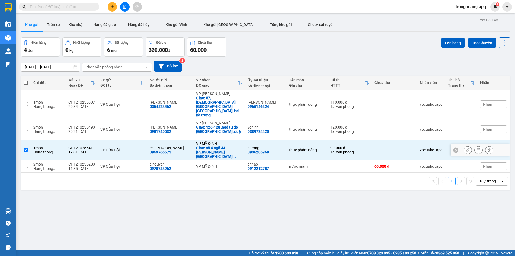
click at [218, 164] on div "VP MỸ ĐÌNH" at bounding box center [219, 166] width 46 height 4
checkbox input "true"
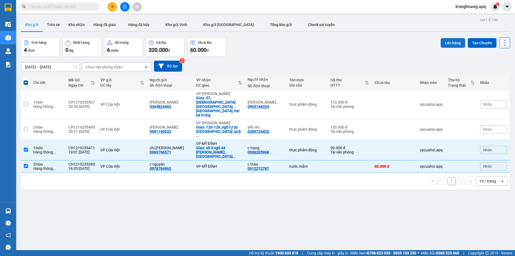
click at [444, 44] on button "Lên hàng" at bounding box center [453, 43] width 24 height 10
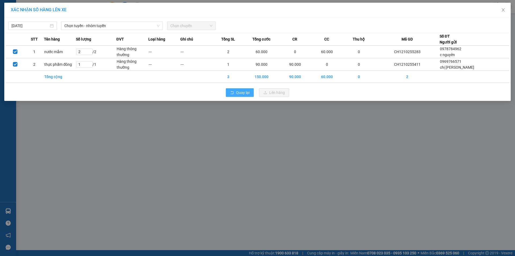
click at [237, 96] on button "Quay lại" at bounding box center [240, 92] width 28 height 9
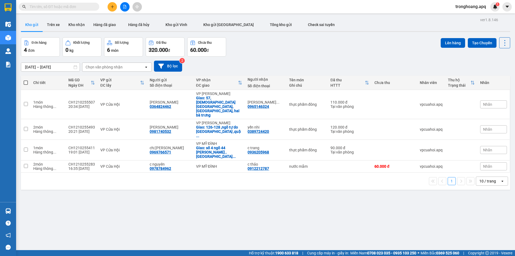
click at [122, 8] on button at bounding box center [124, 6] width 9 height 9
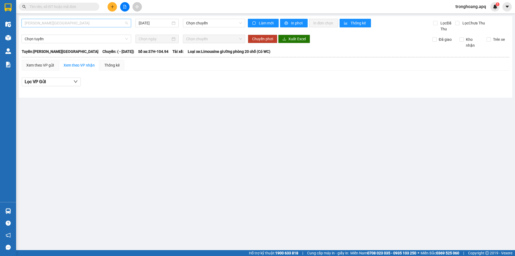
click at [82, 23] on span "Gia Lâm - Mỹ Đình" at bounding box center [76, 23] width 103 height 8
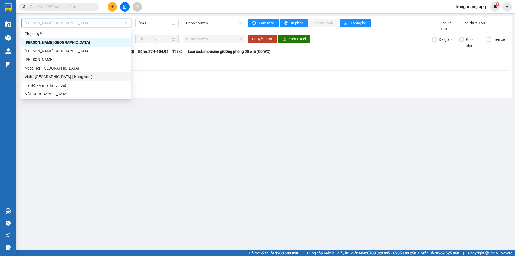
click at [67, 75] on div "Vinh - Hà Nội ( Hàng hóa )" at bounding box center [76, 77] width 103 height 6
type input "12/10/2025"
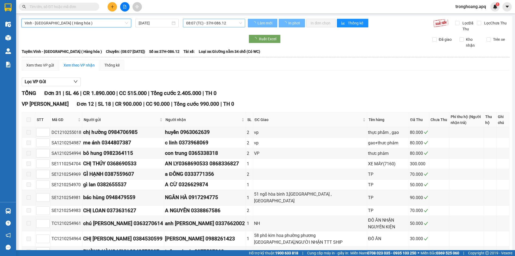
click at [195, 24] on span "08:07 (TC) - 37H-086.12" at bounding box center [214, 23] width 56 height 8
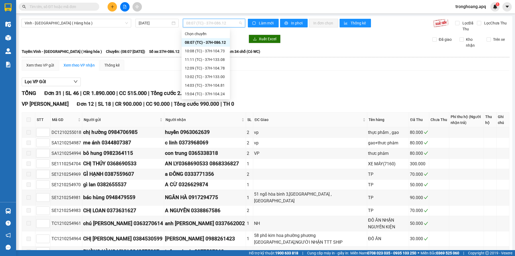
scroll to position [86, 0]
click at [210, 69] on div "23:15 (TC) - 37H-104.45" at bounding box center [206, 68] width 42 height 6
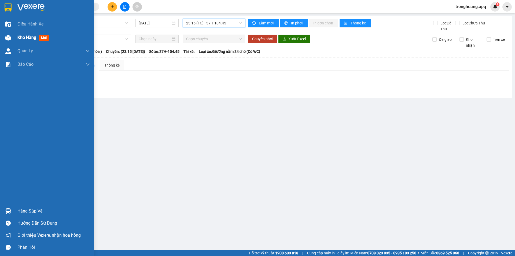
click at [11, 39] on div at bounding box center [7, 37] width 9 height 9
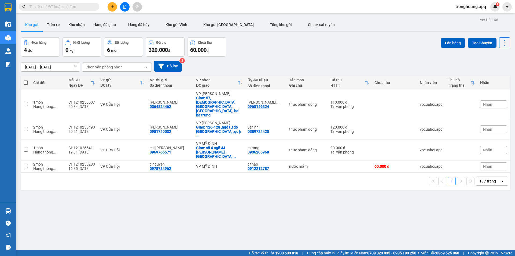
click at [125, 5] on icon "file-add" at bounding box center [124, 7] width 3 height 4
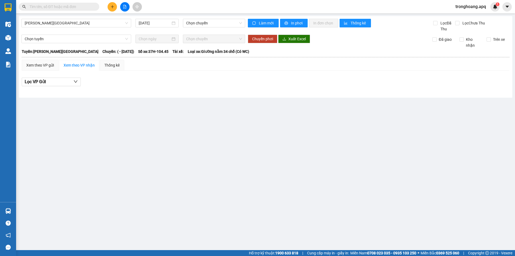
drag, startPoint x: 82, startPoint y: 17, endPoint x: 76, endPoint y: 30, distance: 14.0
click at [81, 18] on div "Gia Lâm - Mỹ Đình 12/10/2025 Chọn chuyến Làm mới In phơi In đơn chọn Thống kê L…" at bounding box center [265, 57] width 493 height 82
click at [76, 30] on div "Gia Lâm - Mỹ Đình 12/10/2025 Chọn chuyến" at bounding box center [133, 25] width 224 height 13
click at [76, 27] on div "Gia Lâm - Mỹ Đình 12/10/2025 Chọn chuyến" at bounding box center [133, 25] width 224 height 13
click at [76, 25] on span "Gia Lâm - Mỹ Đình" at bounding box center [76, 23] width 103 height 8
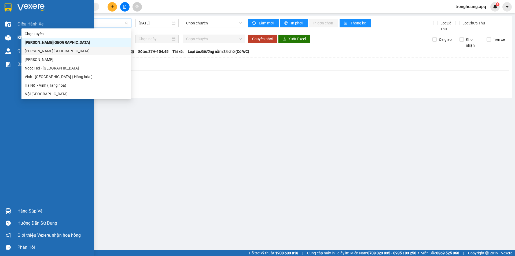
click at [7, 37] on img at bounding box center [8, 38] width 6 height 6
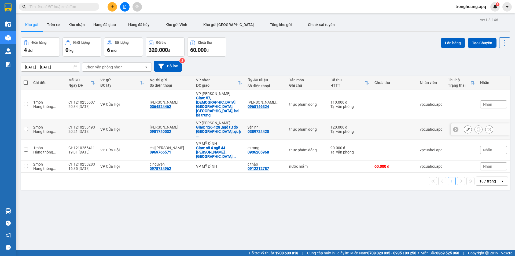
click at [226, 125] on div "Giao: 126-128 ,ngõ tự do phường đồng tâm ,quậ ..." at bounding box center [219, 131] width 46 height 13
checkbox input "true"
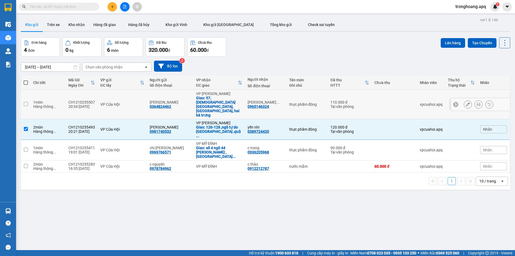
click at [224, 98] on div "Giao: 57, chùa liên phái, cầu dền, hai bà trưng" at bounding box center [219, 106] width 46 height 21
checkbox input "true"
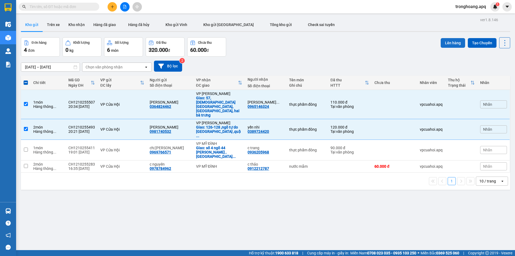
click at [453, 43] on button "Lên hàng" at bounding box center [453, 43] width 24 height 10
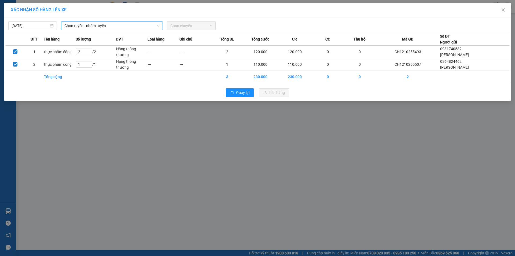
click at [84, 27] on span "Chọn tuyến - nhóm tuyến" at bounding box center [111, 26] width 95 height 8
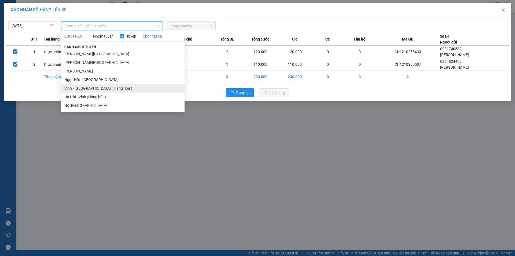
click at [101, 86] on li "Vinh - Hà Nội ( Hàng hóa )" at bounding box center [122, 88] width 123 height 9
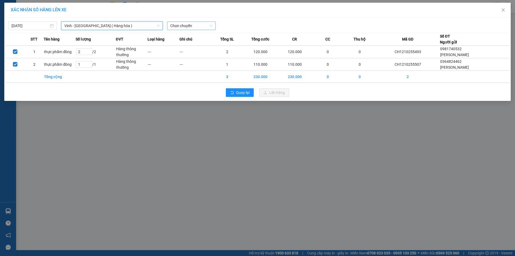
click at [183, 29] on span "Chọn chuyến" at bounding box center [191, 26] width 42 height 8
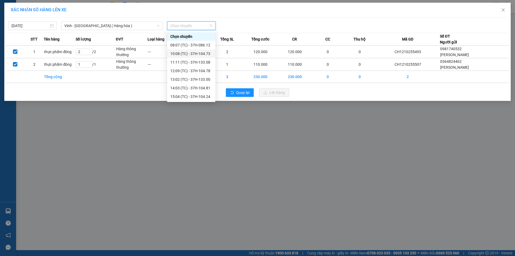
scroll to position [86, 0]
click at [193, 45] on div "23:01 (TC) - 37H-086.09" at bounding box center [191, 45] width 42 height 6
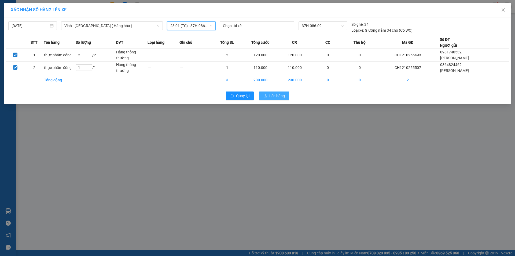
click at [279, 95] on span "Lên hàng" at bounding box center [277, 96] width 16 height 6
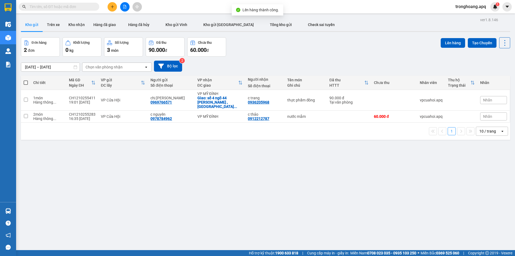
click at [214, 115] on td "VP MỸ ĐÌNH" at bounding box center [220, 116] width 50 height 12
checkbox input "true"
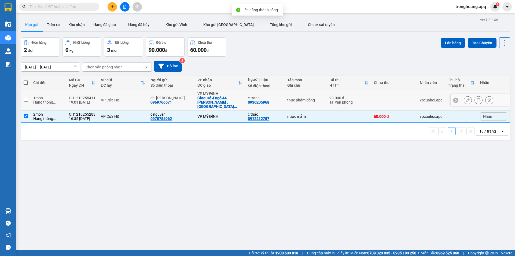
click at [213, 99] on div "Giao: số 4 ngõ 44 nguyễn trãi ,chợ ngã t ..." at bounding box center [219, 102] width 45 height 13
checkbox input "true"
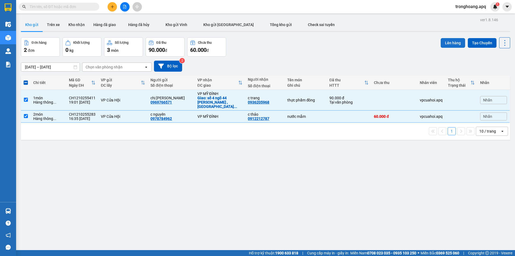
click at [441, 46] on button "Lên hàng" at bounding box center [453, 43] width 24 height 10
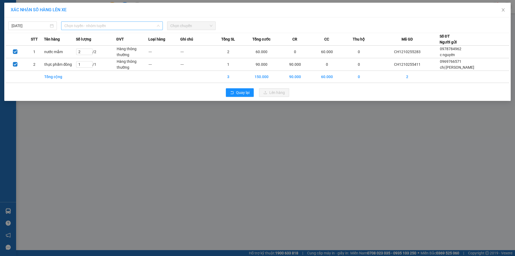
click at [132, 29] on span "Chọn tuyến - nhóm tuyến" at bounding box center [111, 26] width 95 height 8
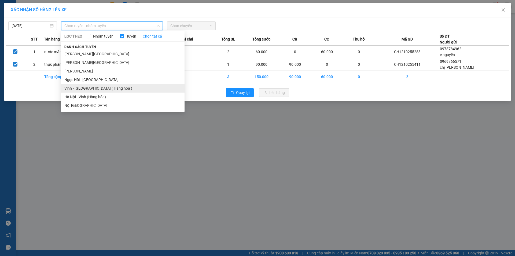
click at [108, 86] on li "Vinh - Hà Nội ( Hàng hóa )" at bounding box center [122, 88] width 123 height 9
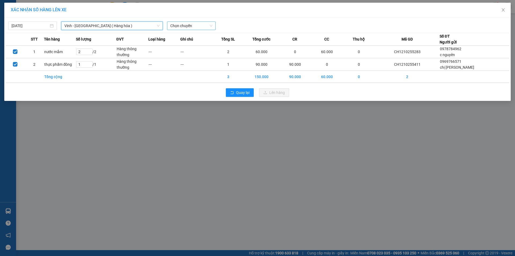
click at [173, 27] on span "Chọn chuyến" at bounding box center [191, 26] width 42 height 8
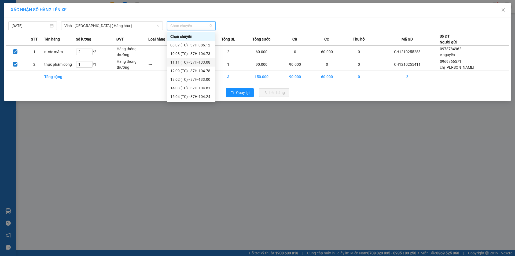
scroll to position [86, 0]
click at [204, 62] on div "23:10 (TC) - 37H-104.94" at bounding box center [191, 62] width 42 height 6
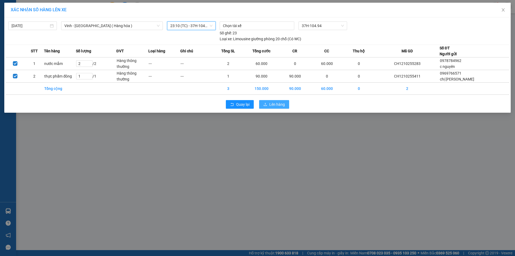
click at [282, 105] on span "Lên hàng" at bounding box center [277, 104] width 16 height 6
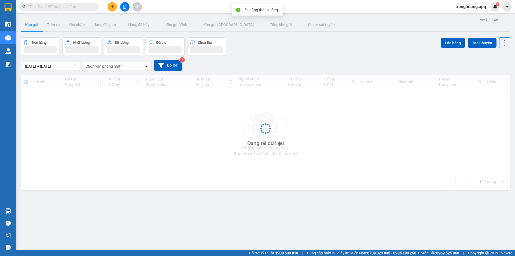
click at [127, 9] on button at bounding box center [124, 6] width 9 height 9
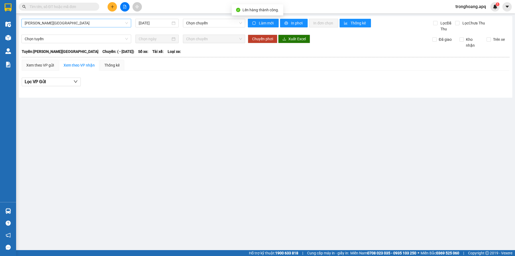
click at [81, 24] on span "Gia Lâm - Mỹ Đình" at bounding box center [76, 23] width 103 height 8
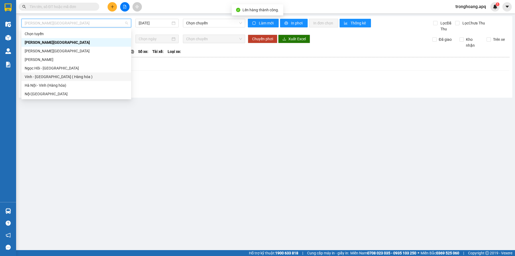
click at [64, 76] on div "Vinh - Hà Nội ( Hàng hóa )" at bounding box center [76, 77] width 103 height 6
type input "12/10/2025"
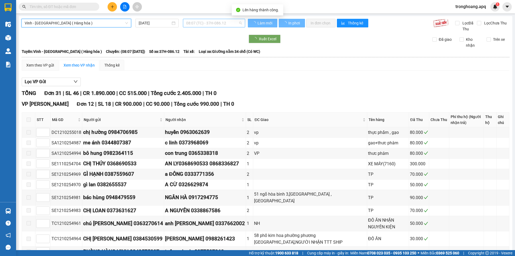
click at [198, 25] on span "08:07 (TC) - 37H-086.12" at bounding box center [214, 23] width 56 height 8
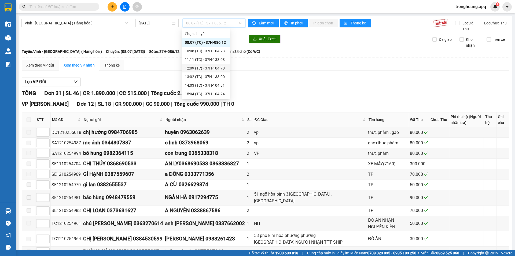
scroll to position [86, 0]
click at [205, 44] on div "23:01 (TC) - 37H-086.09" at bounding box center [206, 42] width 42 height 6
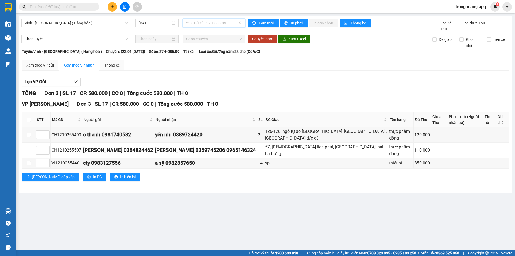
click at [208, 23] on span "23:01 (TC) - 37H-086.09" at bounding box center [214, 23] width 56 height 8
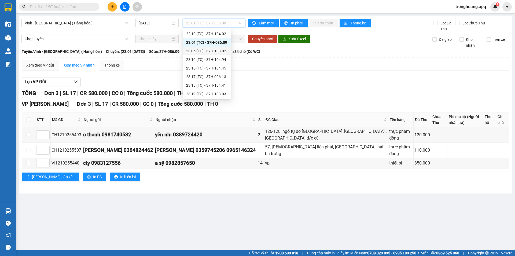
click at [217, 53] on div "23:05 (TC) - 37H-133.02" at bounding box center [207, 51] width 42 height 6
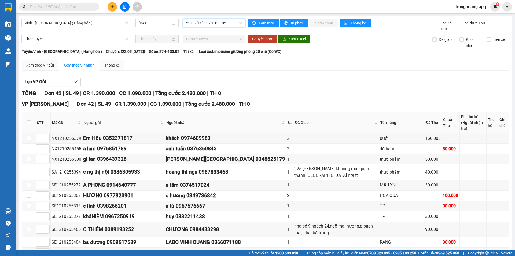
click at [216, 25] on span "23:05 (TC) - 37H-133.02" at bounding box center [214, 23] width 56 height 8
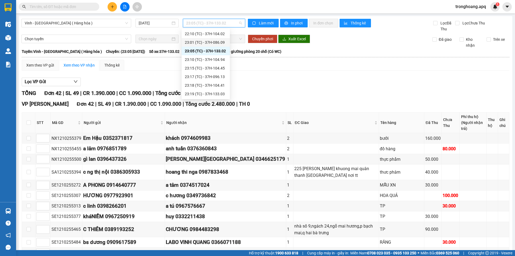
click at [216, 39] on div "23:01 (TC) - 37H-086.09" at bounding box center [206, 42] width 48 height 9
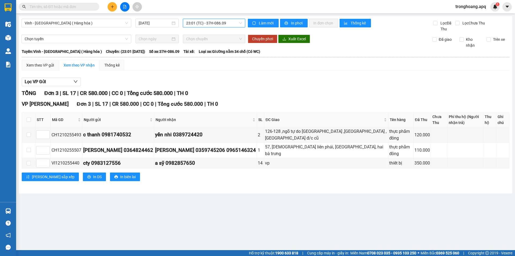
click at [215, 24] on span "23:01 (TC) - 37H-086.09" at bounding box center [214, 23] width 56 height 8
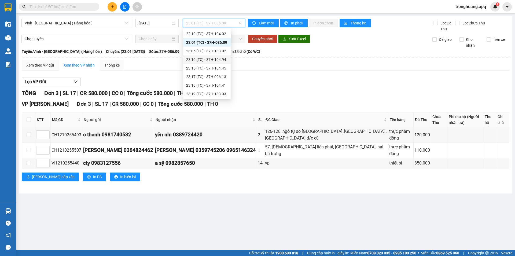
click at [212, 60] on div "23:10 (TC) - 37H-104.94" at bounding box center [207, 60] width 42 height 6
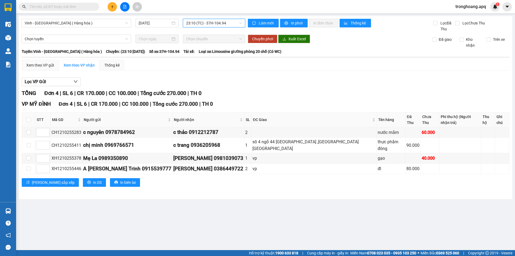
click at [218, 26] on span "23:10 (TC) - 37H-104.94" at bounding box center [214, 23] width 56 height 8
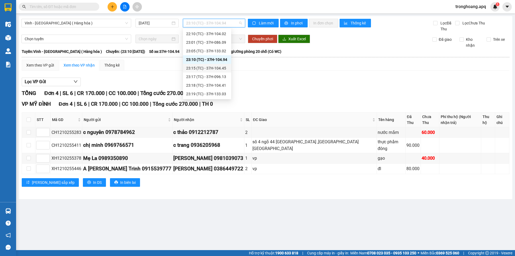
click at [218, 69] on div "23:15 (TC) - 37H-104.45" at bounding box center [207, 68] width 42 height 6
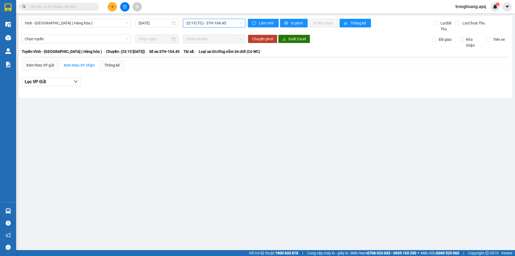
click at [219, 26] on span "23:15 (TC) - 37H-104.45" at bounding box center [214, 23] width 56 height 8
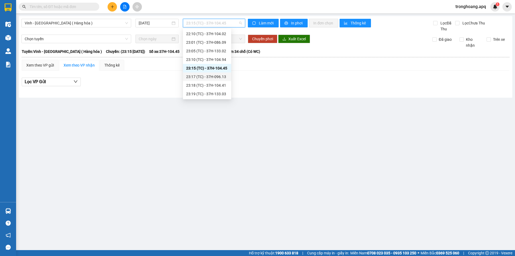
click at [219, 76] on div "23:17 (TC) - 37H-096.13" at bounding box center [207, 77] width 42 height 6
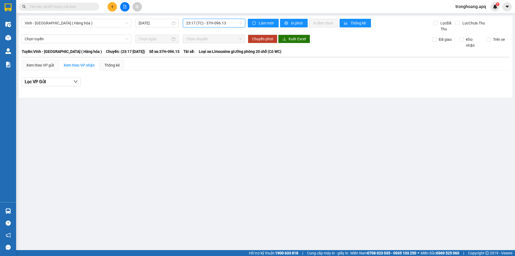
click at [215, 21] on span "23:17 (TC) - 37H-096.13" at bounding box center [214, 23] width 56 height 8
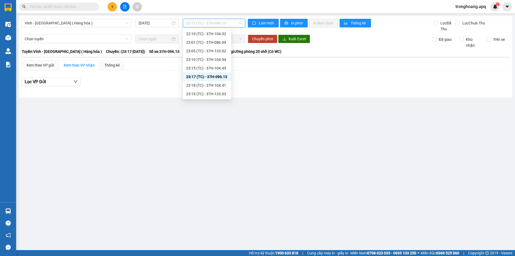
click at [219, 85] on div "23:18 (TC) - 37H-104.41" at bounding box center [207, 85] width 42 height 6
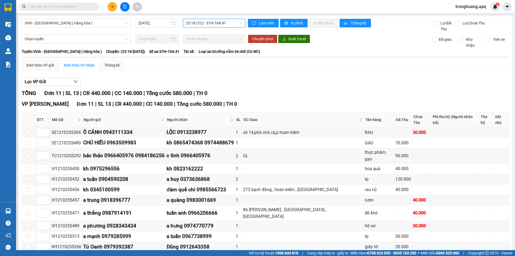
click at [221, 27] on div "23:18 (TC) - 37H-104.41" at bounding box center [214, 23] width 62 height 9
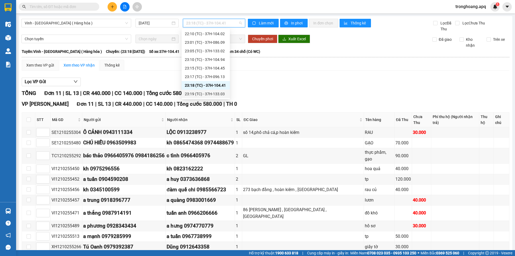
click at [221, 93] on div "23:19 (TC) - 37H-133.03" at bounding box center [206, 94] width 42 height 6
